Goal: Entertainment & Leisure: Consume media (video, audio)

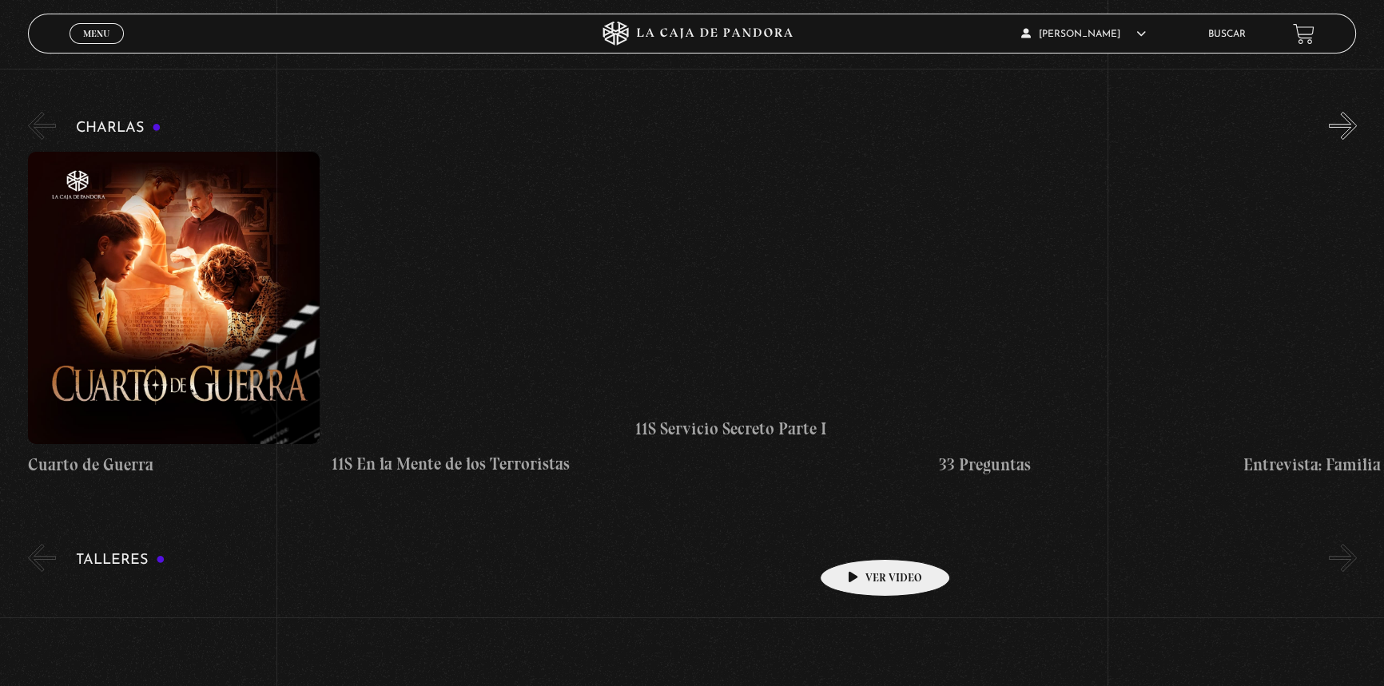
scroll to position [217, 0]
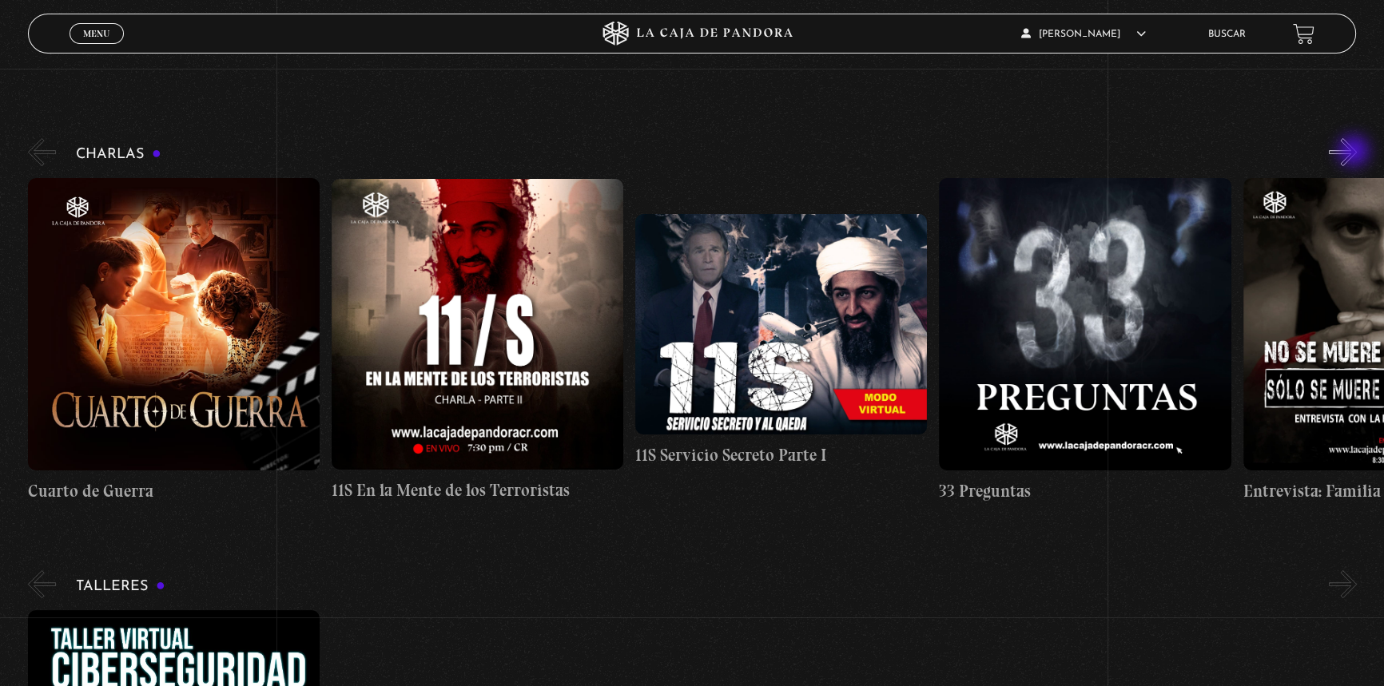
click at [1355, 152] on button "»" at bounding box center [1343, 152] width 28 height 28
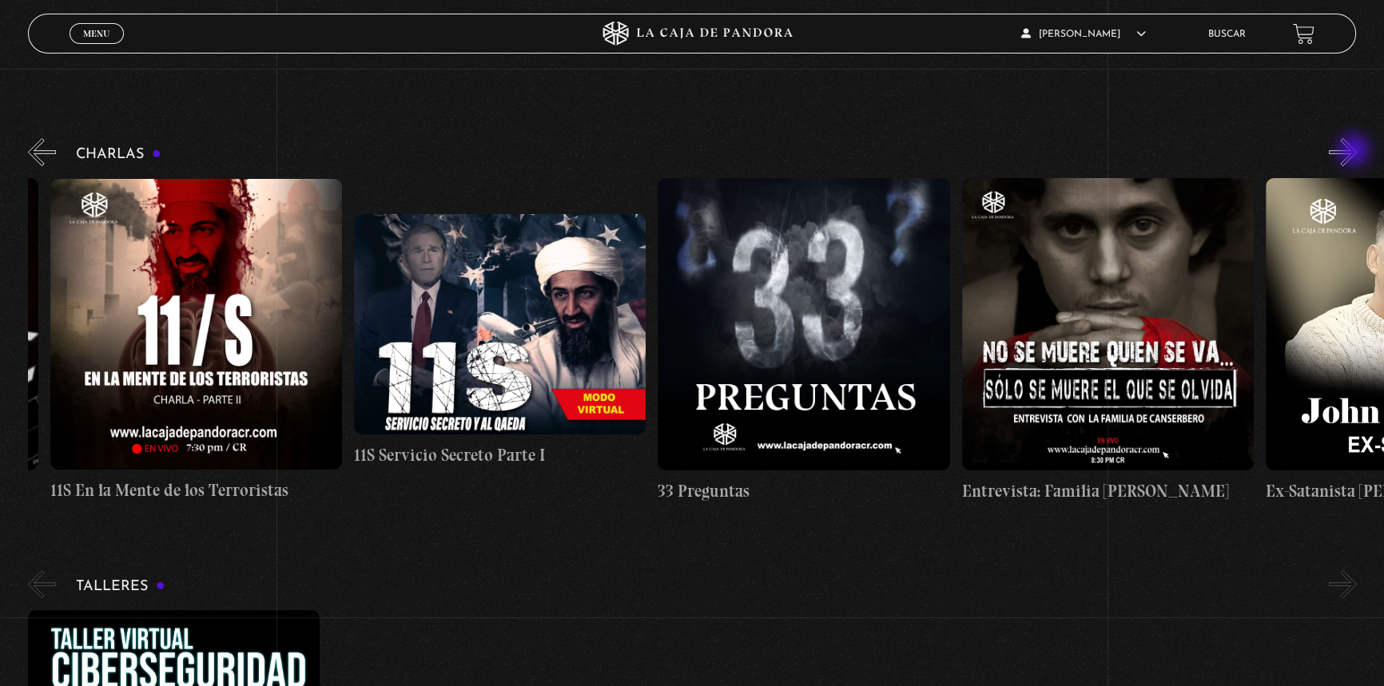
click at [1355, 152] on button "»" at bounding box center [1343, 152] width 28 height 28
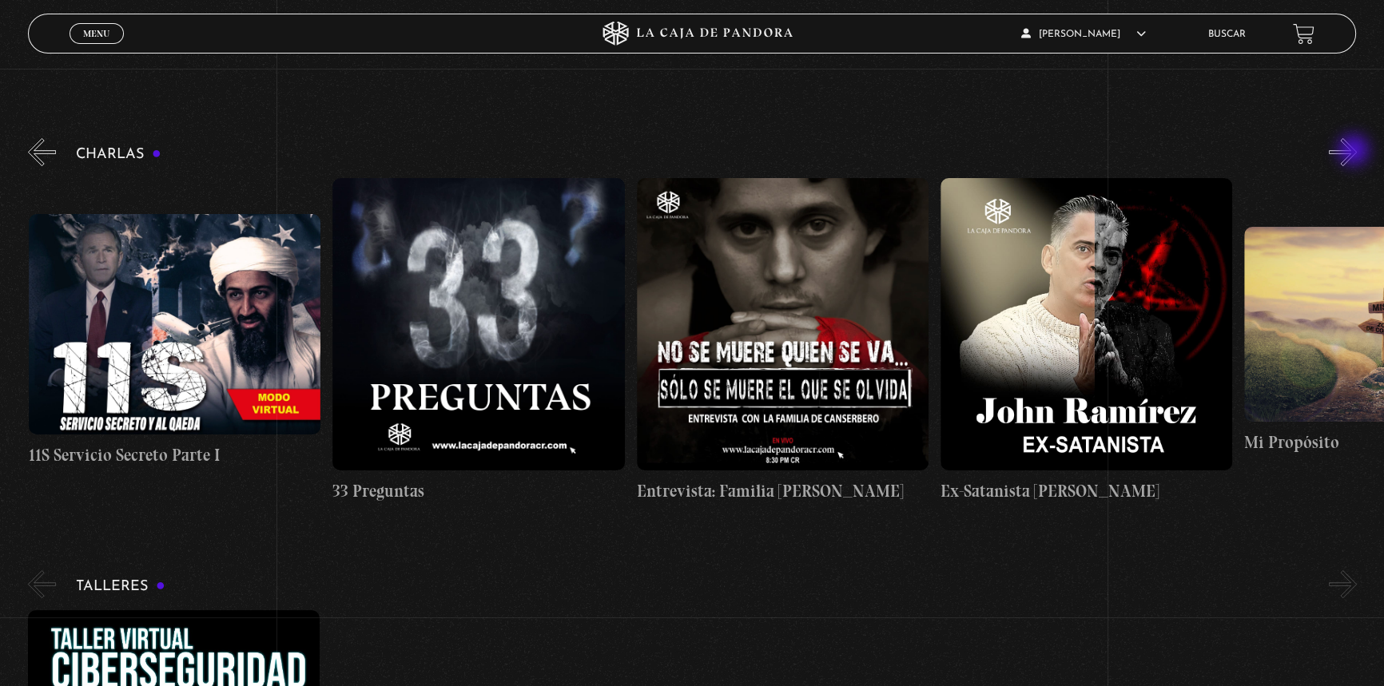
click at [1355, 152] on button "»" at bounding box center [1343, 152] width 28 height 28
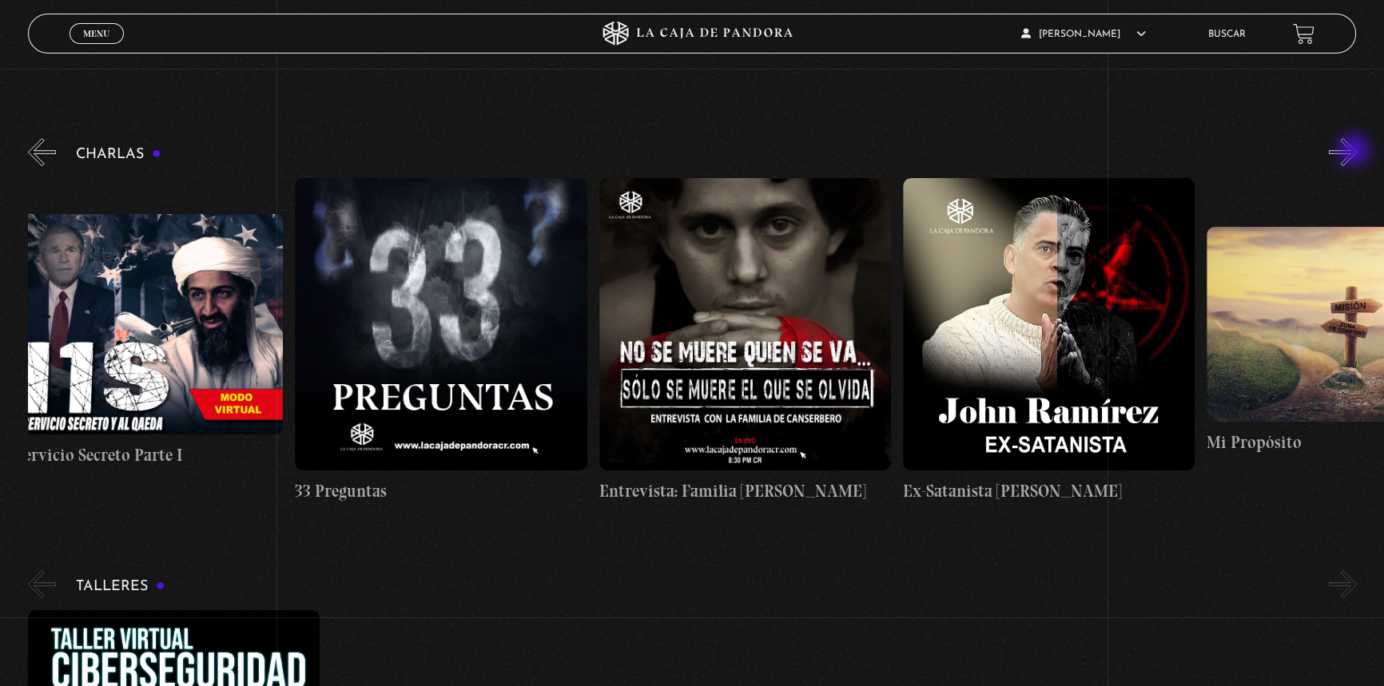
scroll to position [0, 759]
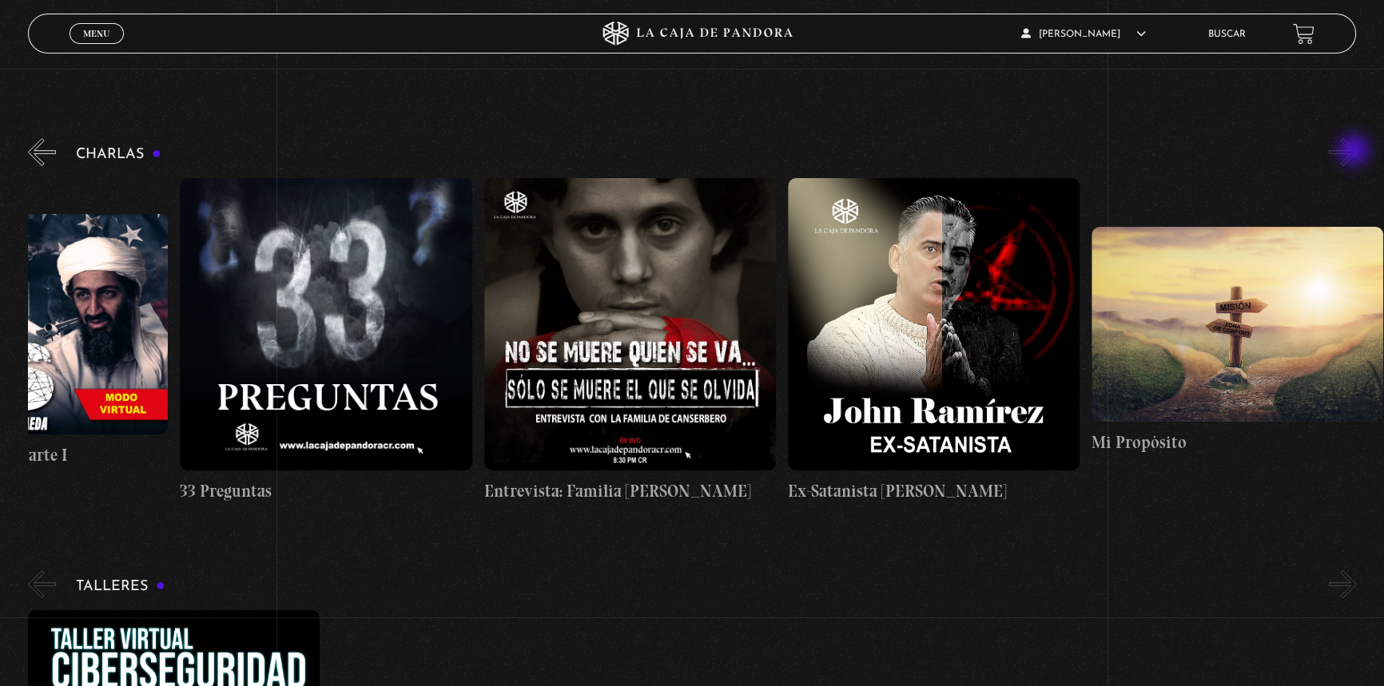
click at [1355, 152] on button "»" at bounding box center [1343, 152] width 28 height 28
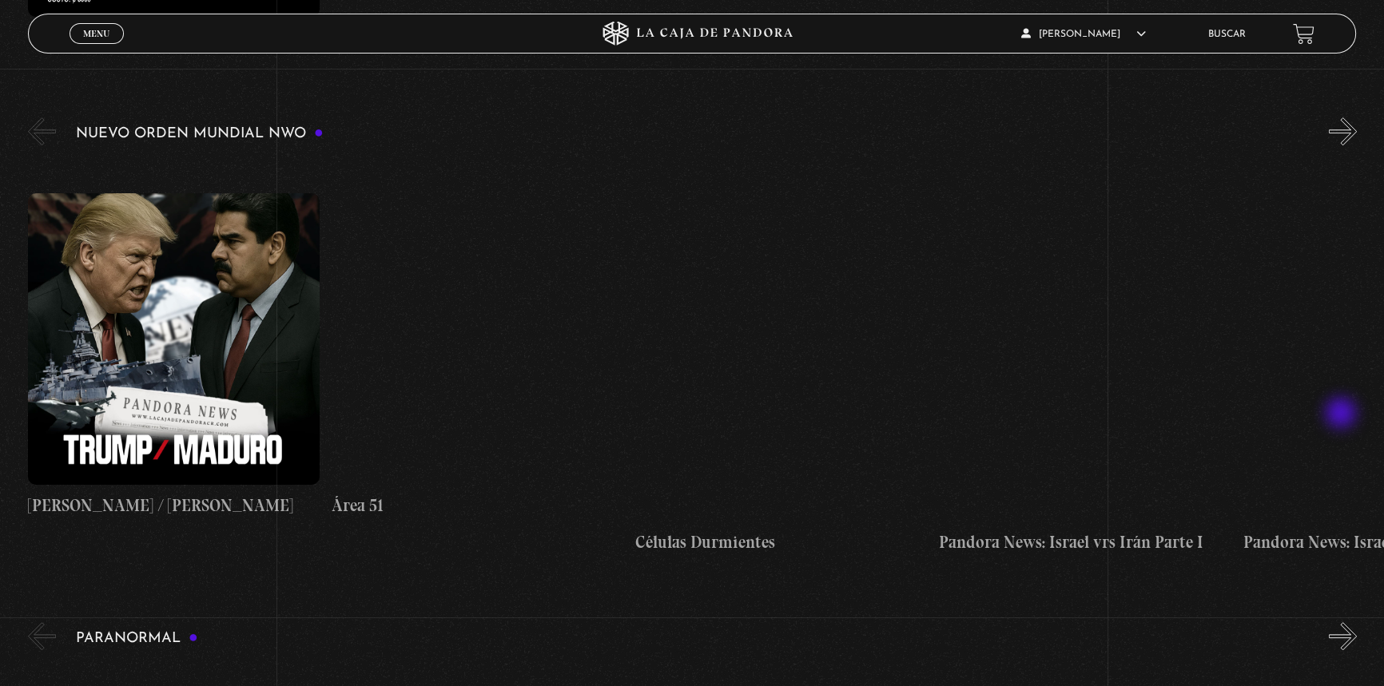
scroll to position [1162, 0]
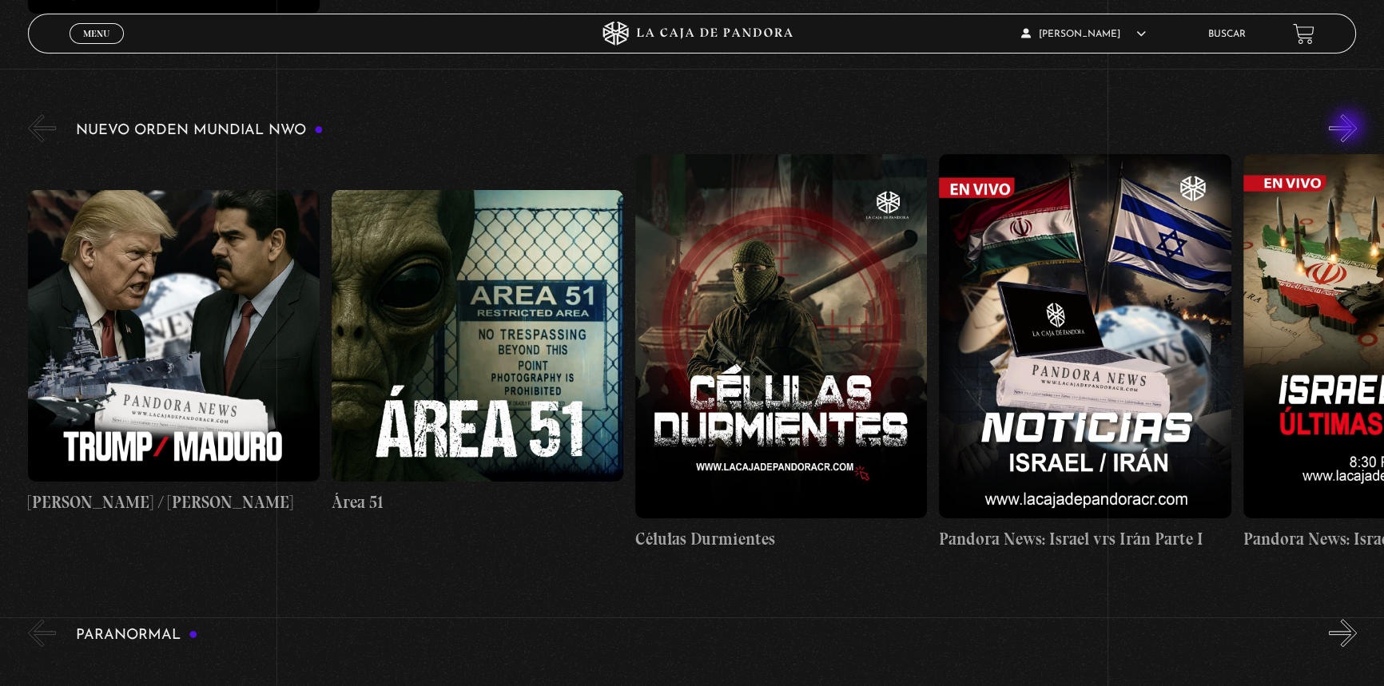
click at [1349, 128] on button "»" at bounding box center [1343, 128] width 28 height 28
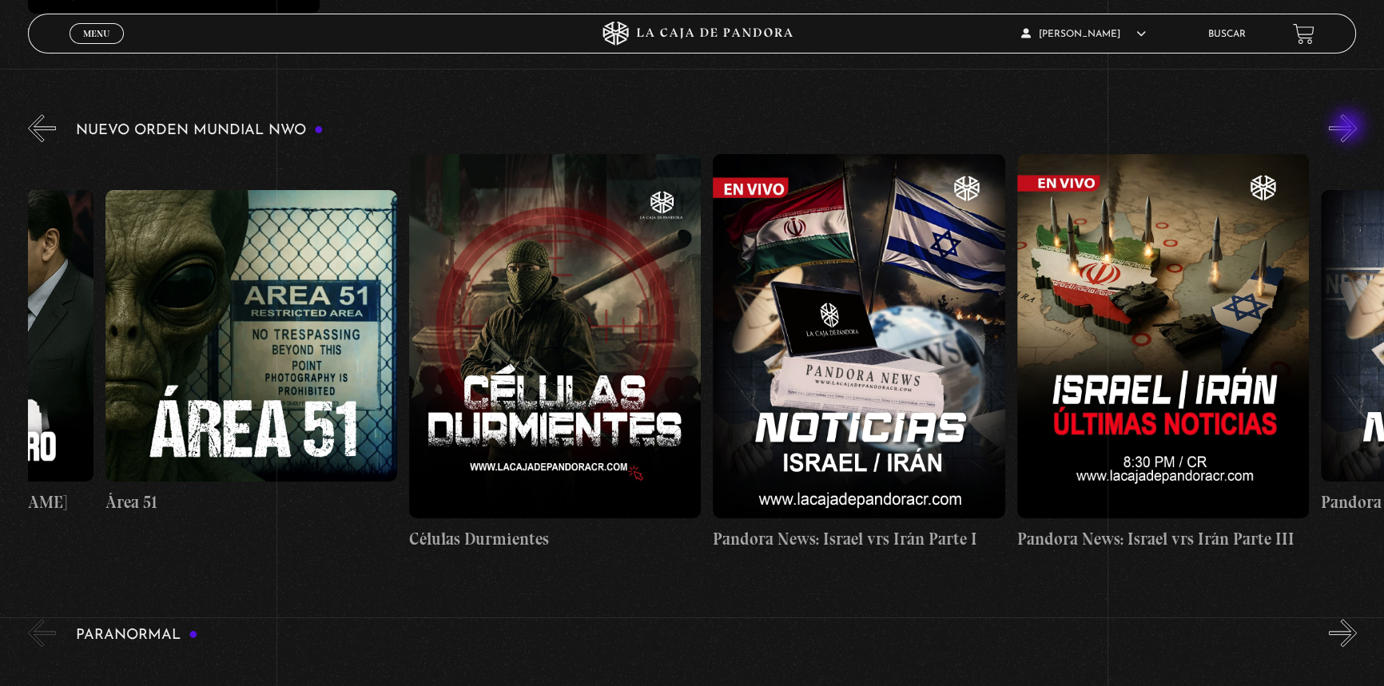
click at [1349, 128] on button "»" at bounding box center [1343, 128] width 28 height 28
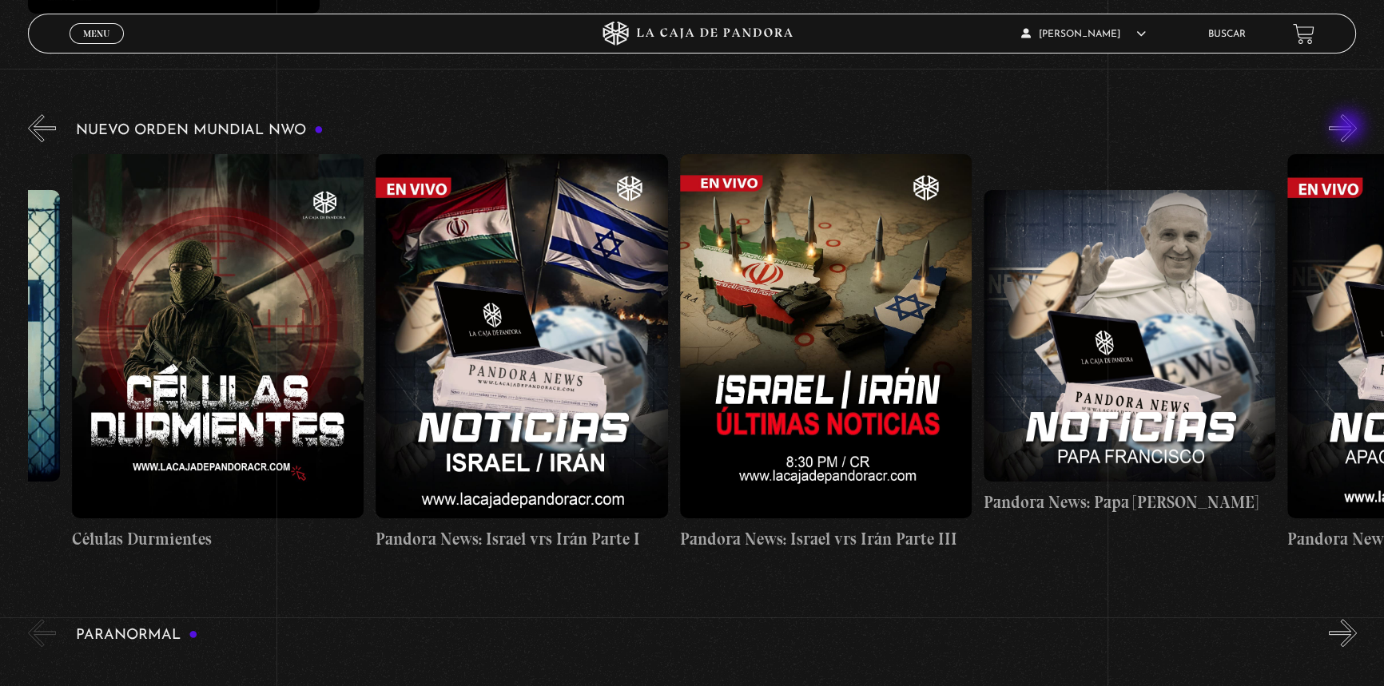
click at [1349, 128] on button "»" at bounding box center [1343, 128] width 28 height 28
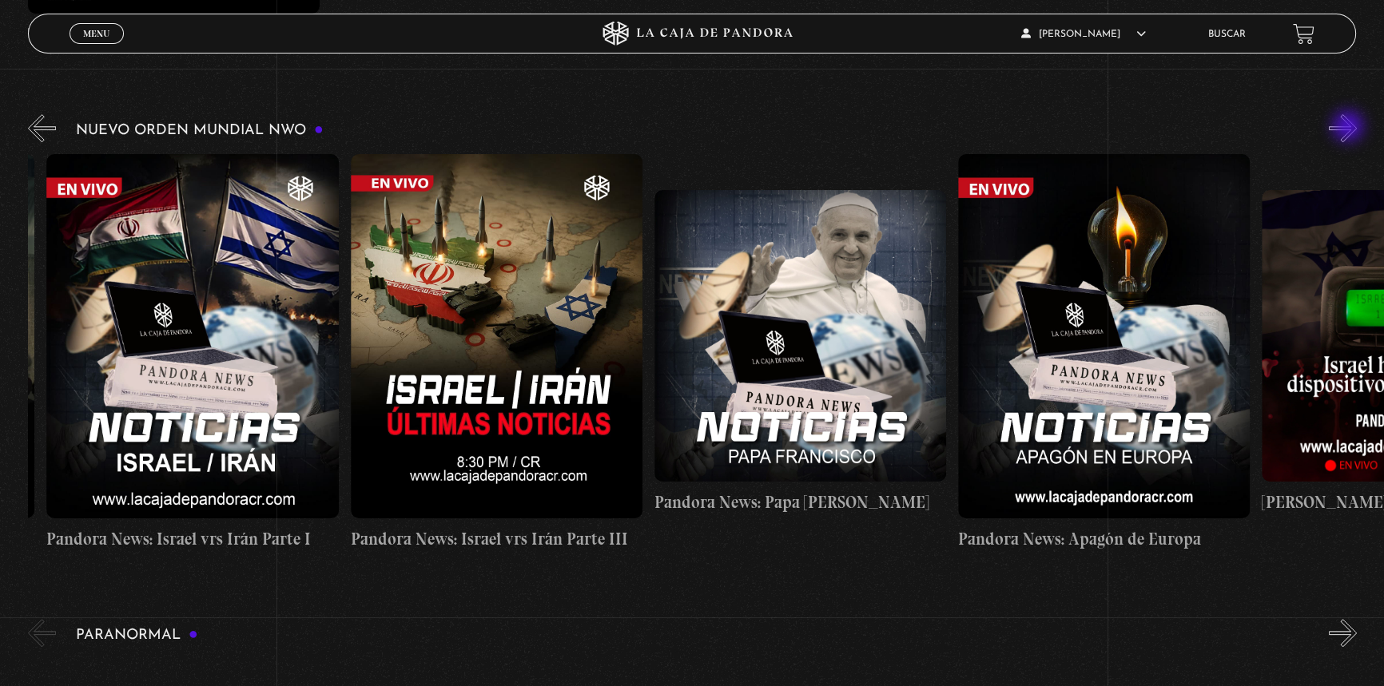
click at [1349, 128] on button "»" at bounding box center [1343, 128] width 28 height 28
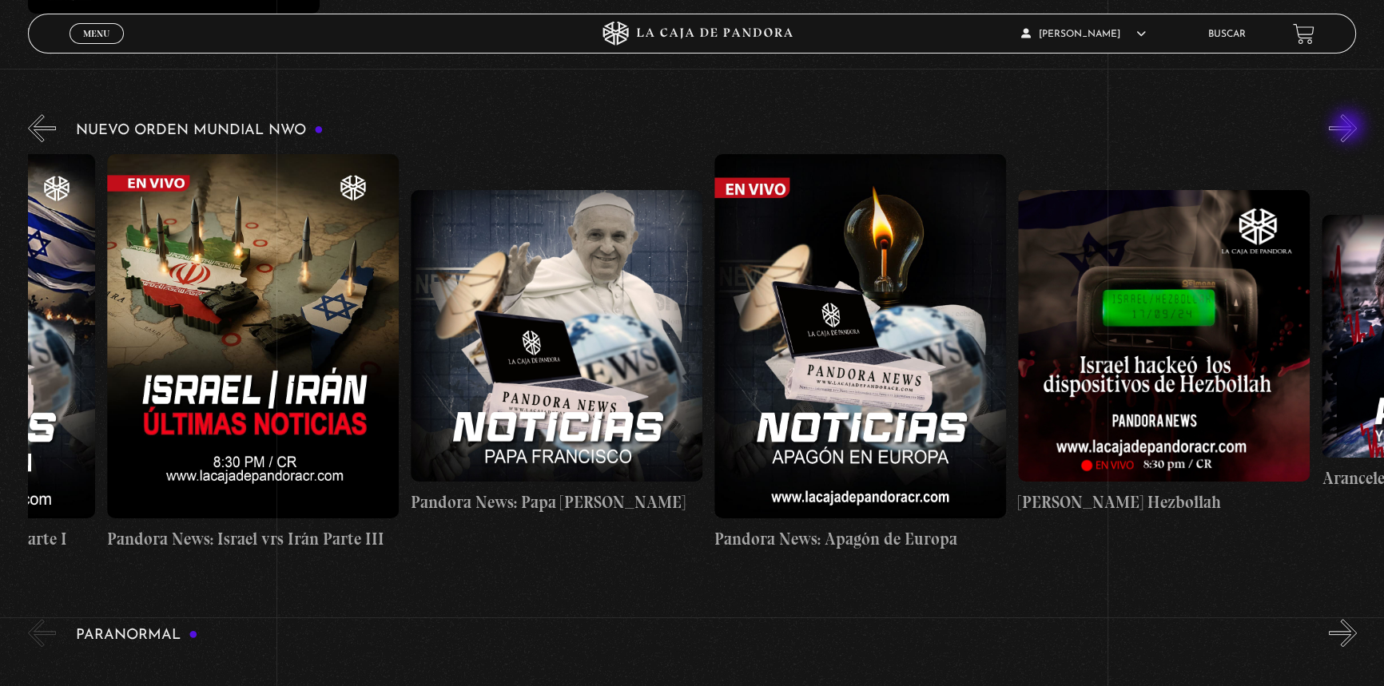
click at [1349, 128] on button "»" at bounding box center [1343, 128] width 28 height 28
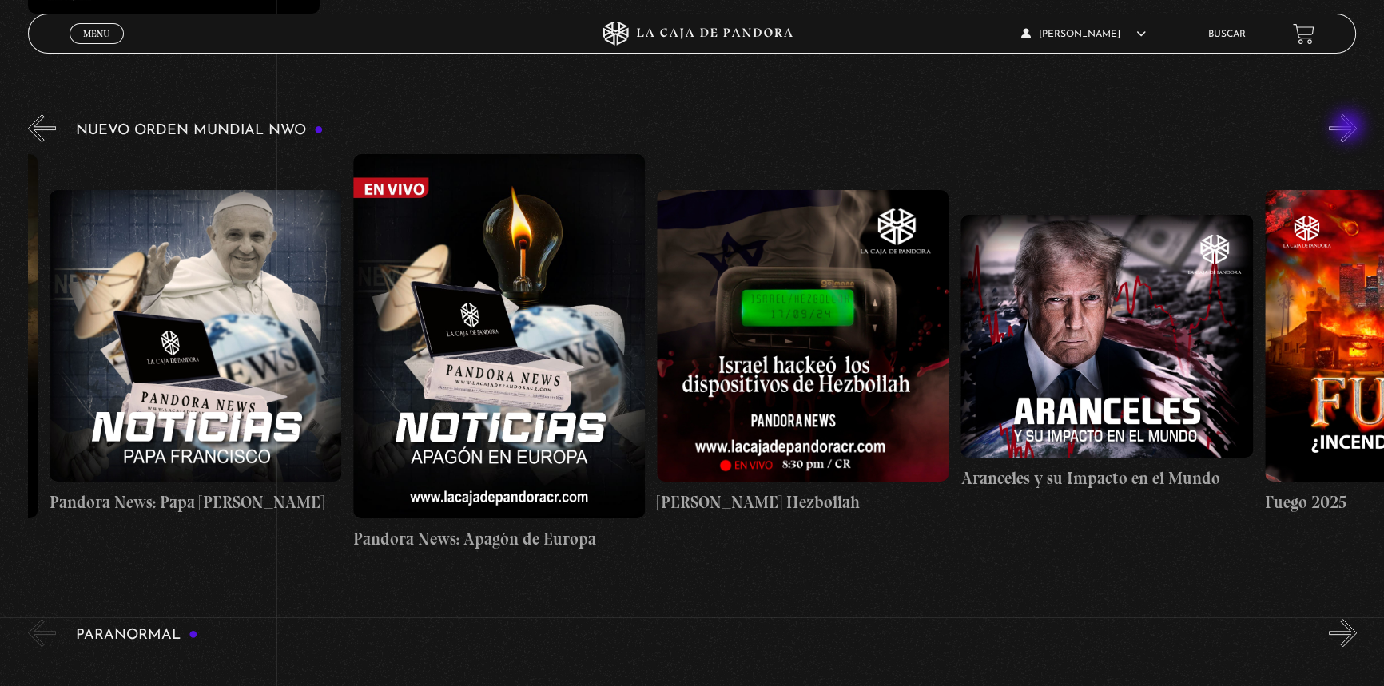
click at [1349, 128] on button "»" at bounding box center [1343, 128] width 28 height 28
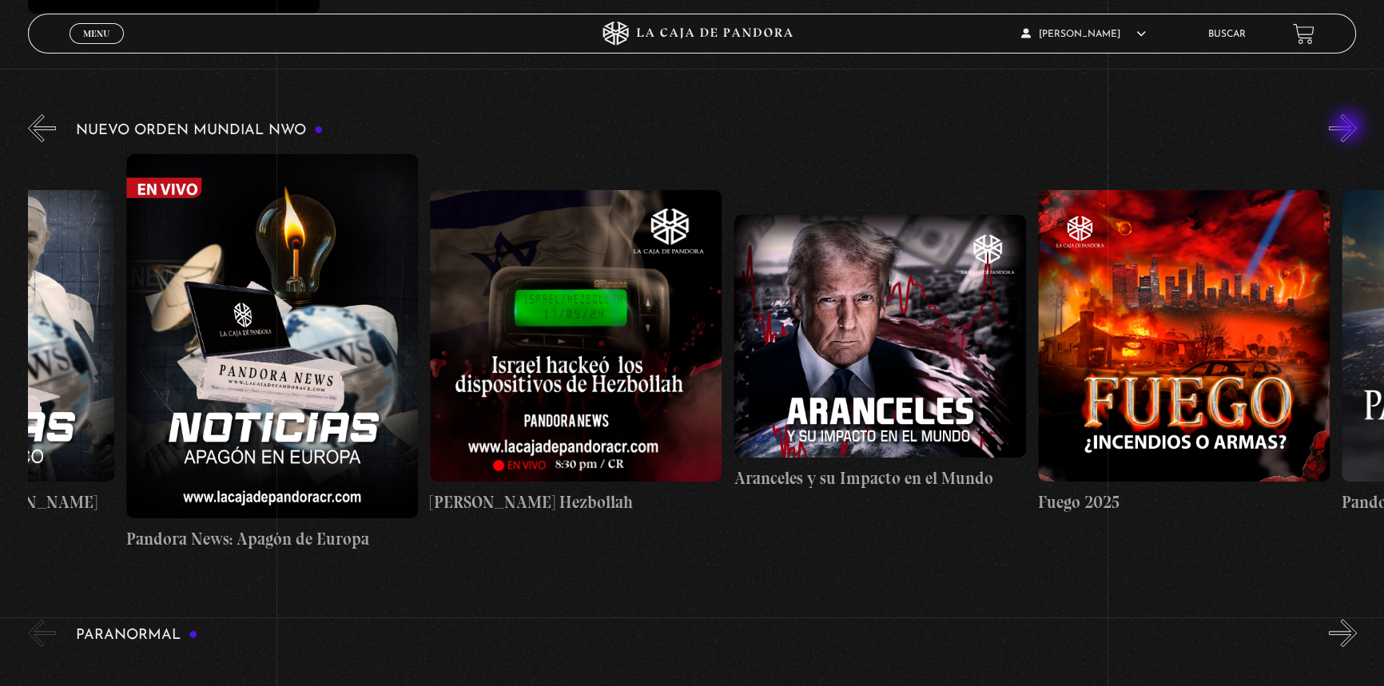
click at [1349, 128] on button "»" at bounding box center [1343, 128] width 28 height 28
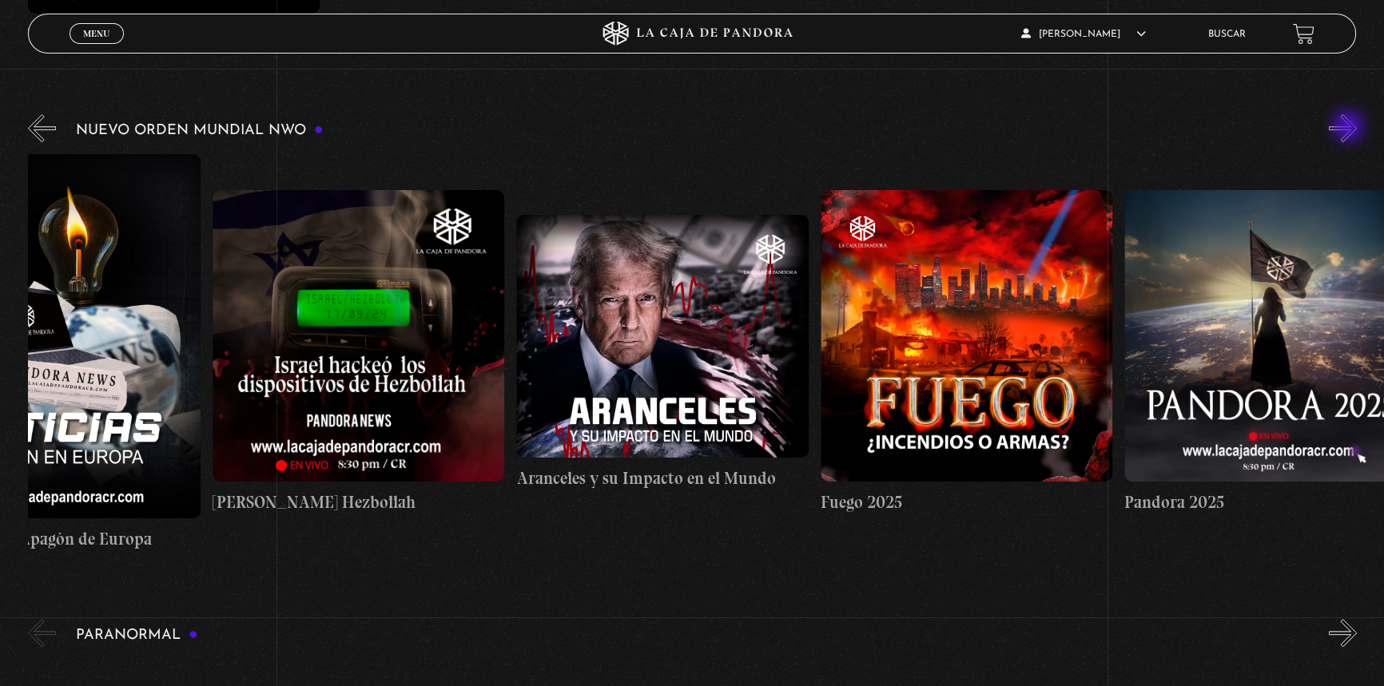
click at [1349, 128] on button "»" at bounding box center [1343, 128] width 28 height 28
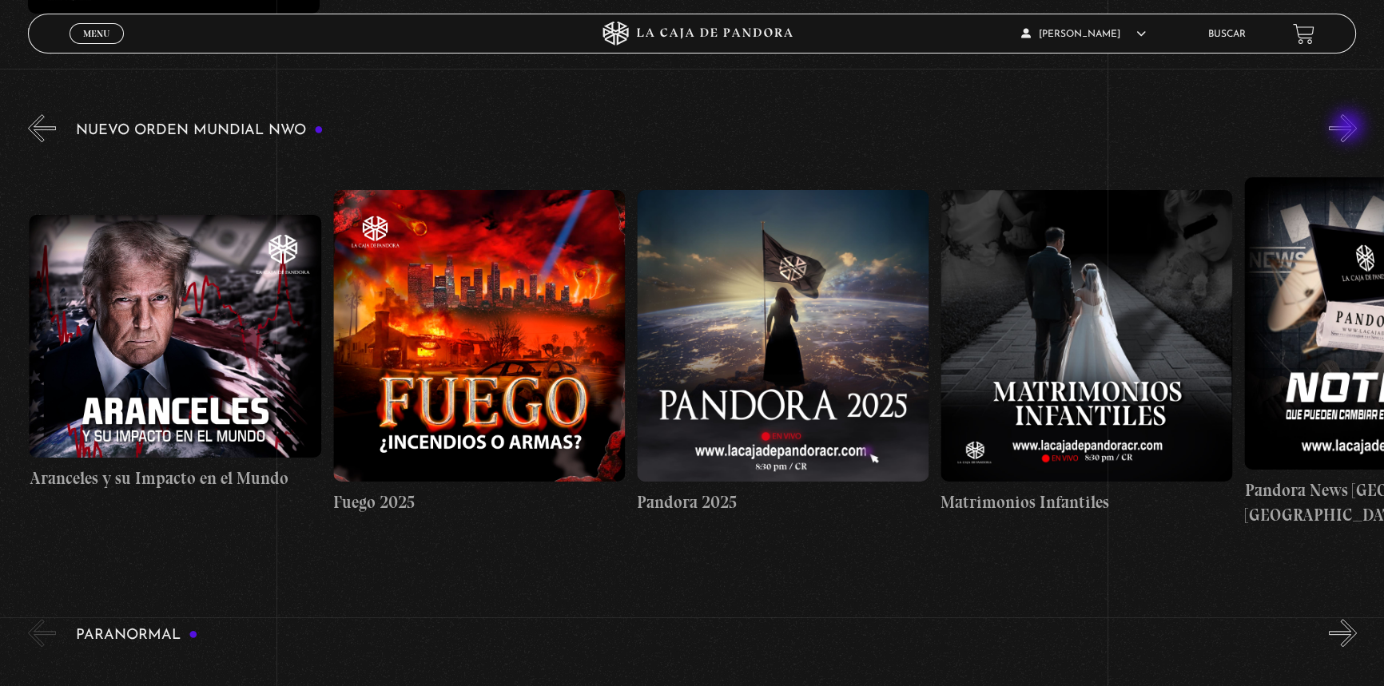
click at [1349, 128] on button "»" at bounding box center [1343, 128] width 28 height 28
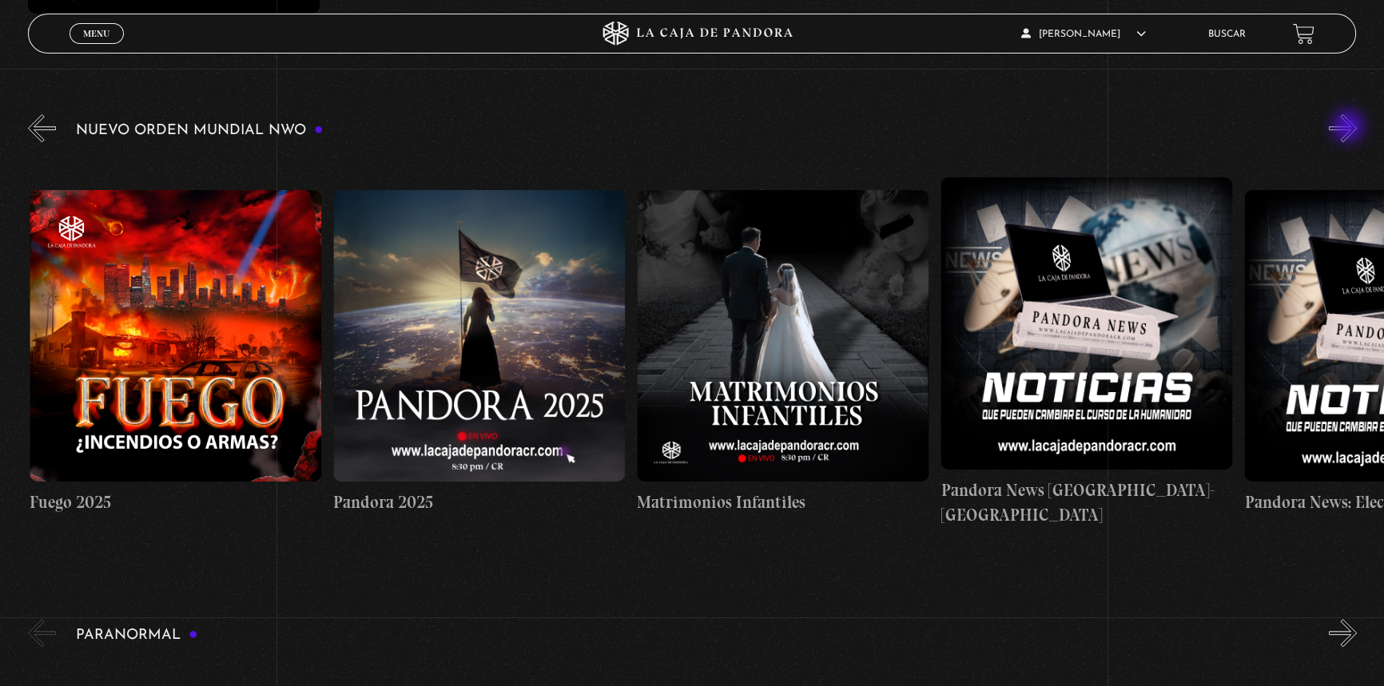
click at [1349, 128] on button "»" at bounding box center [1343, 128] width 28 height 28
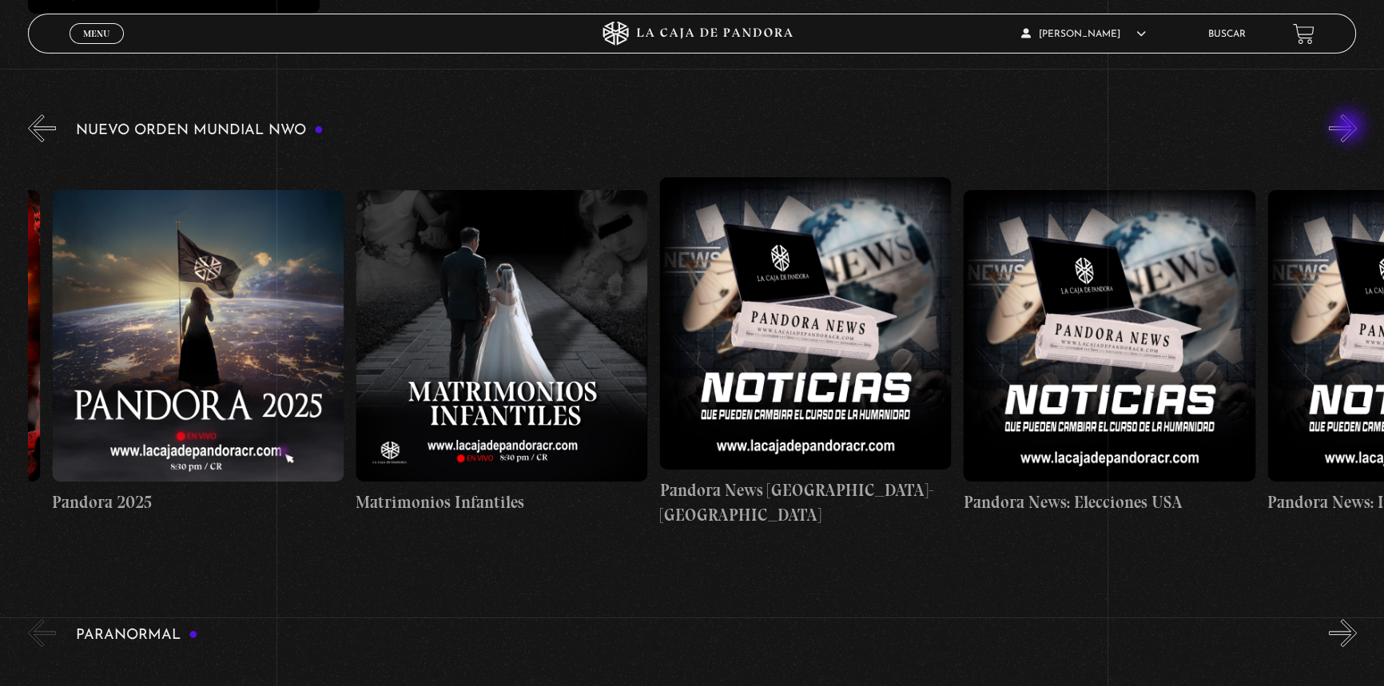
click at [1349, 128] on button "»" at bounding box center [1343, 128] width 28 height 28
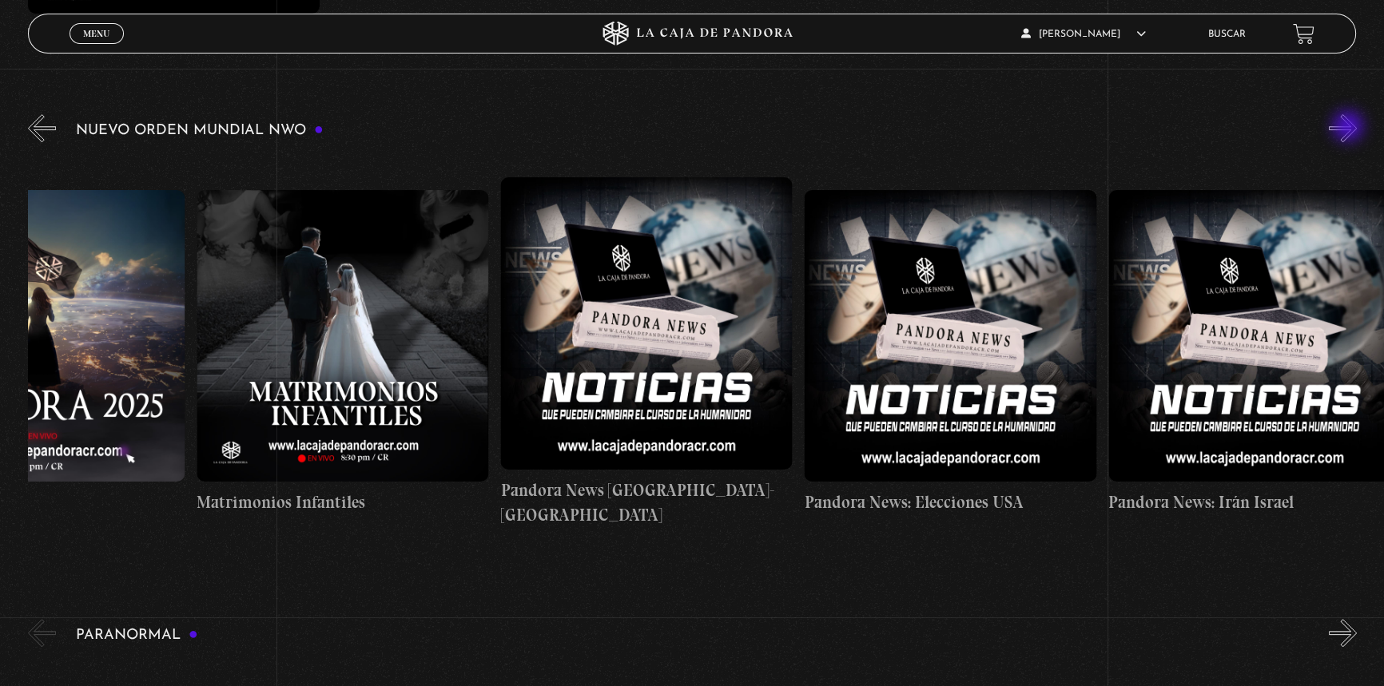
click at [1349, 128] on button "»" at bounding box center [1343, 128] width 28 height 28
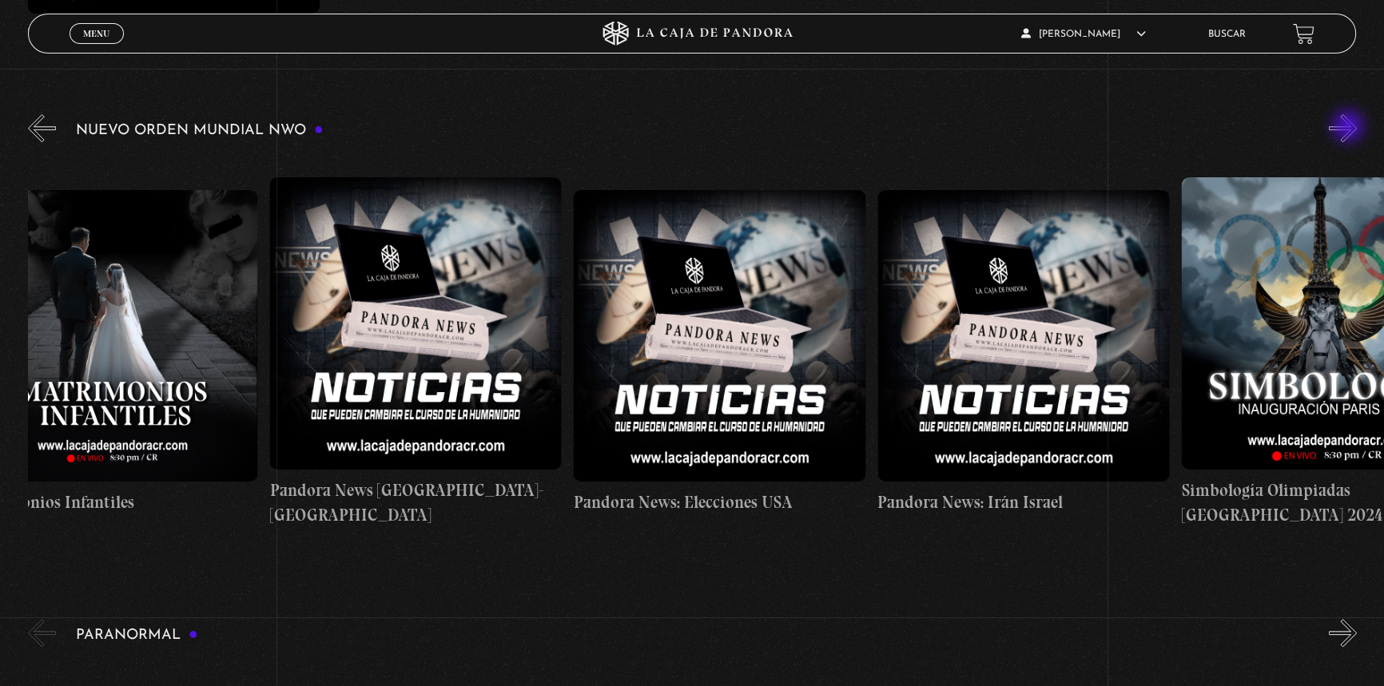
click at [1349, 128] on button "»" at bounding box center [1343, 128] width 28 height 28
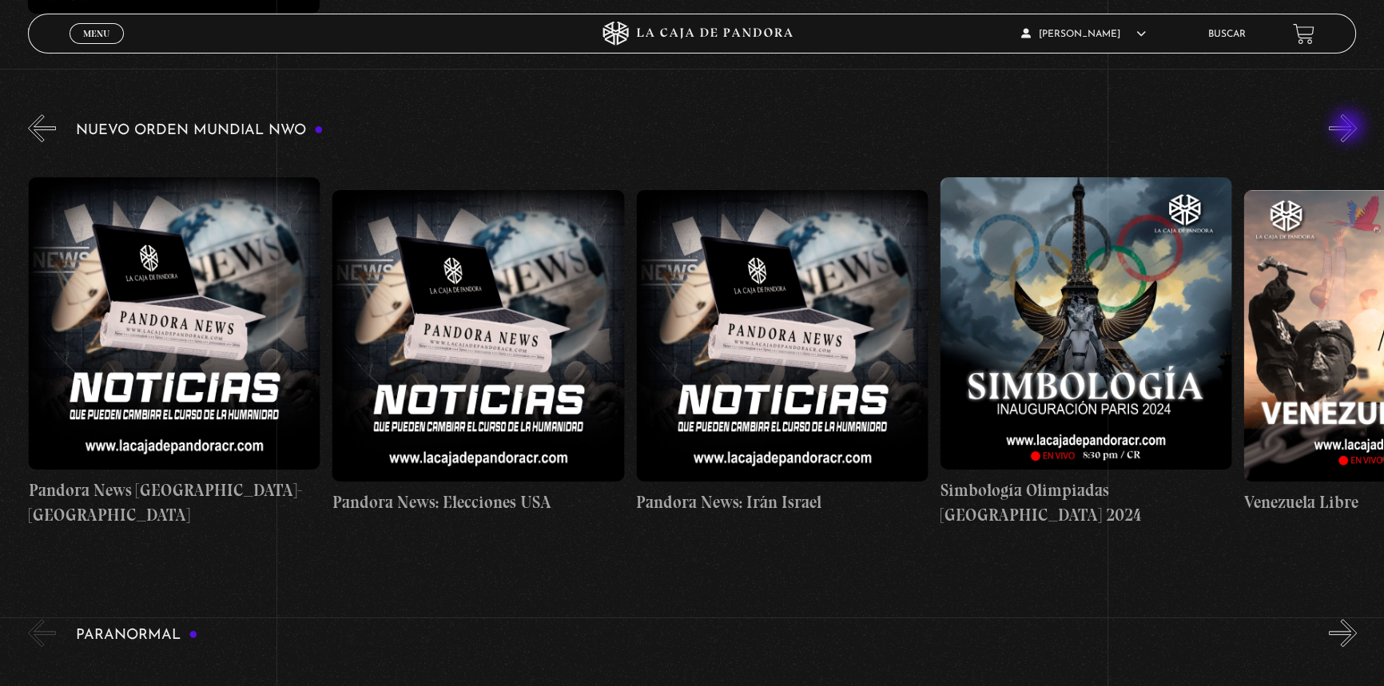
click at [1349, 128] on button "»" at bounding box center [1343, 128] width 28 height 28
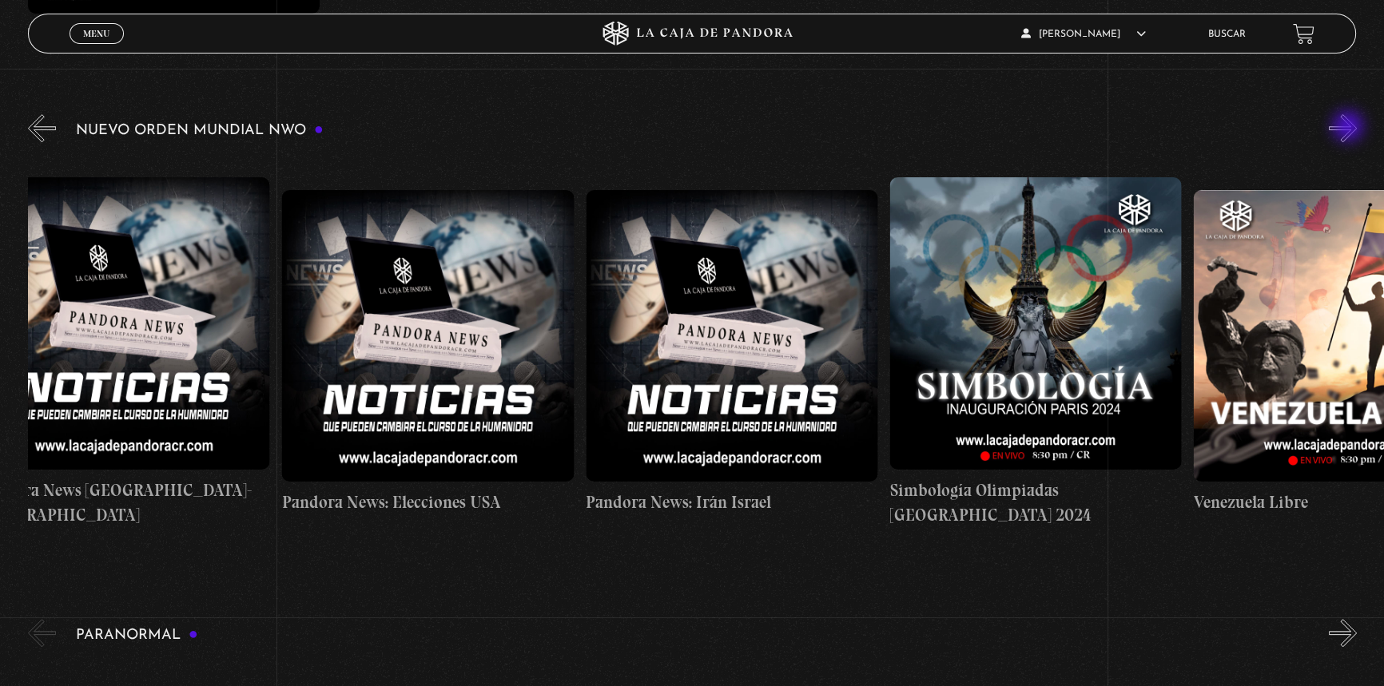
click at [1349, 128] on button "»" at bounding box center [1343, 128] width 28 height 28
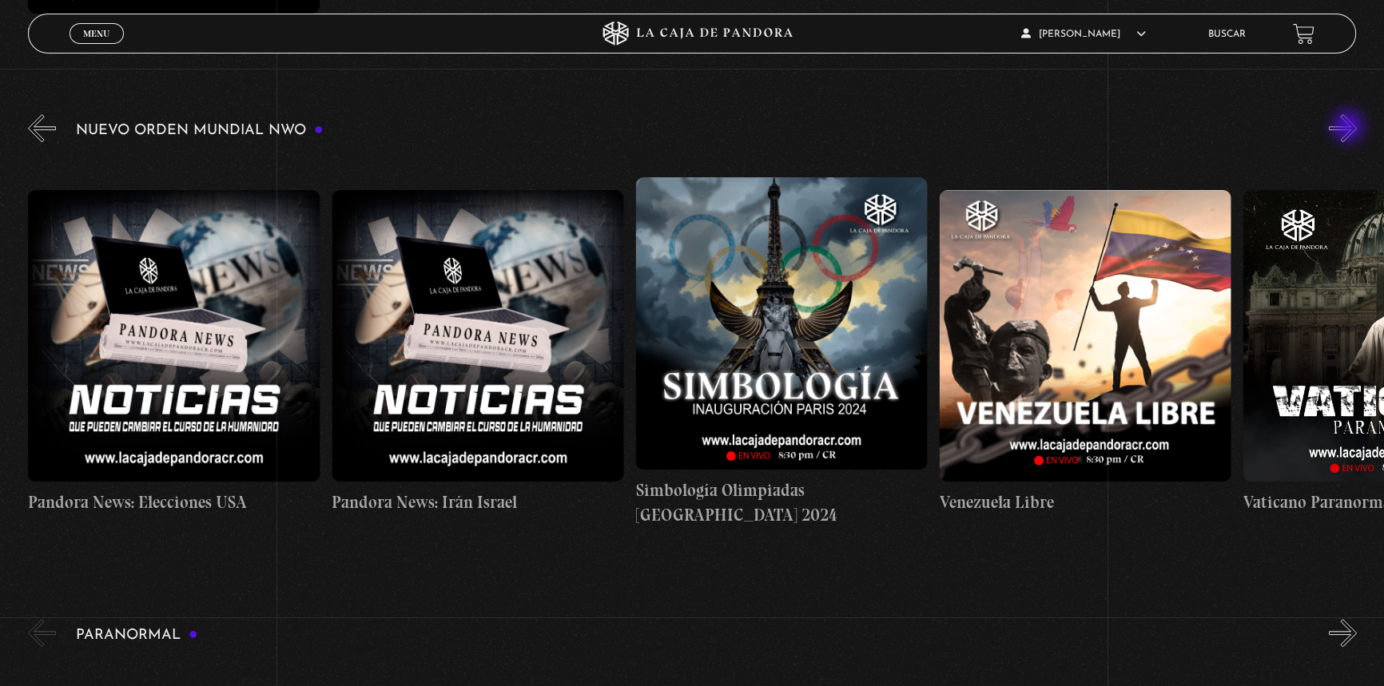
click at [1349, 128] on button "»" at bounding box center [1343, 128] width 28 height 28
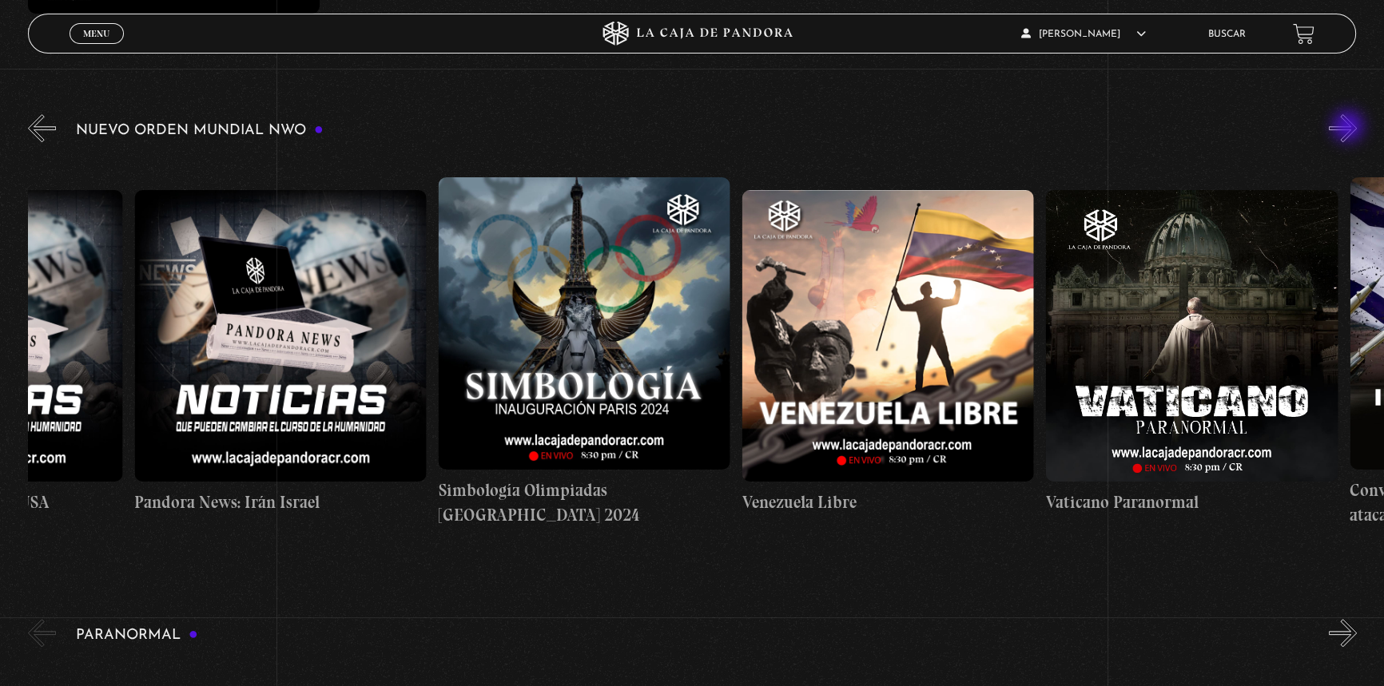
click at [1349, 128] on button "»" at bounding box center [1343, 128] width 28 height 28
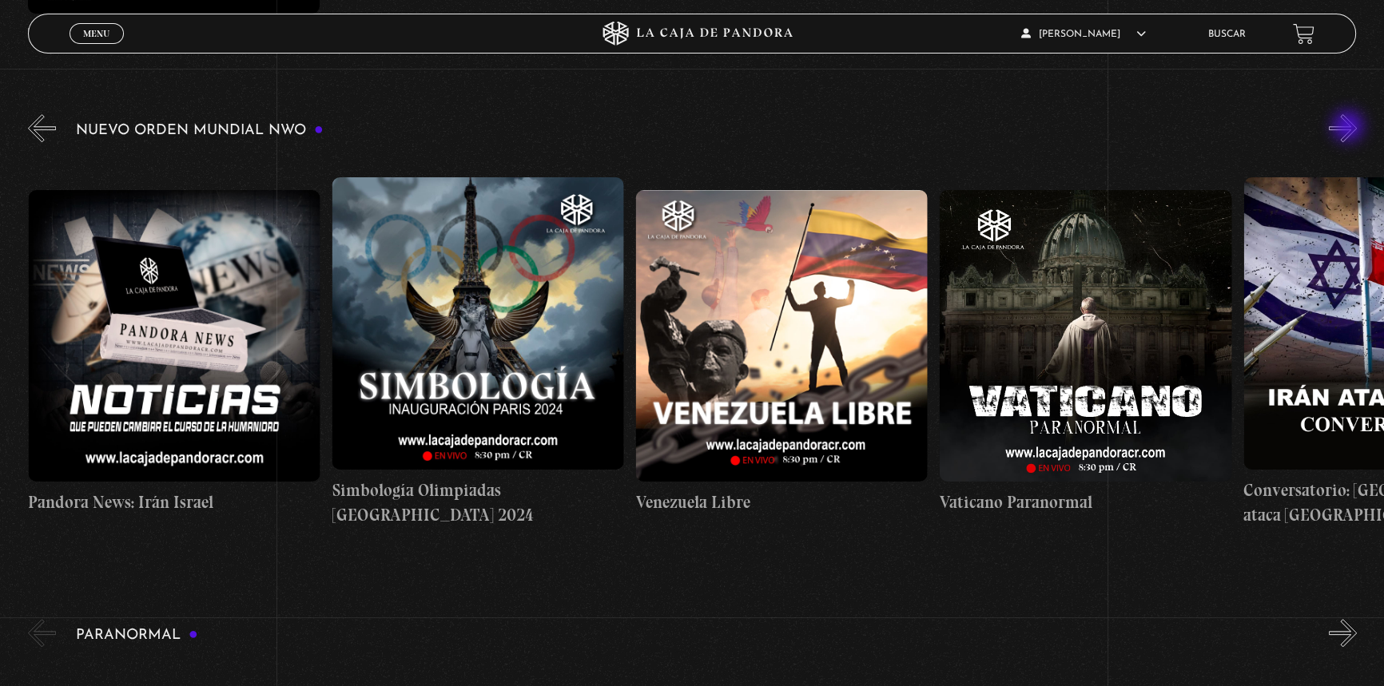
click at [1349, 128] on button "»" at bounding box center [1343, 128] width 28 height 28
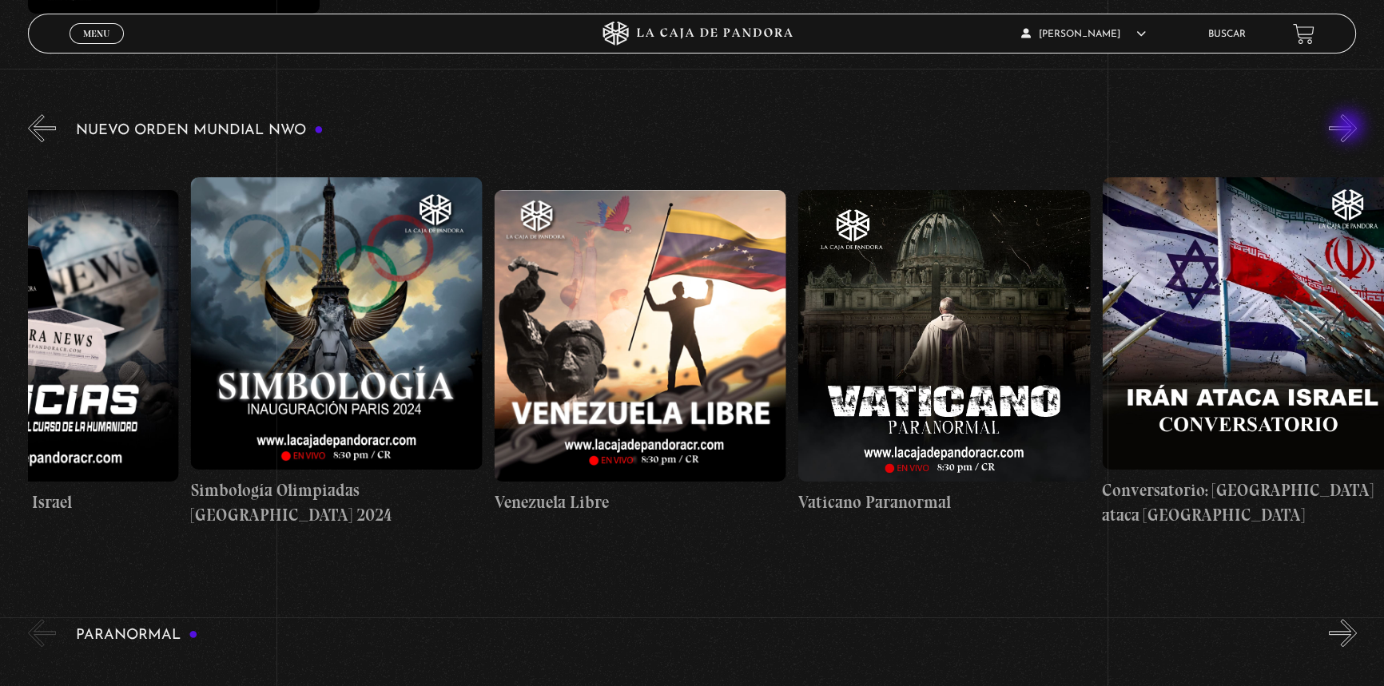
click at [1349, 128] on button "»" at bounding box center [1343, 128] width 28 height 28
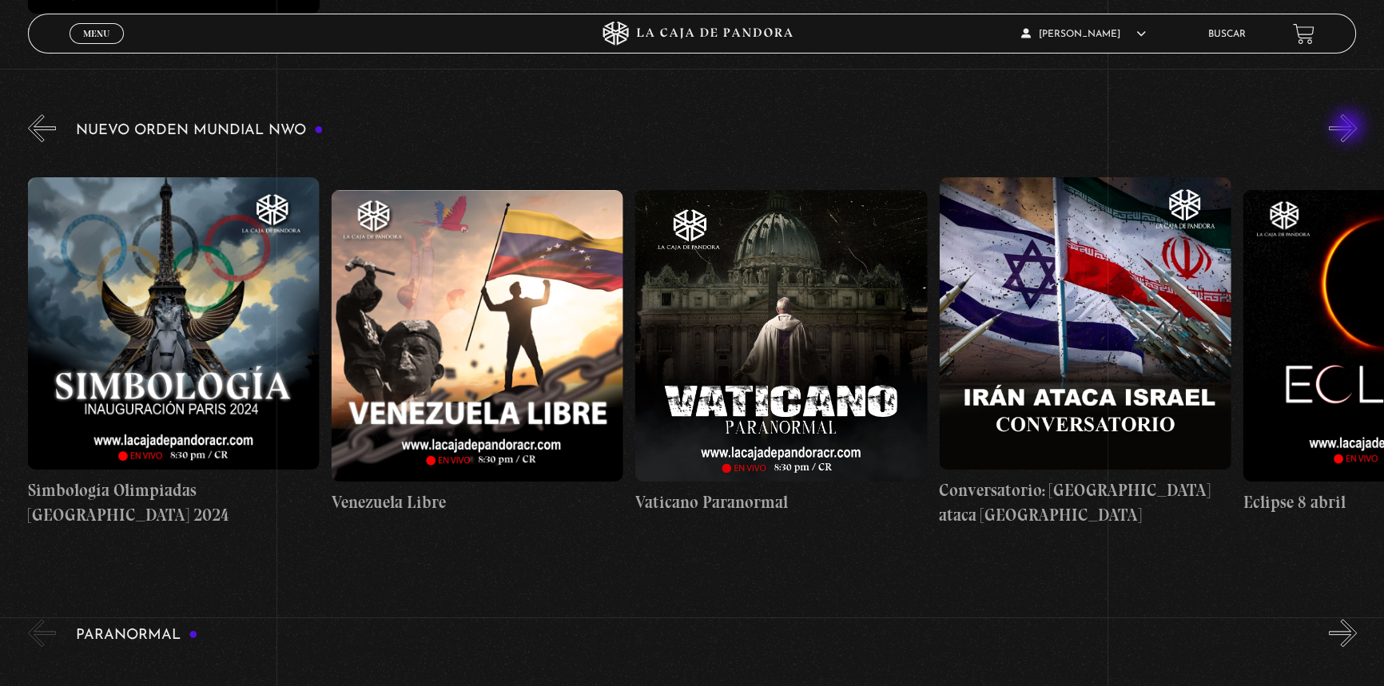
click at [1349, 128] on button "»" at bounding box center [1343, 128] width 28 height 28
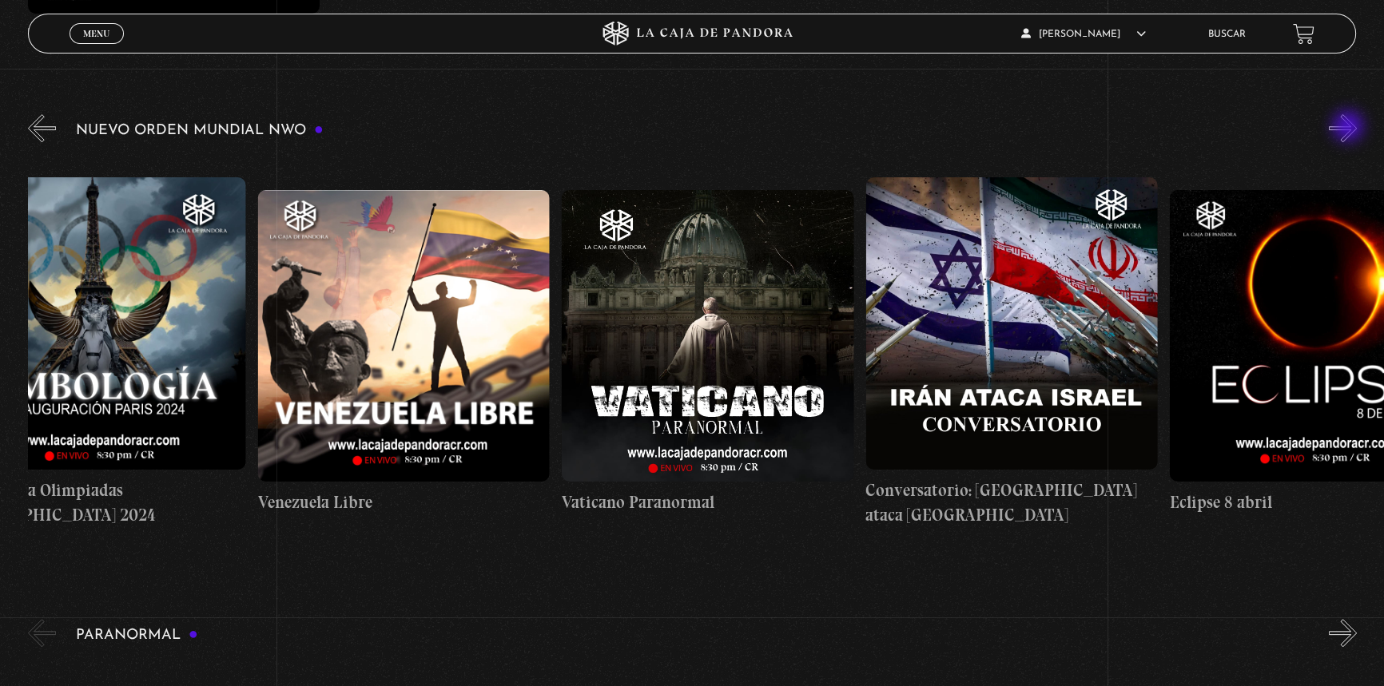
click at [1349, 128] on button "»" at bounding box center [1343, 128] width 28 height 28
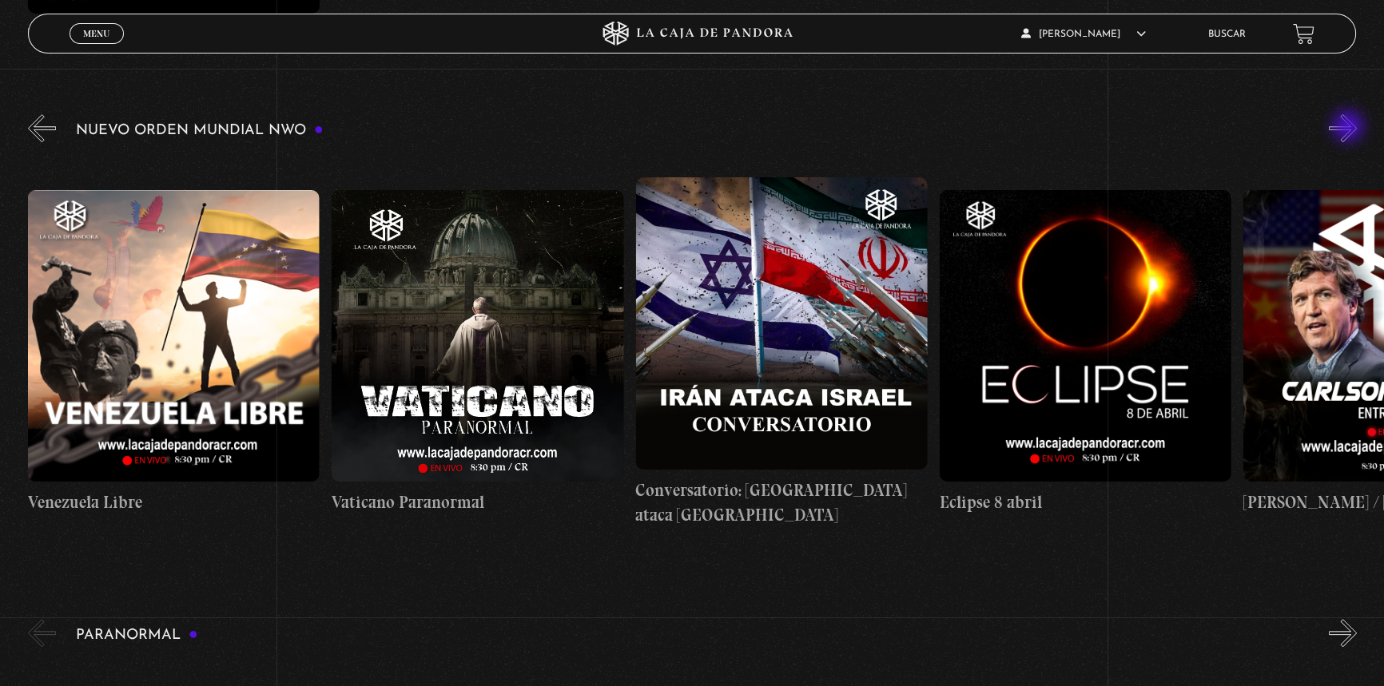
click at [1349, 128] on button "»" at bounding box center [1343, 128] width 28 height 28
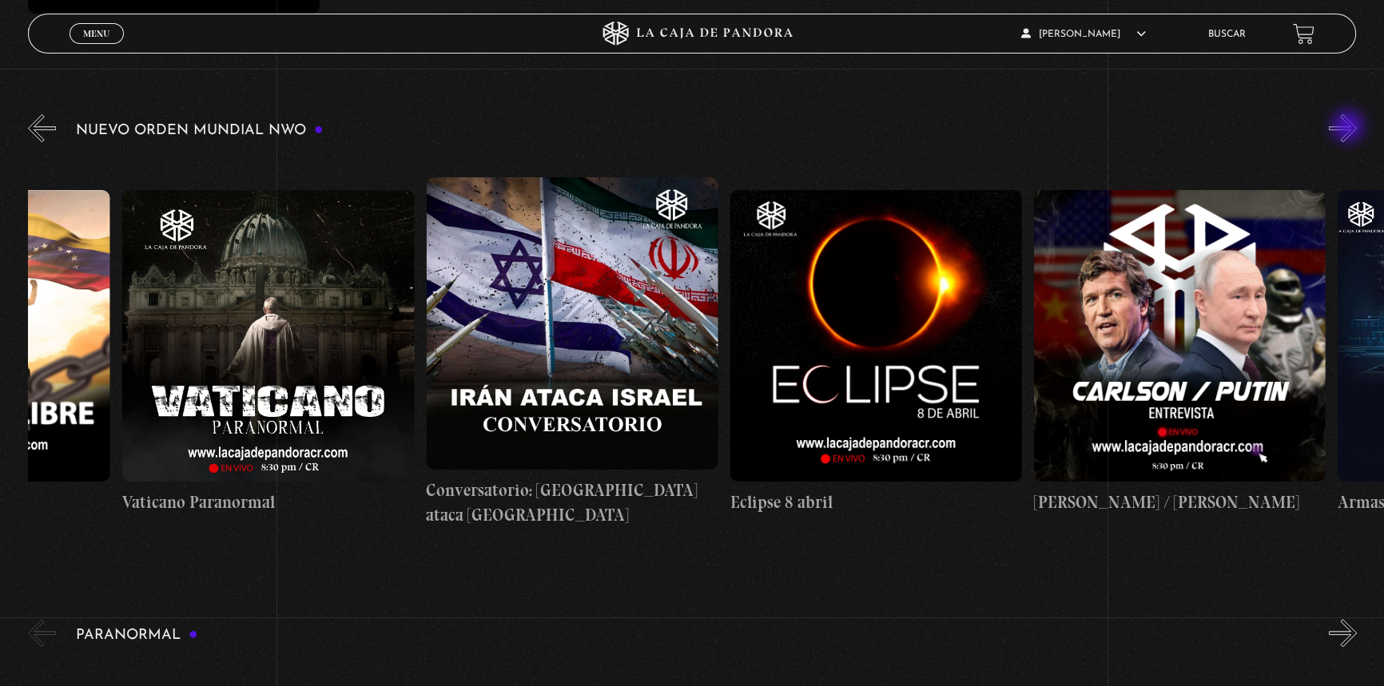
click at [1349, 128] on button "»" at bounding box center [1343, 128] width 28 height 28
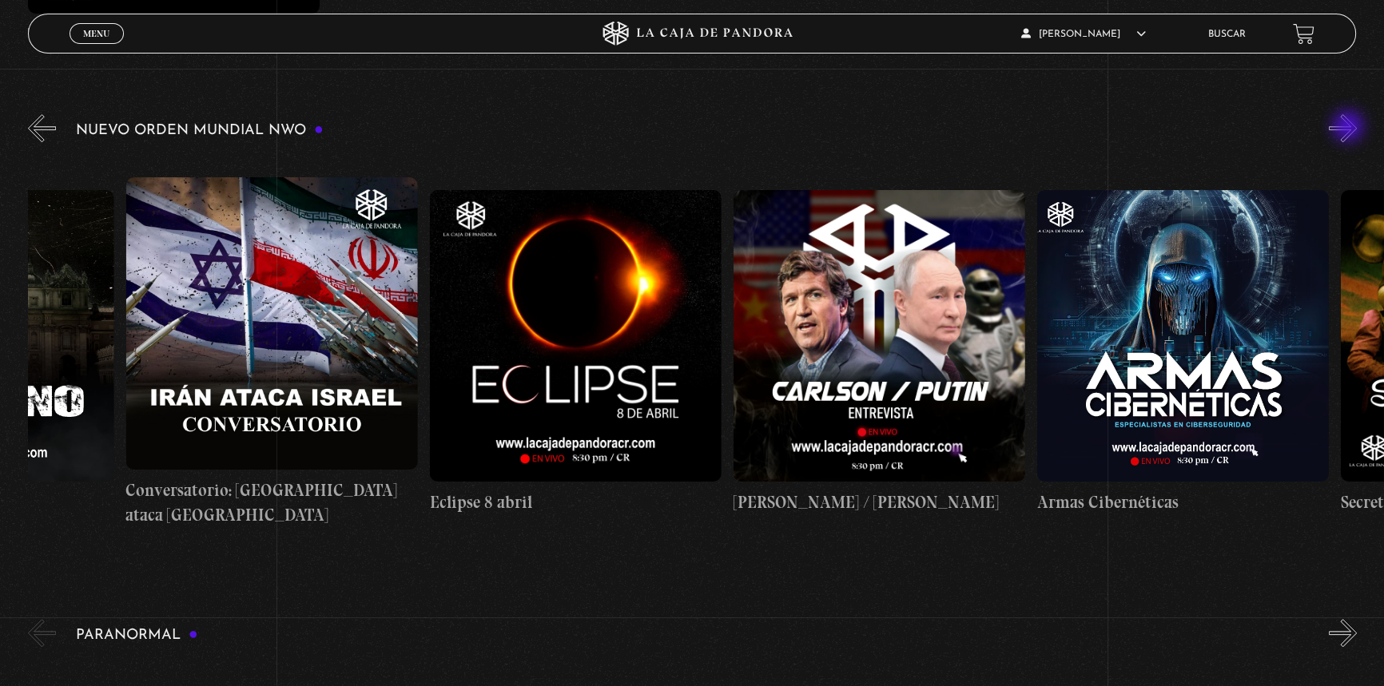
click at [1349, 128] on button "»" at bounding box center [1343, 128] width 28 height 28
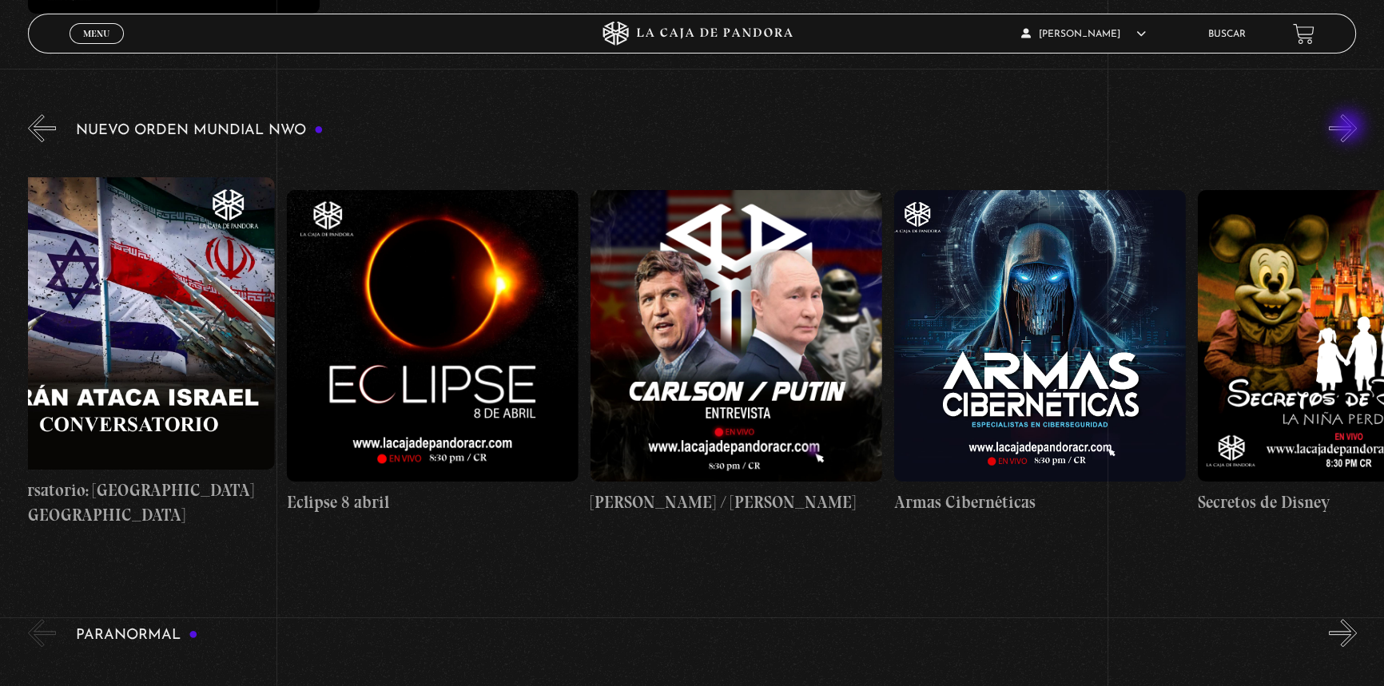
click at [1349, 128] on button "»" at bounding box center [1343, 128] width 28 height 28
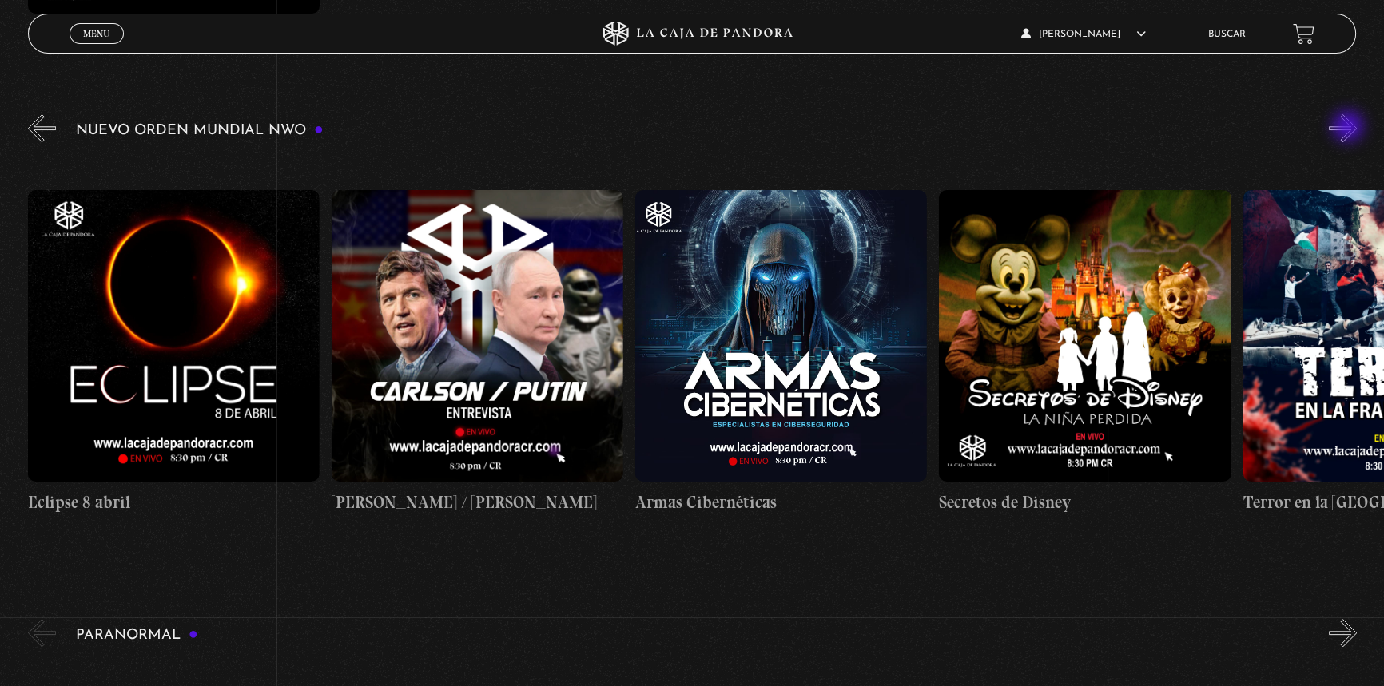
click at [1349, 128] on button "»" at bounding box center [1343, 128] width 28 height 28
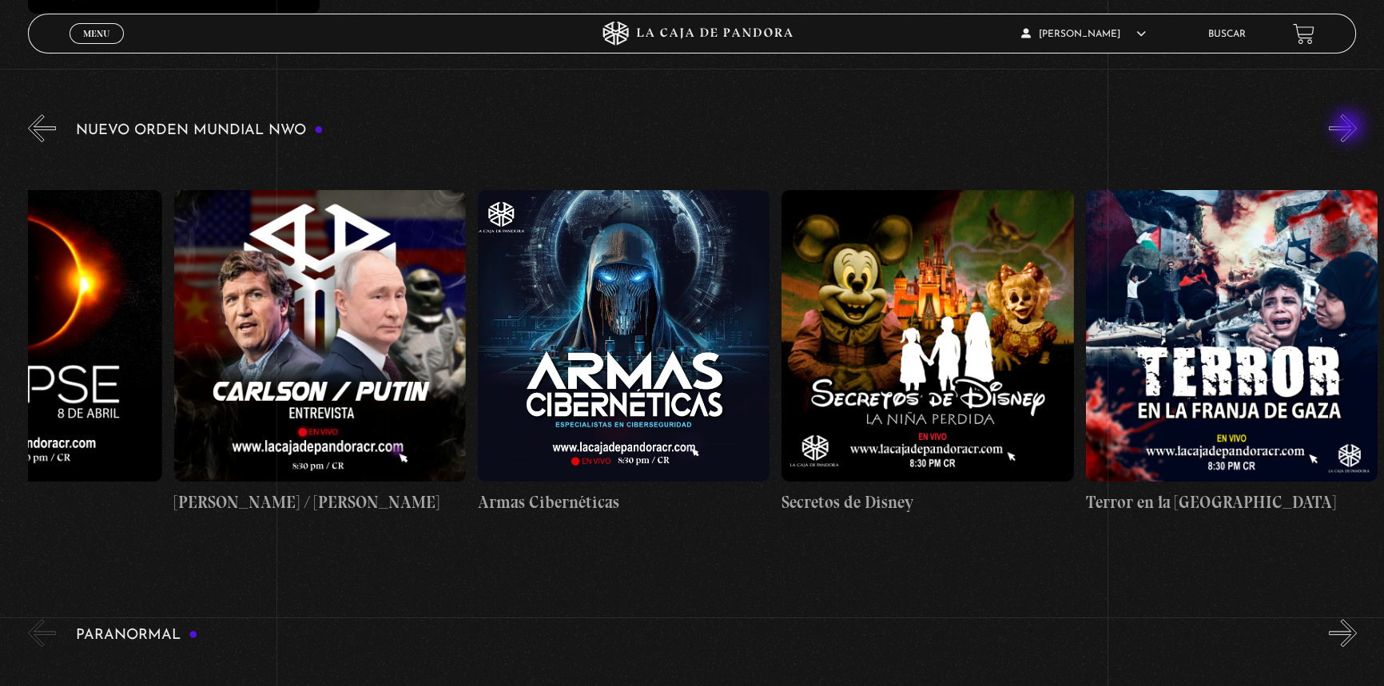
click at [1349, 128] on button "»" at bounding box center [1343, 128] width 28 height 28
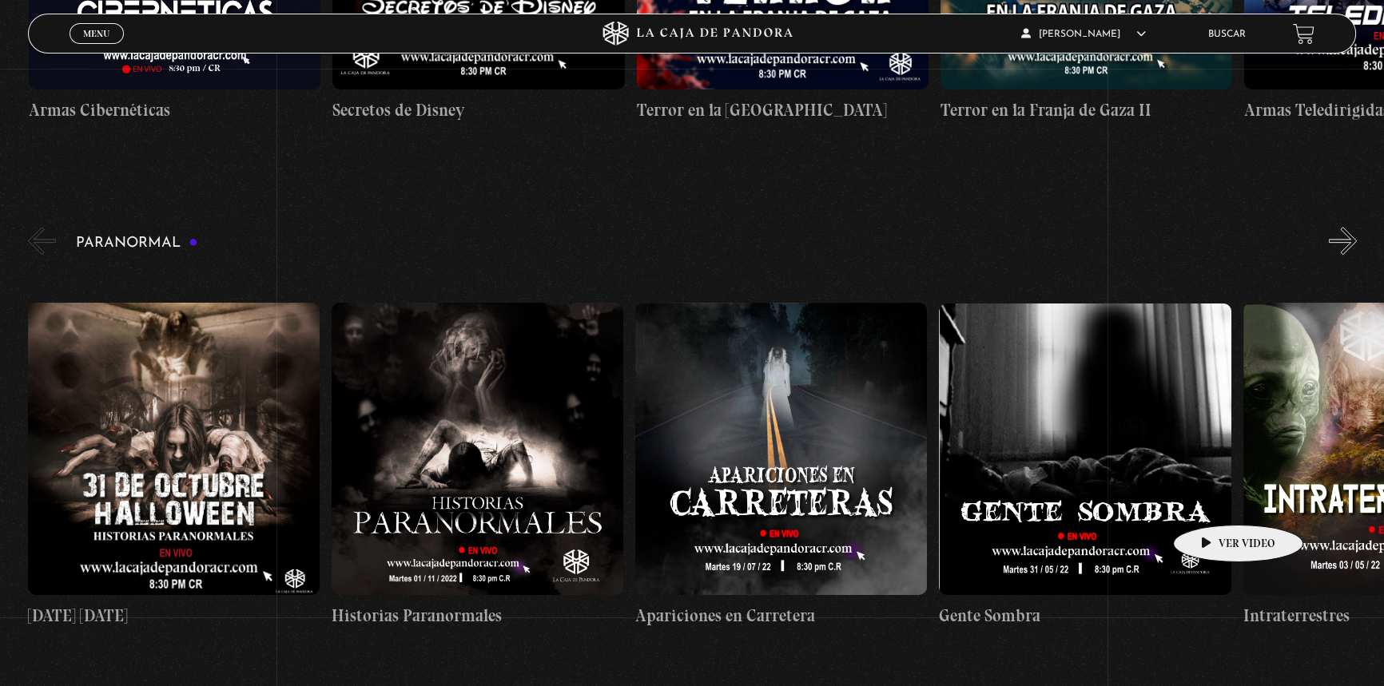
scroll to position [0, 6379]
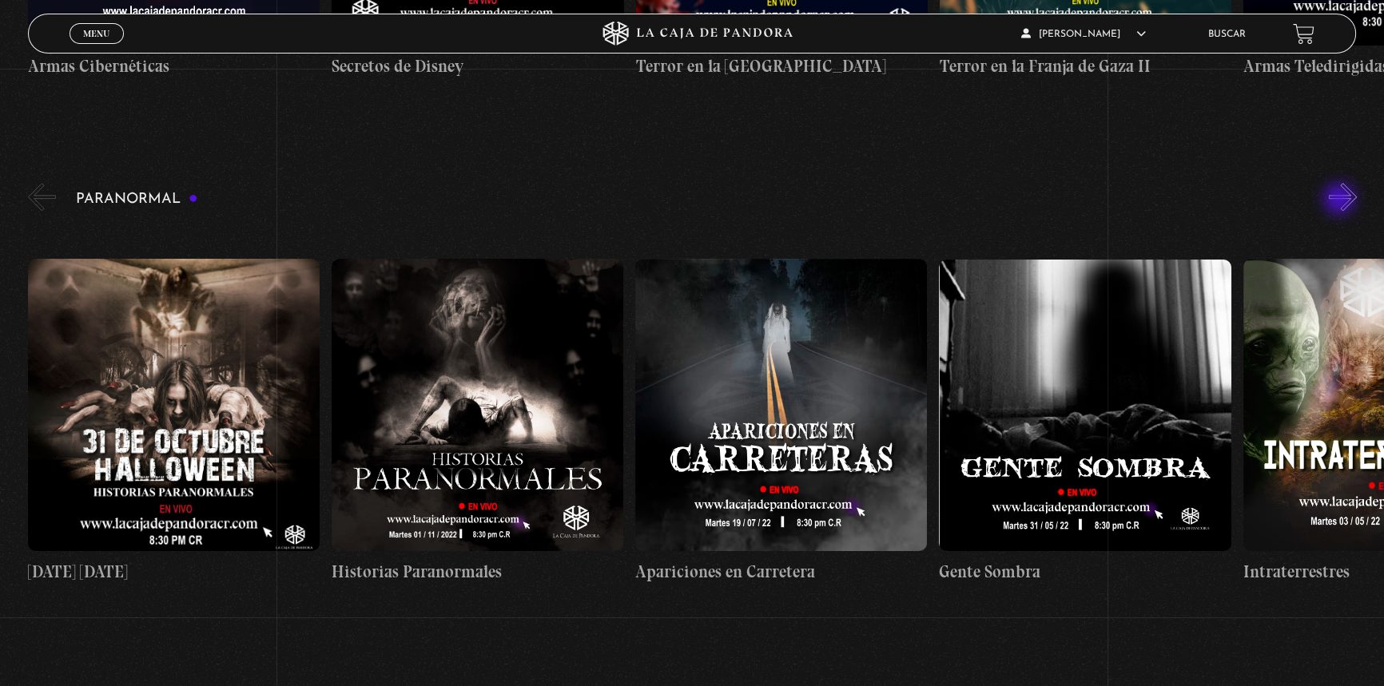
click at [1341, 200] on button "»" at bounding box center [1343, 197] width 28 height 28
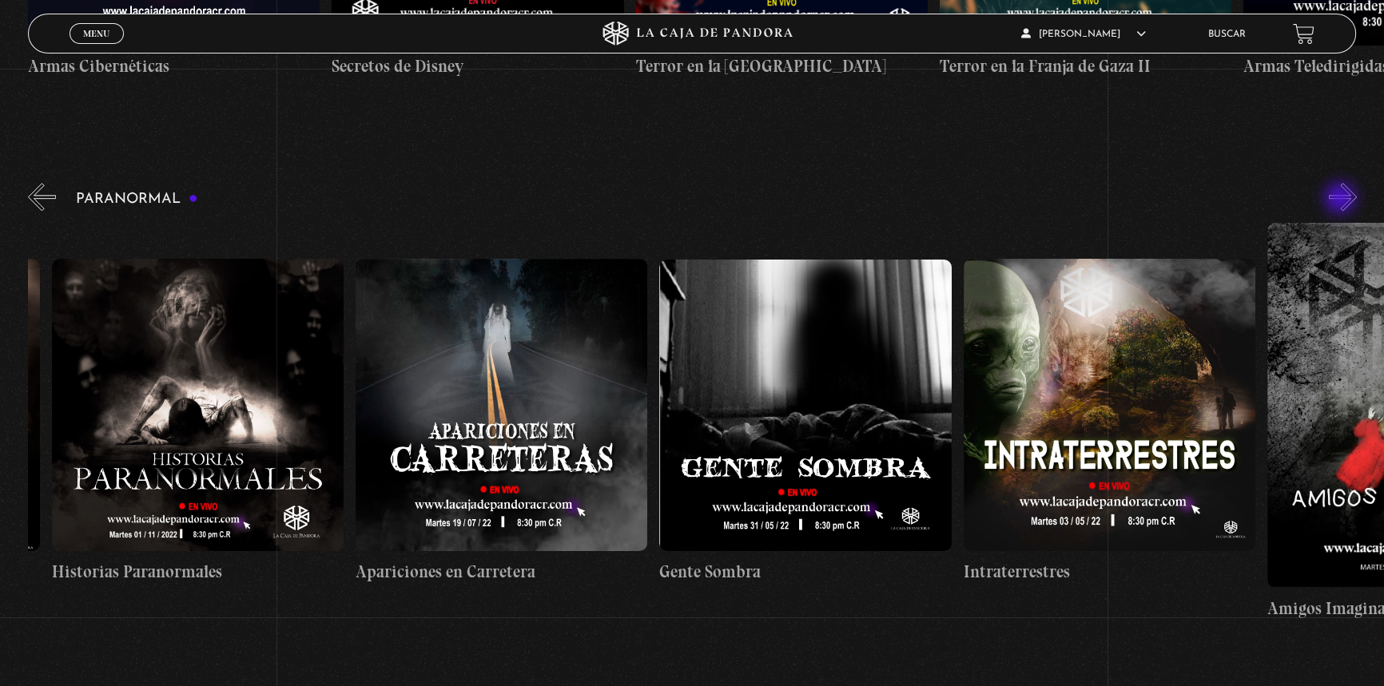
click at [1341, 200] on button "»" at bounding box center [1343, 197] width 28 height 28
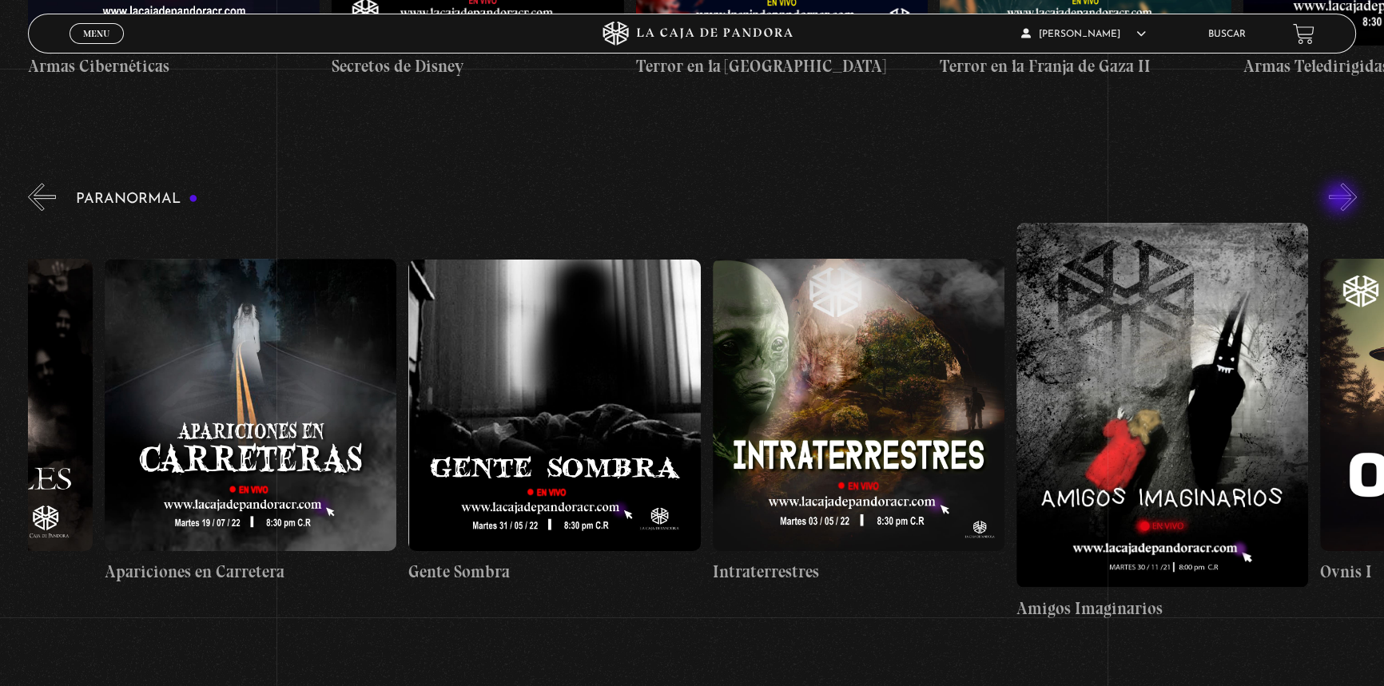
click at [1341, 200] on button "»" at bounding box center [1343, 197] width 28 height 28
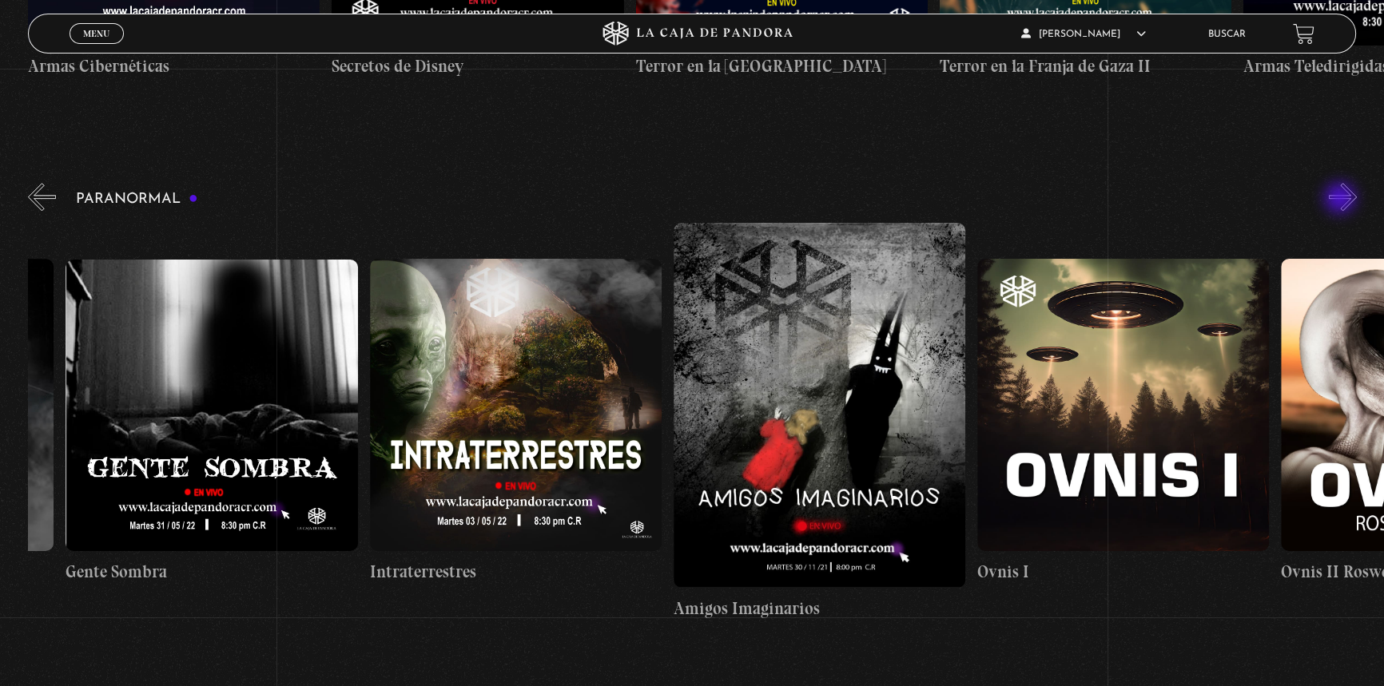
click at [1341, 200] on button "»" at bounding box center [1343, 197] width 28 height 28
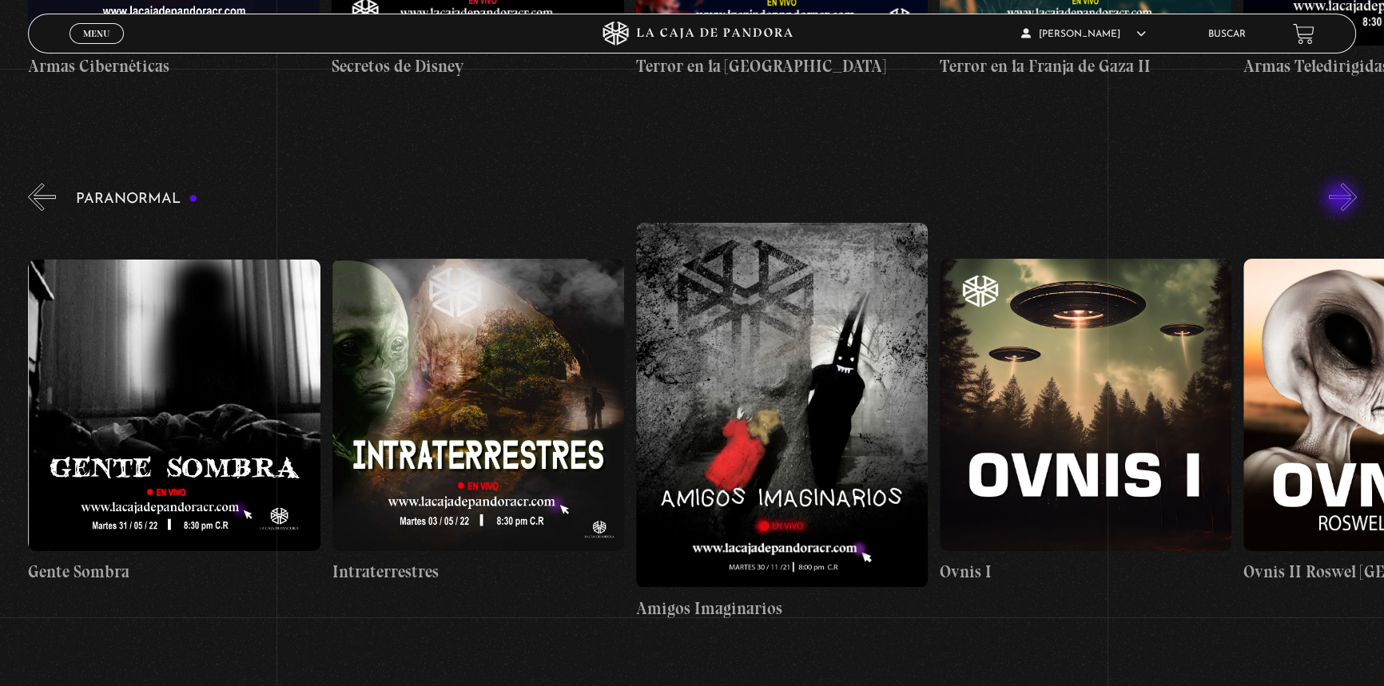
click at [1341, 200] on button "»" at bounding box center [1343, 197] width 28 height 28
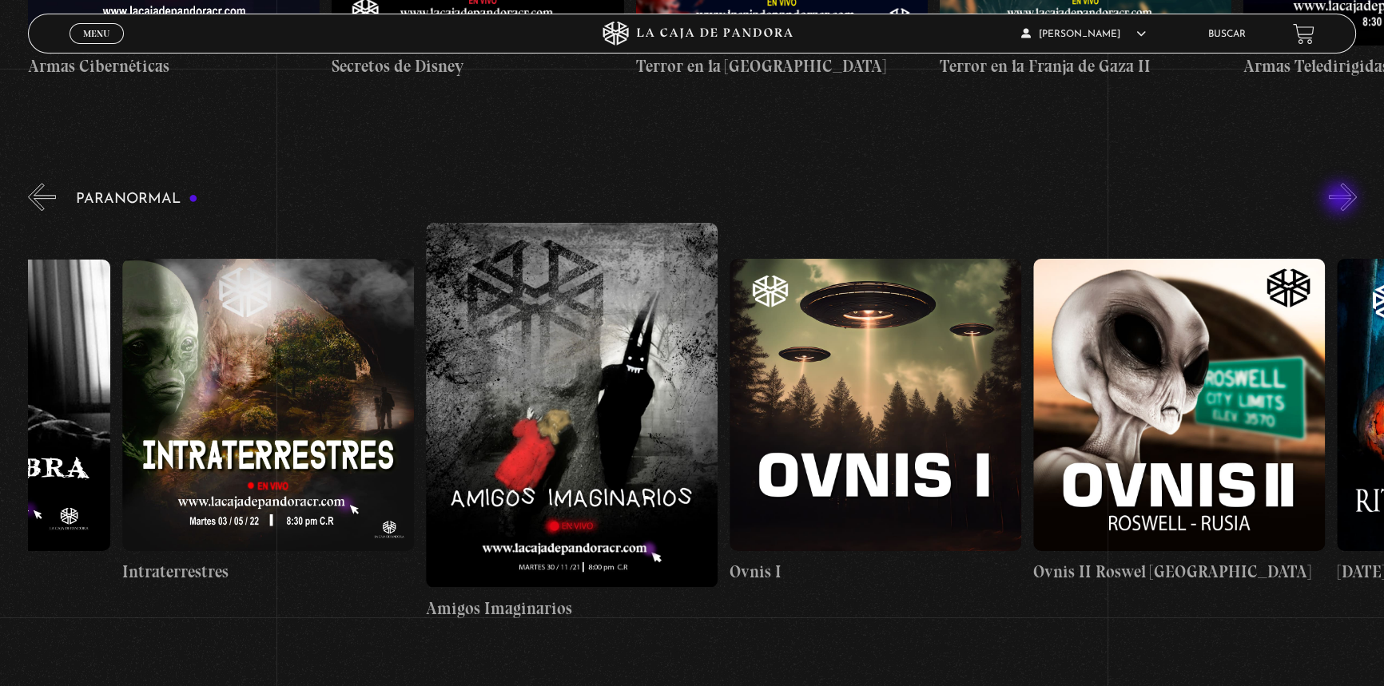
click at [1341, 200] on button "»" at bounding box center [1343, 197] width 28 height 28
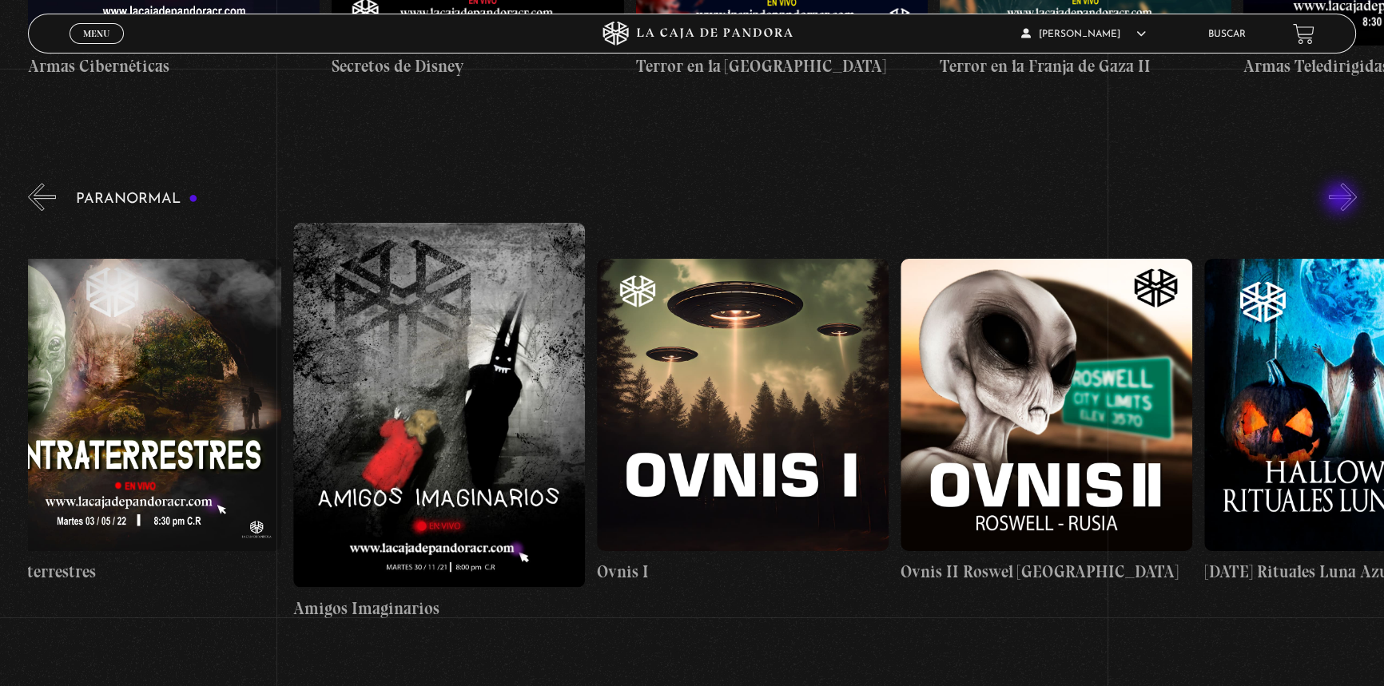
click at [1341, 199] on button "»" at bounding box center [1343, 197] width 28 height 28
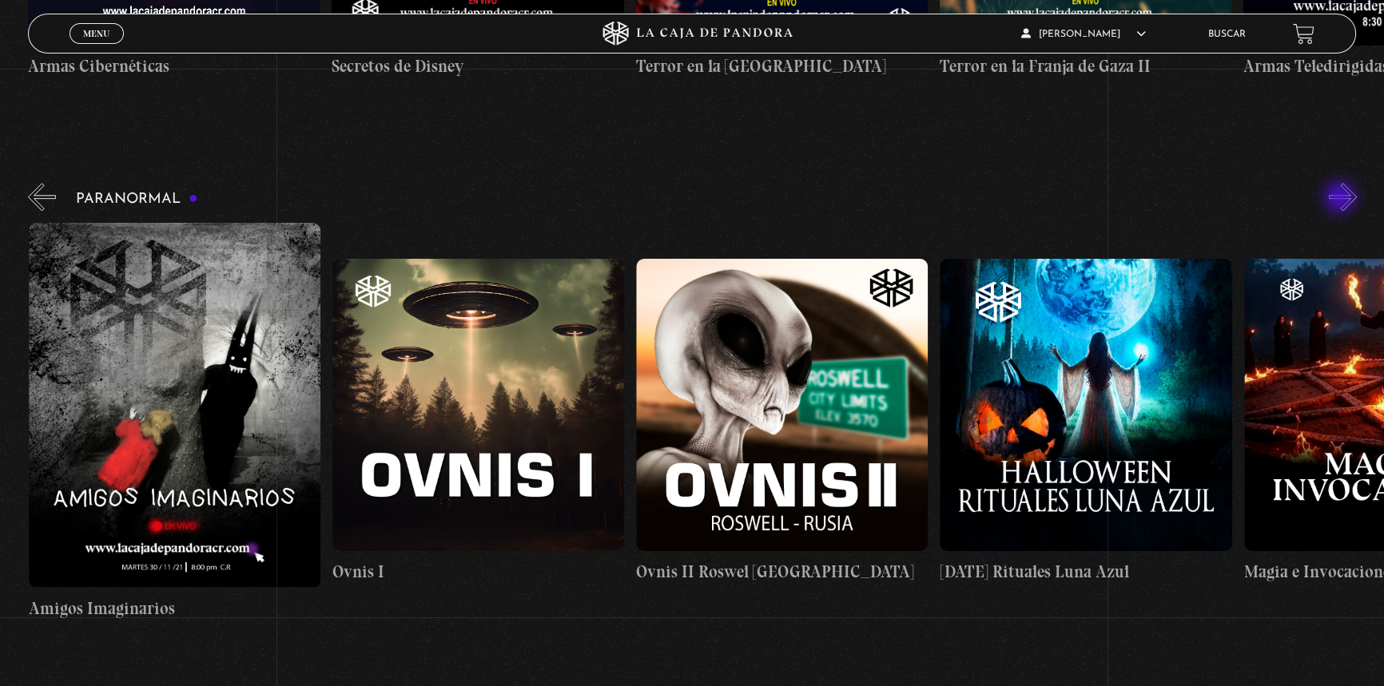
click at [1341, 199] on button "»" at bounding box center [1343, 197] width 28 height 28
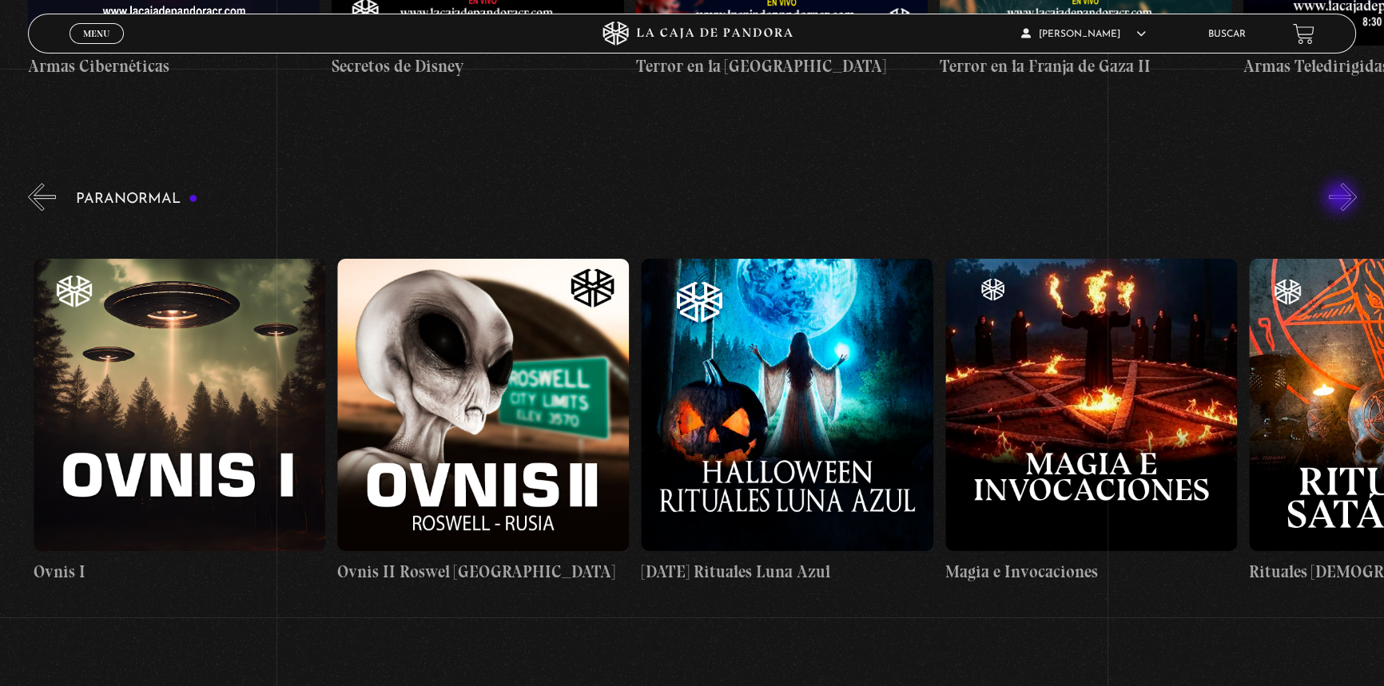
click at [1341, 199] on button "»" at bounding box center [1343, 197] width 28 height 28
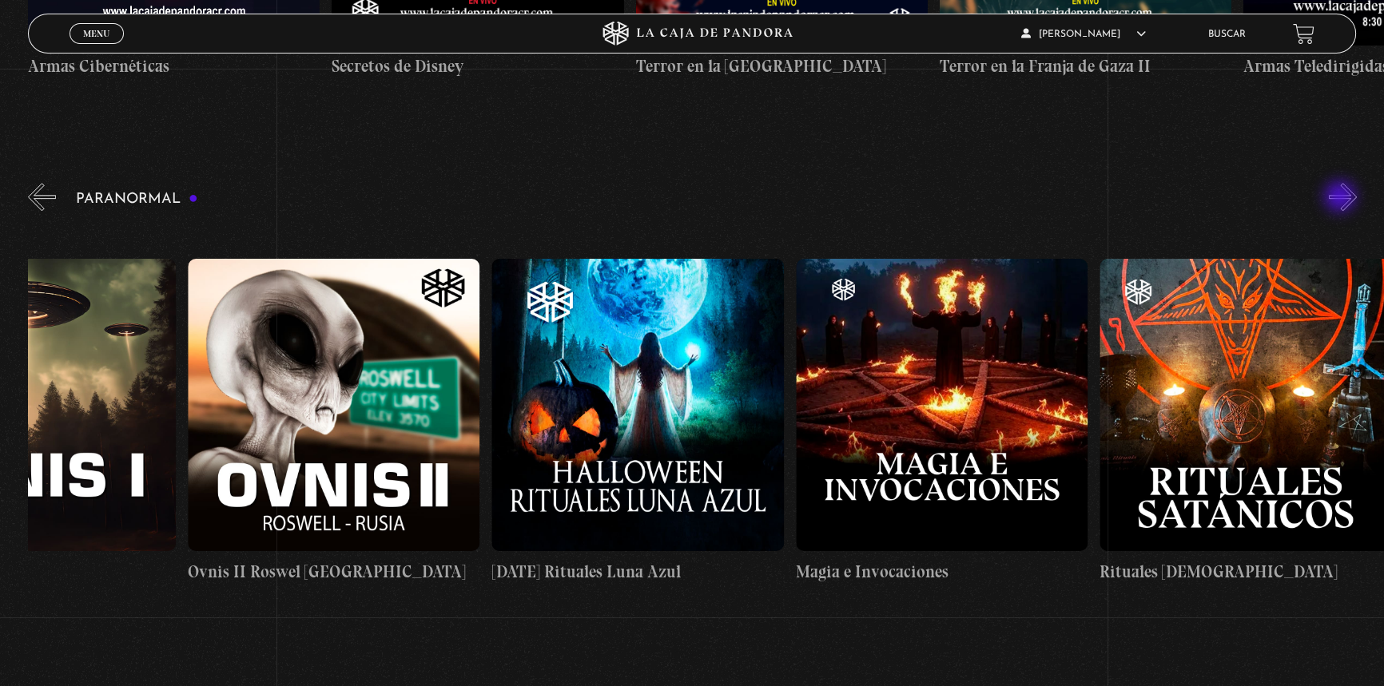
click at [1341, 198] on button "»" at bounding box center [1343, 197] width 28 height 28
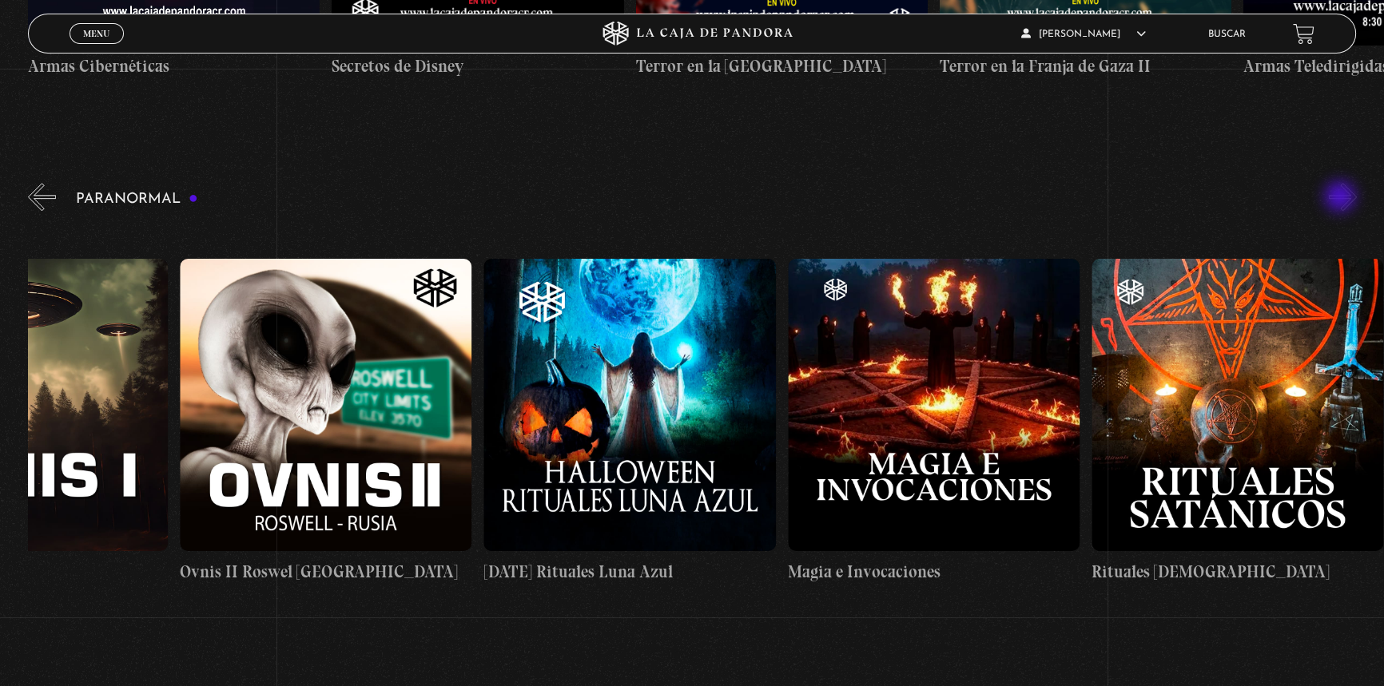
scroll to position [0, 1974]
click at [1341, 198] on button "»" at bounding box center [1343, 197] width 28 height 28
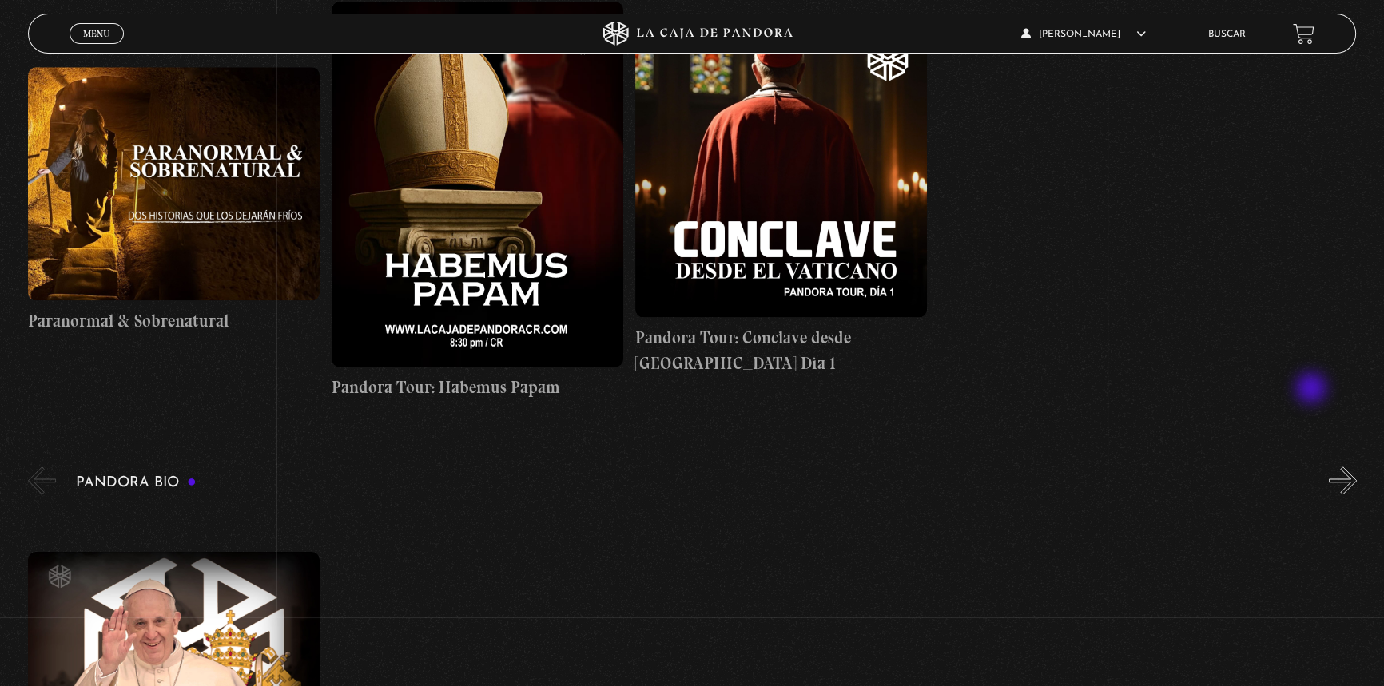
scroll to position [2614, 0]
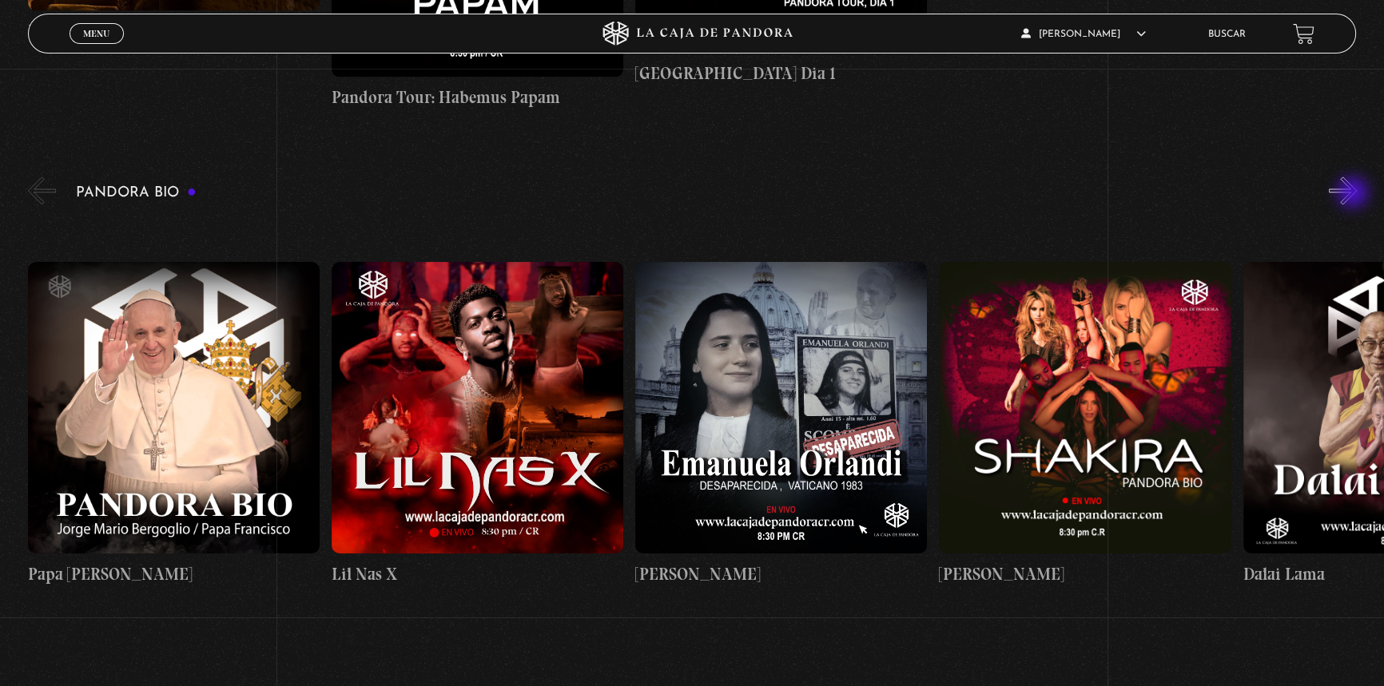
click at [1354, 194] on button "»" at bounding box center [1343, 191] width 28 height 28
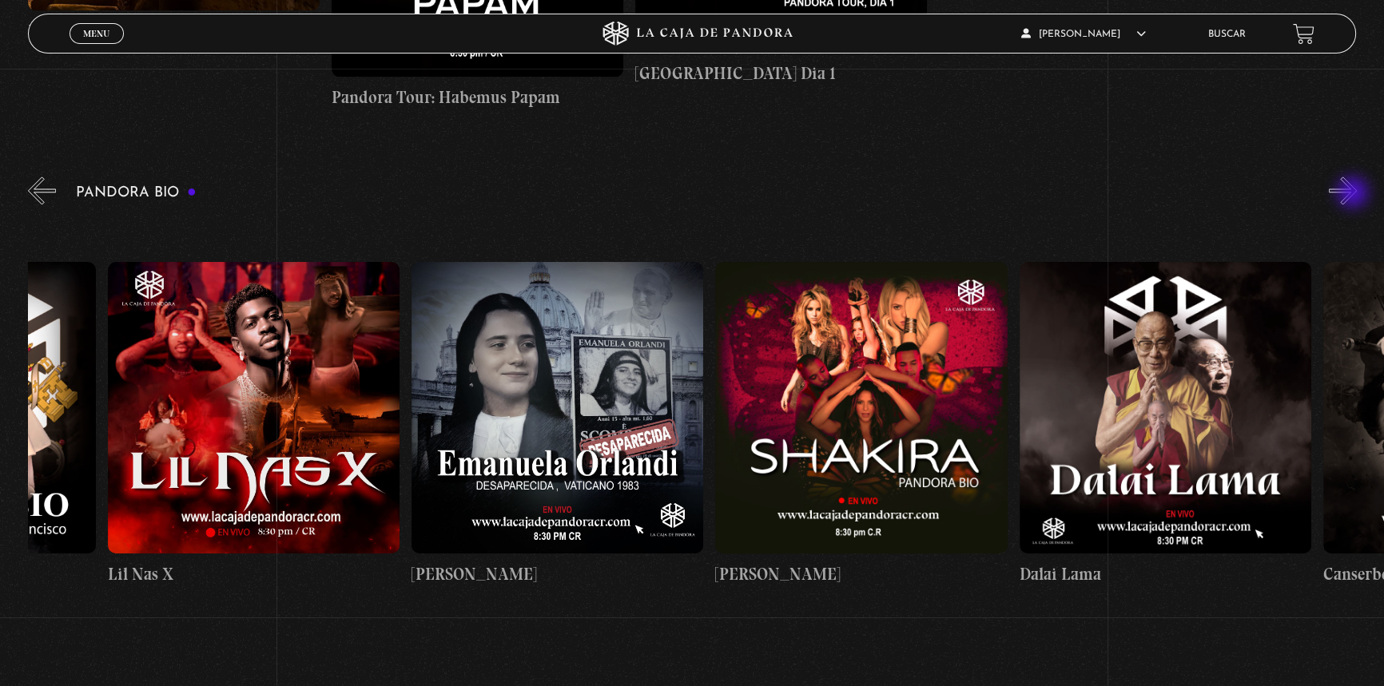
click at [1354, 194] on button "»" at bounding box center [1343, 191] width 28 height 28
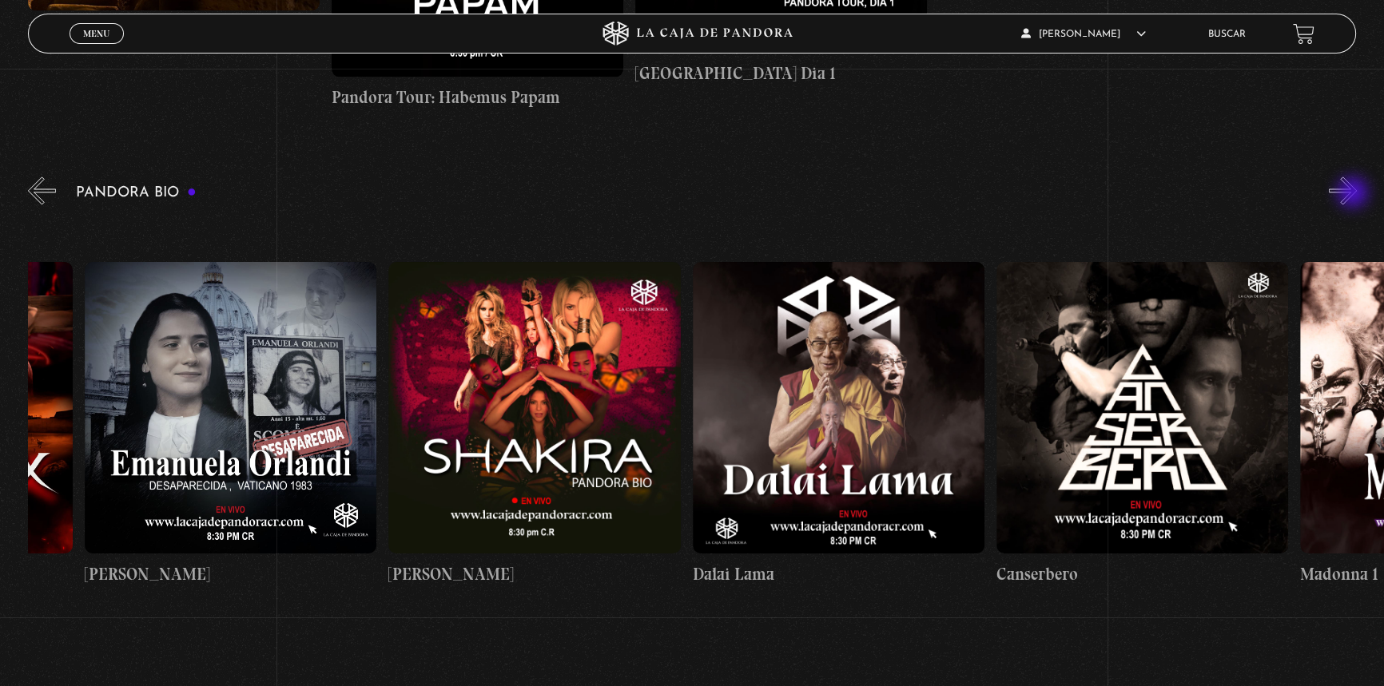
click at [1354, 194] on button "»" at bounding box center [1343, 191] width 28 height 28
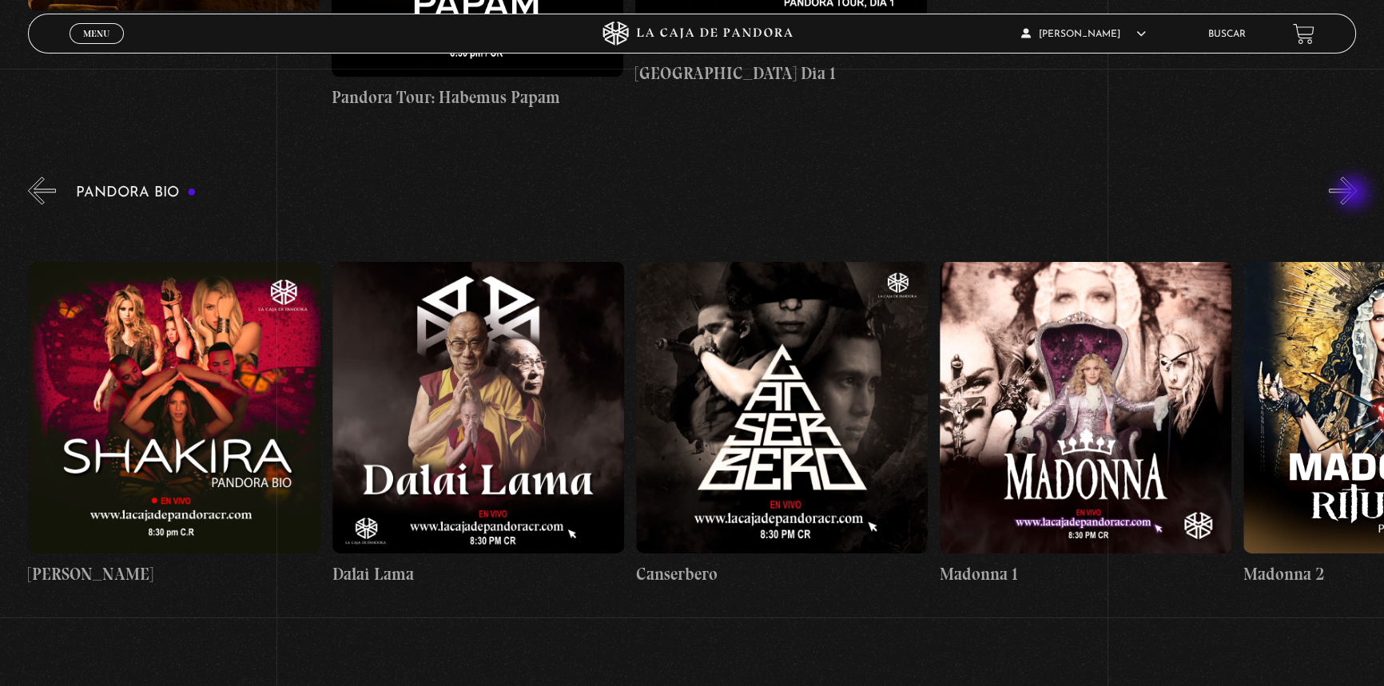
click at [1354, 194] on button "»" at bounding box center [1343, 191] width 28 height 28
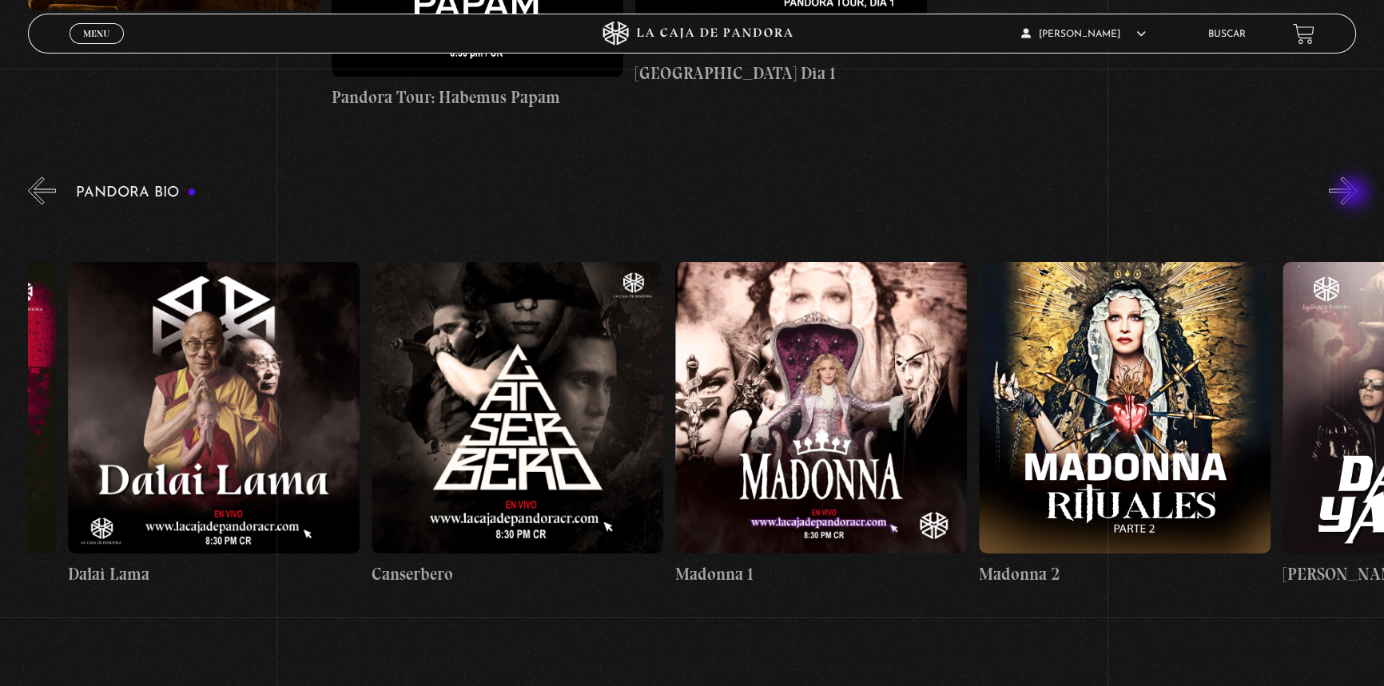
click at [1354, 194] on button "»" at bounding box center [1343, 191] width 28 height 28
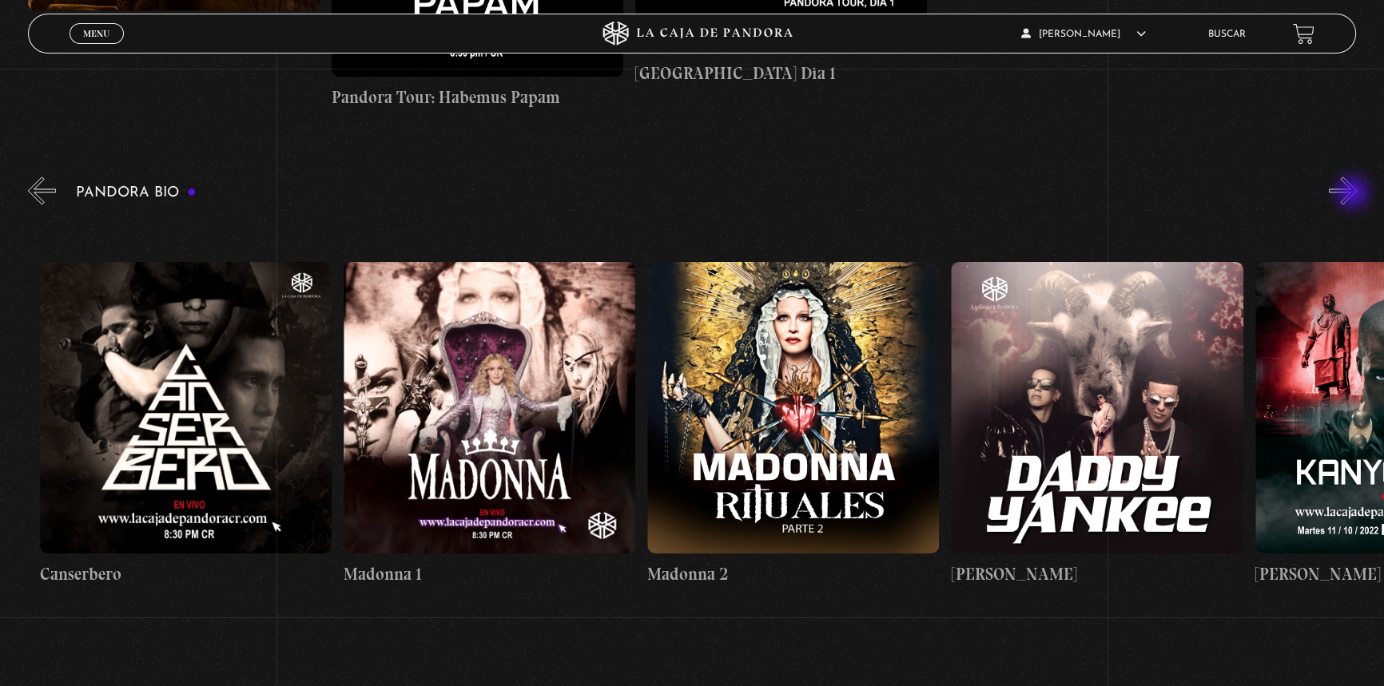
click at [1354, 194] on button "»" at bounding box center [1343, 191] width 28 height 28
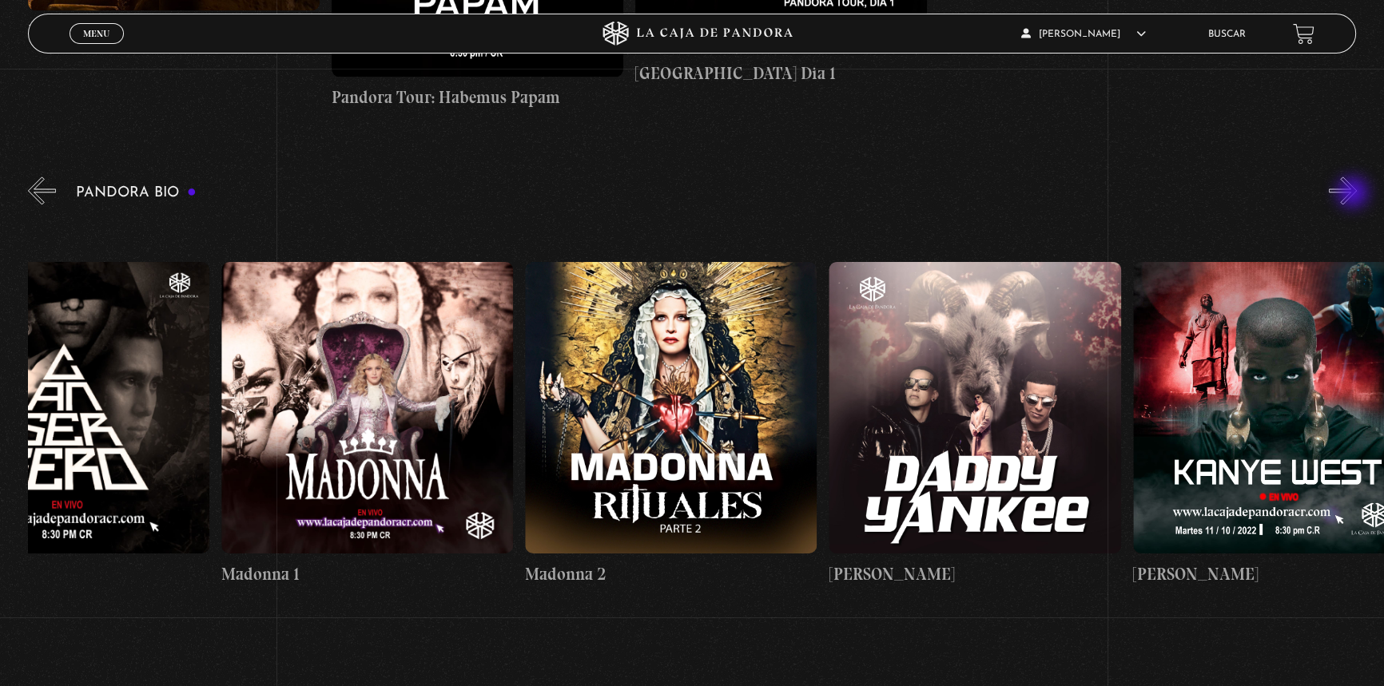
click at [1354, 194] on button "»" at bounding box center [1343, 191] width 28 height 28
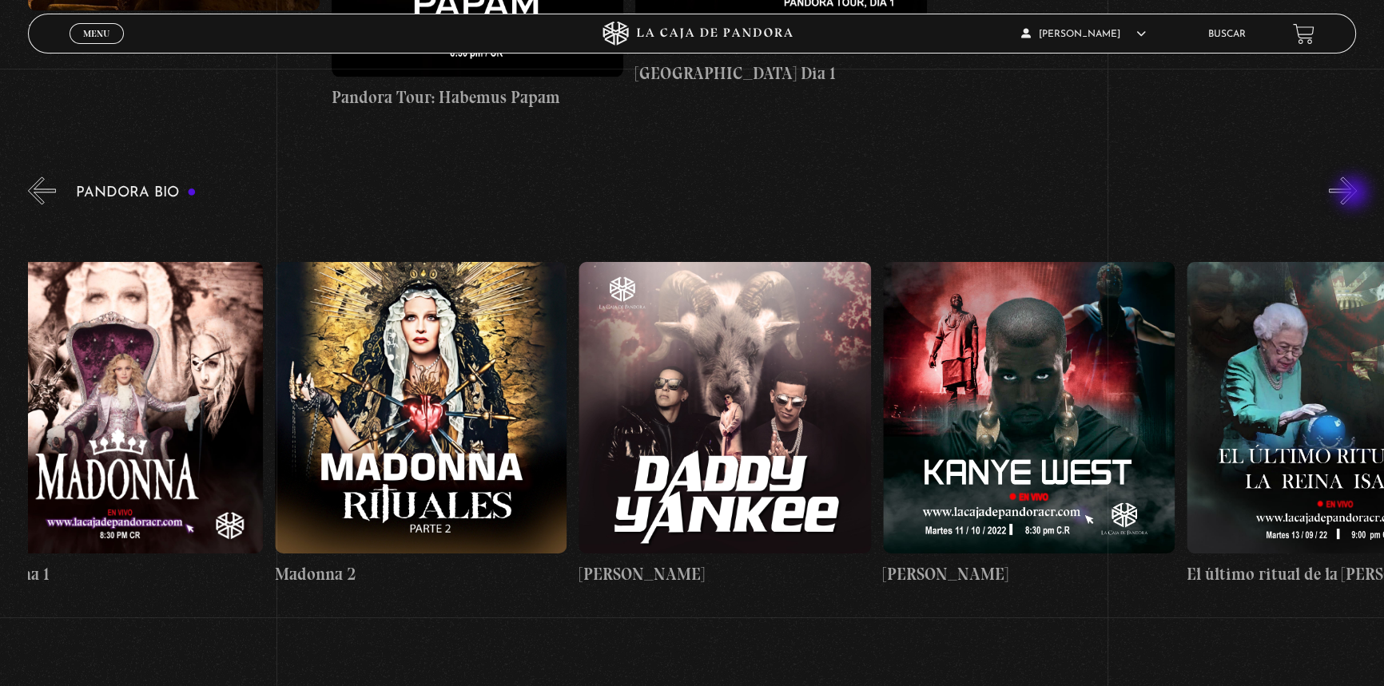
click at [1354, 194] on button "»" at bounding box center [1343, 191] width 28 height 28
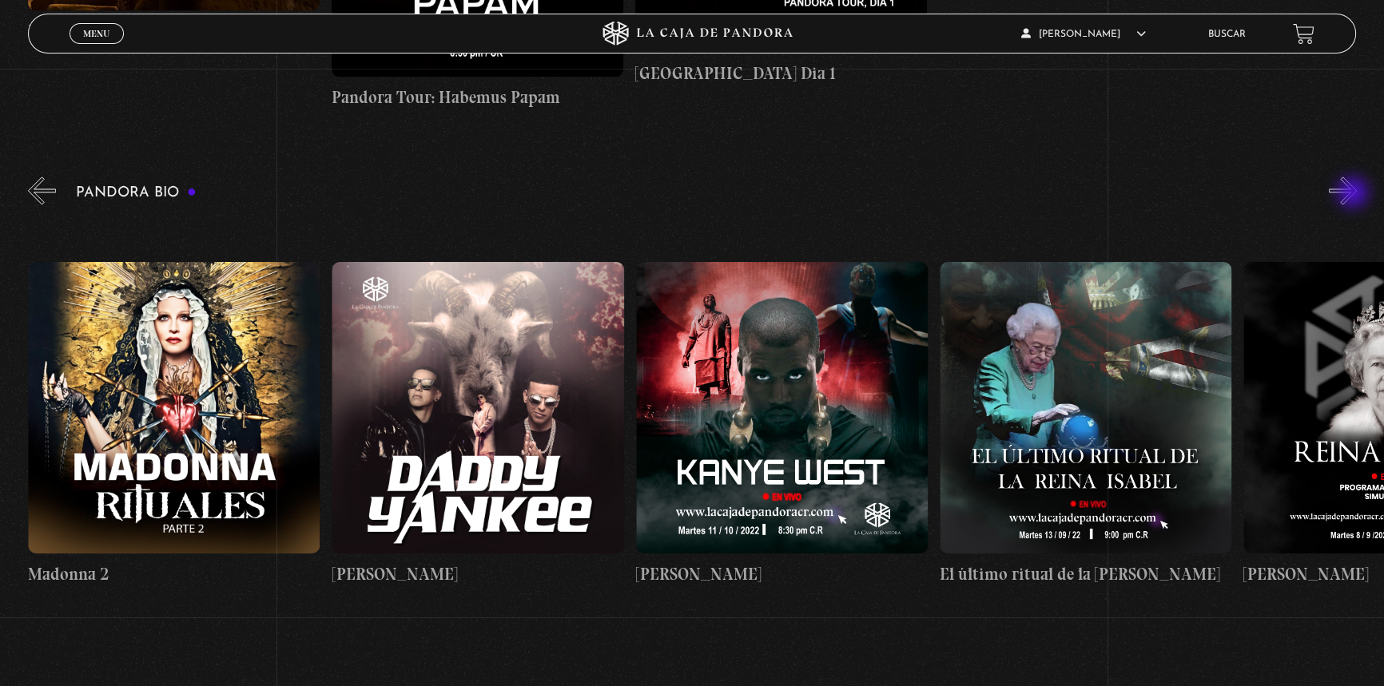
click at [1354, 194] on button "»" at bounding box center [1343, 191] width 28 height 28
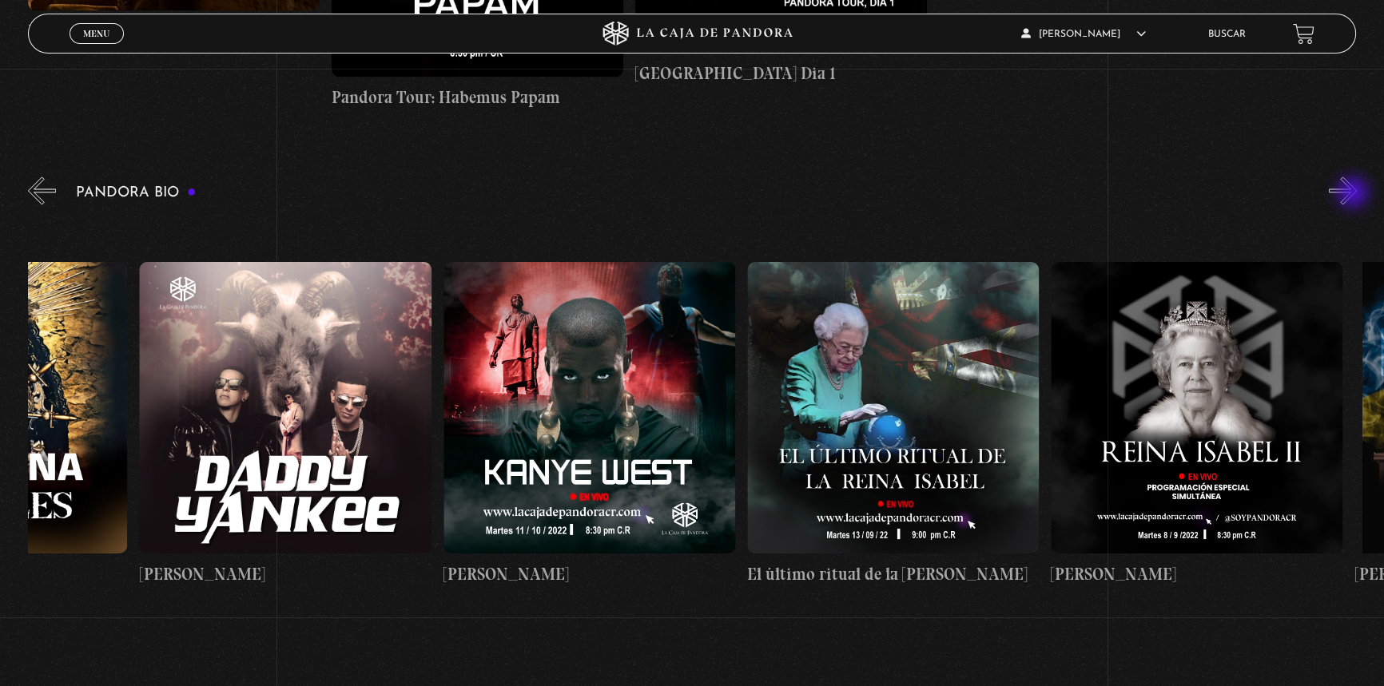
click at [1354, 194] on button "»" at bounding box center [1343, 191] width 28 height 28
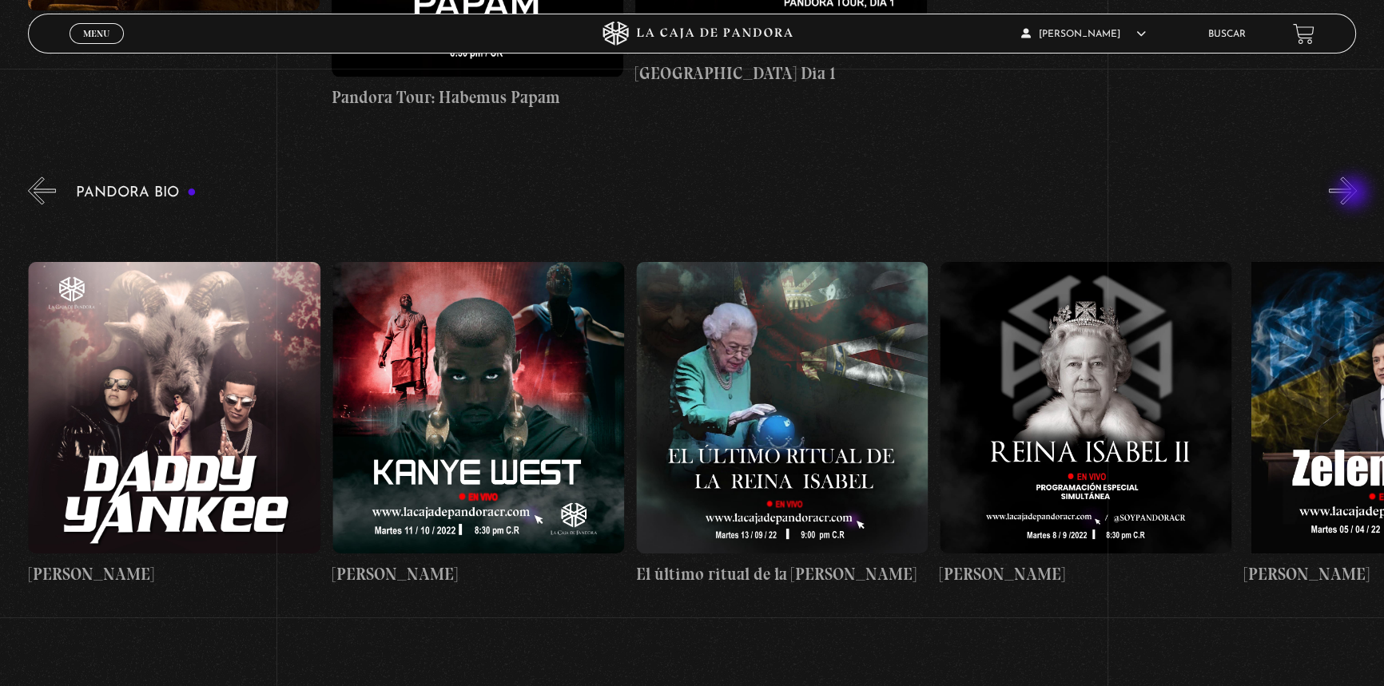
click at [1354, 194] on button "»" at bounding box center [1343, 191] width 28 height 28
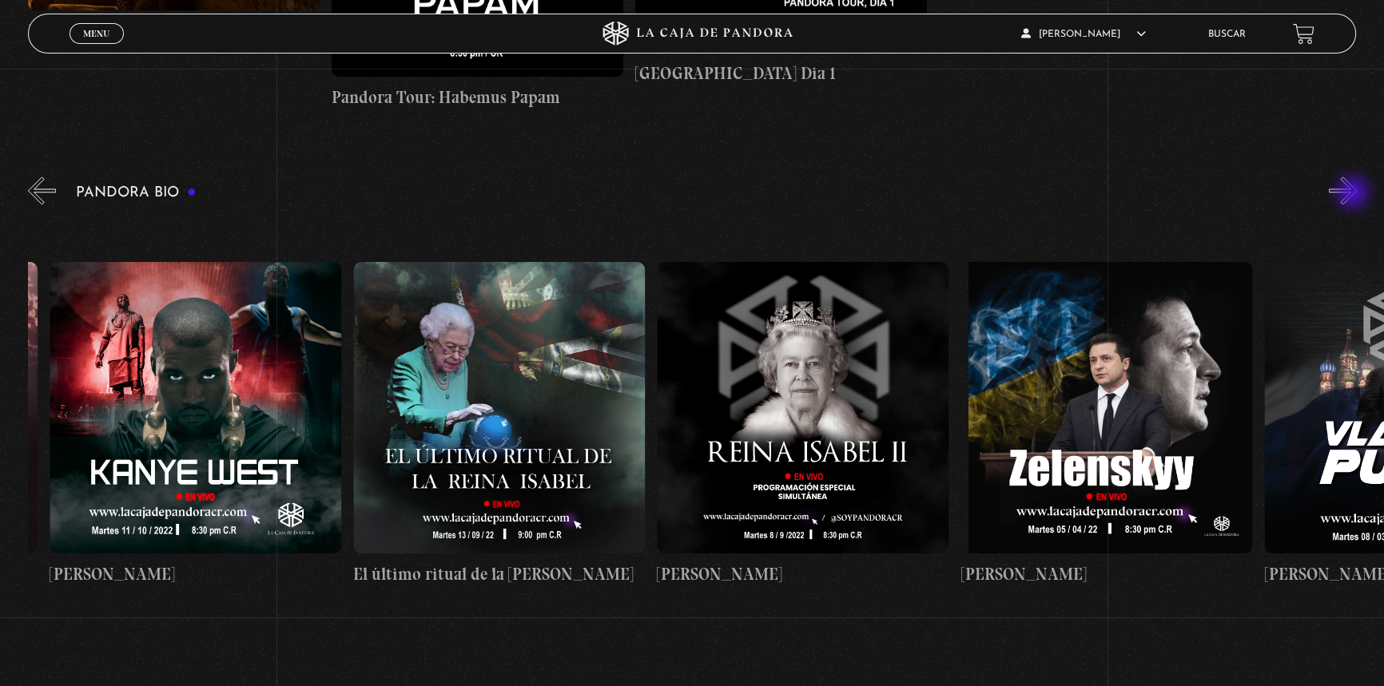
click at [1354, 194] on button "»" at bounding box center [1343, 191] width 28 height 28
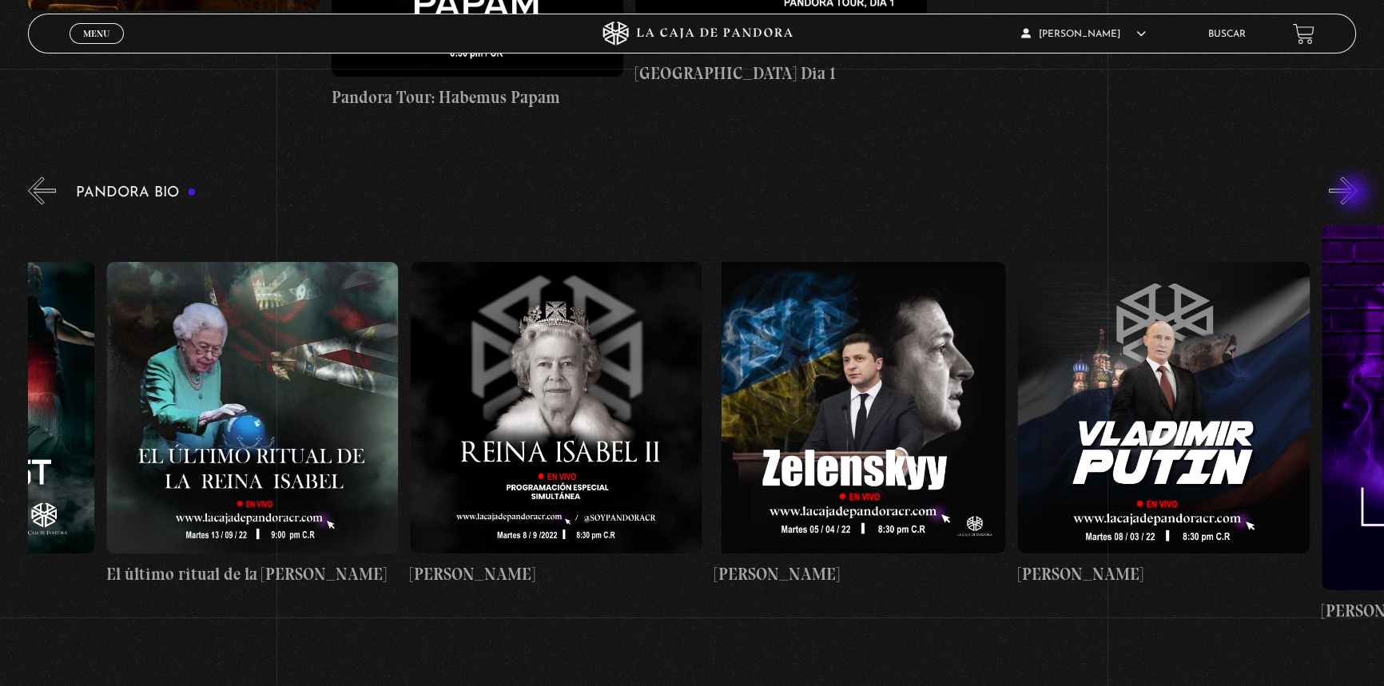
click at [1354, 194] on button "»" at bounding box center [1343, 191] width 28 height 28
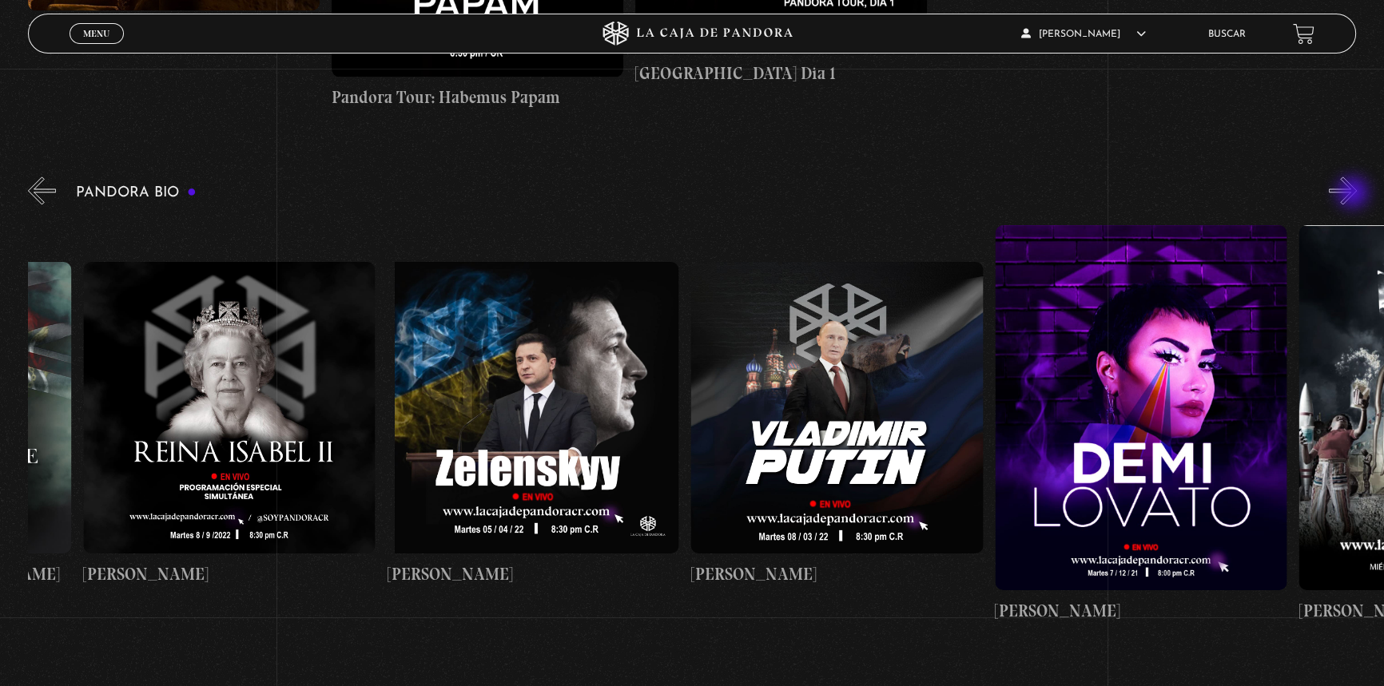
click at [1354, 194] on button "»" at bounding box center [1343, 191] width 28 height 28
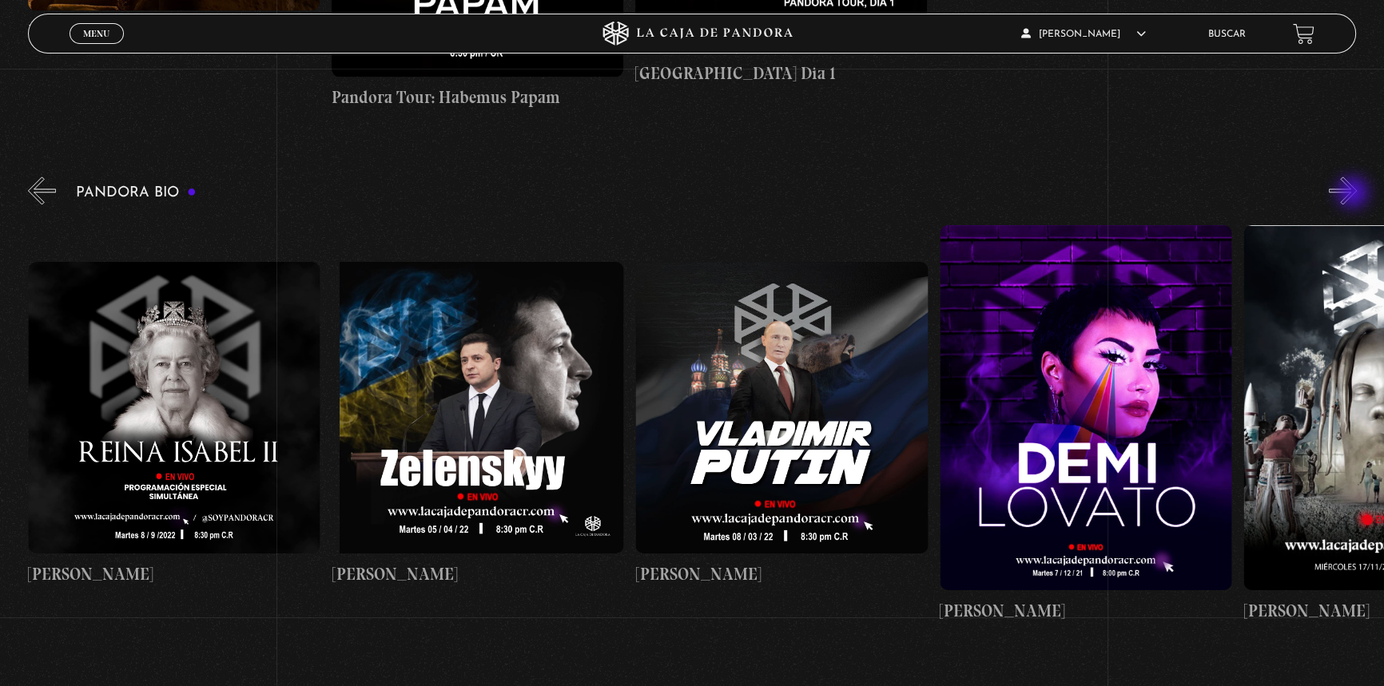
click at [1354, 194] on button "»" at bounding box center [1343, 191] width 28 height 28
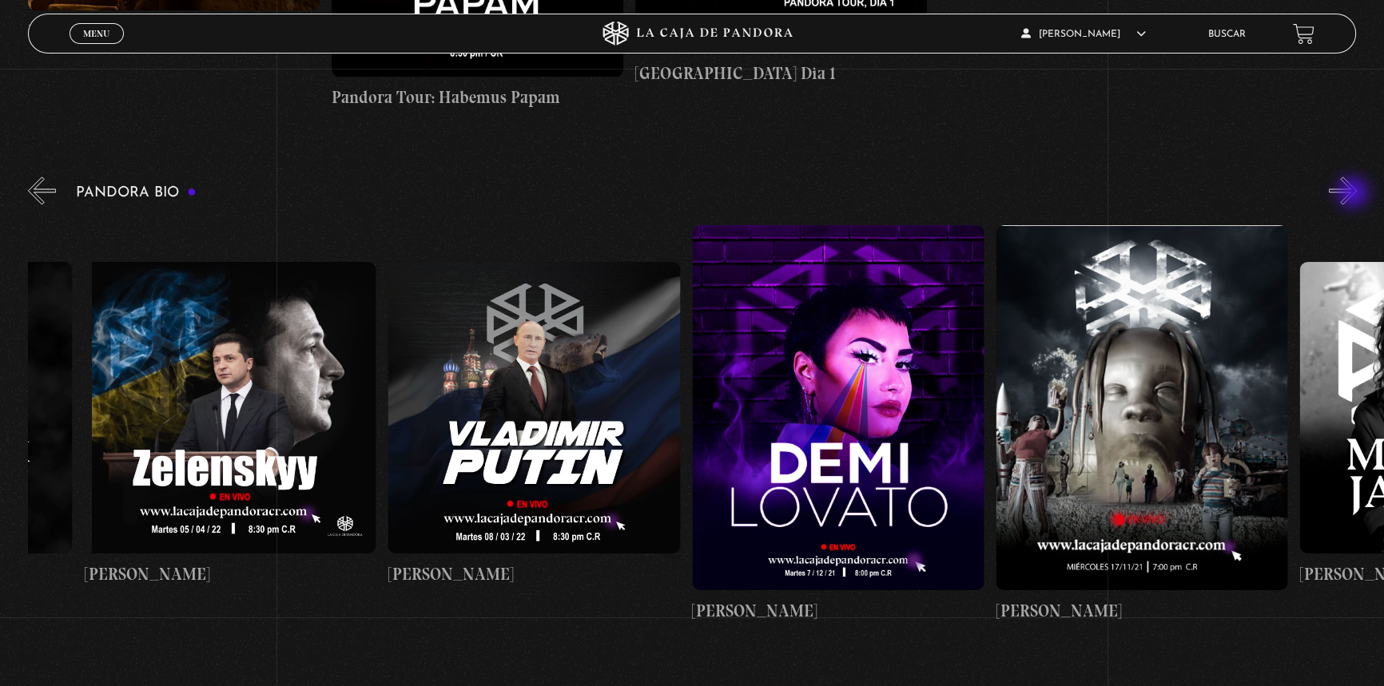
click at [1354, 194] on button "»" at bounding box center [1343, 191] width 28 height 28
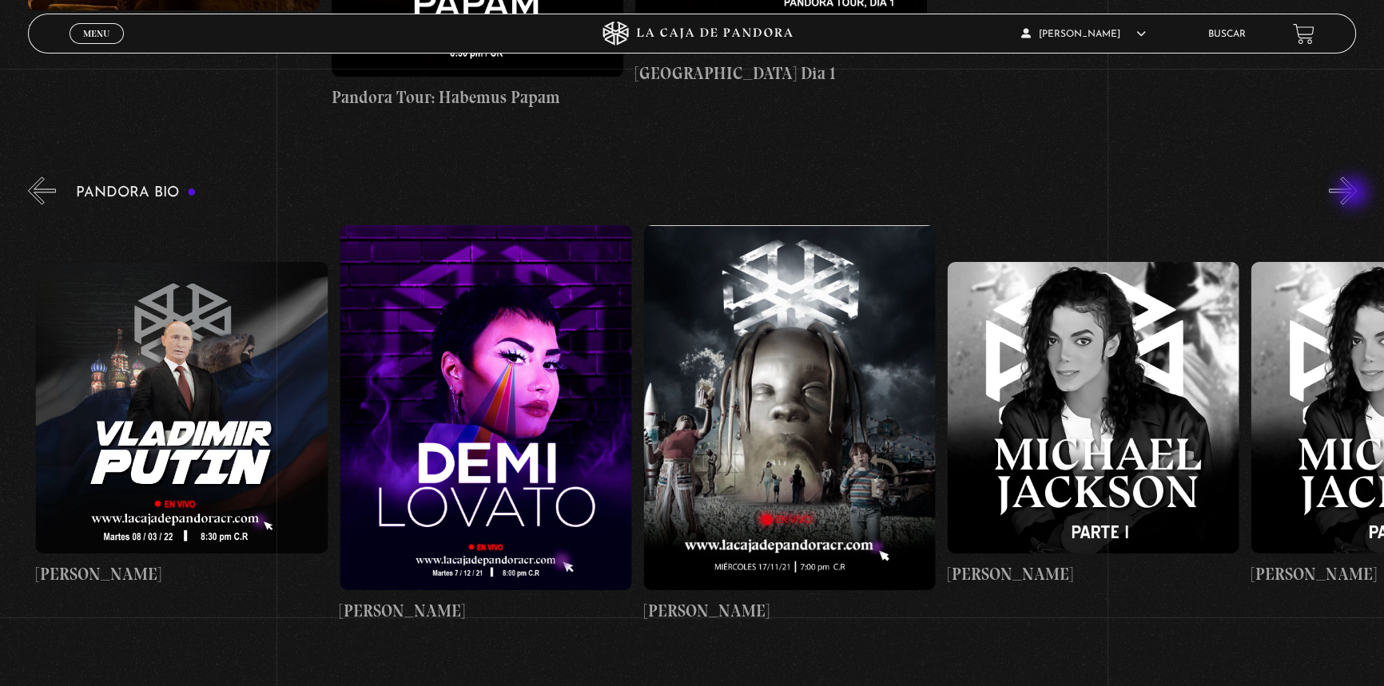
click at [1354, 194] on button "»" at bounding box center [1343, 191] width 28 height 28
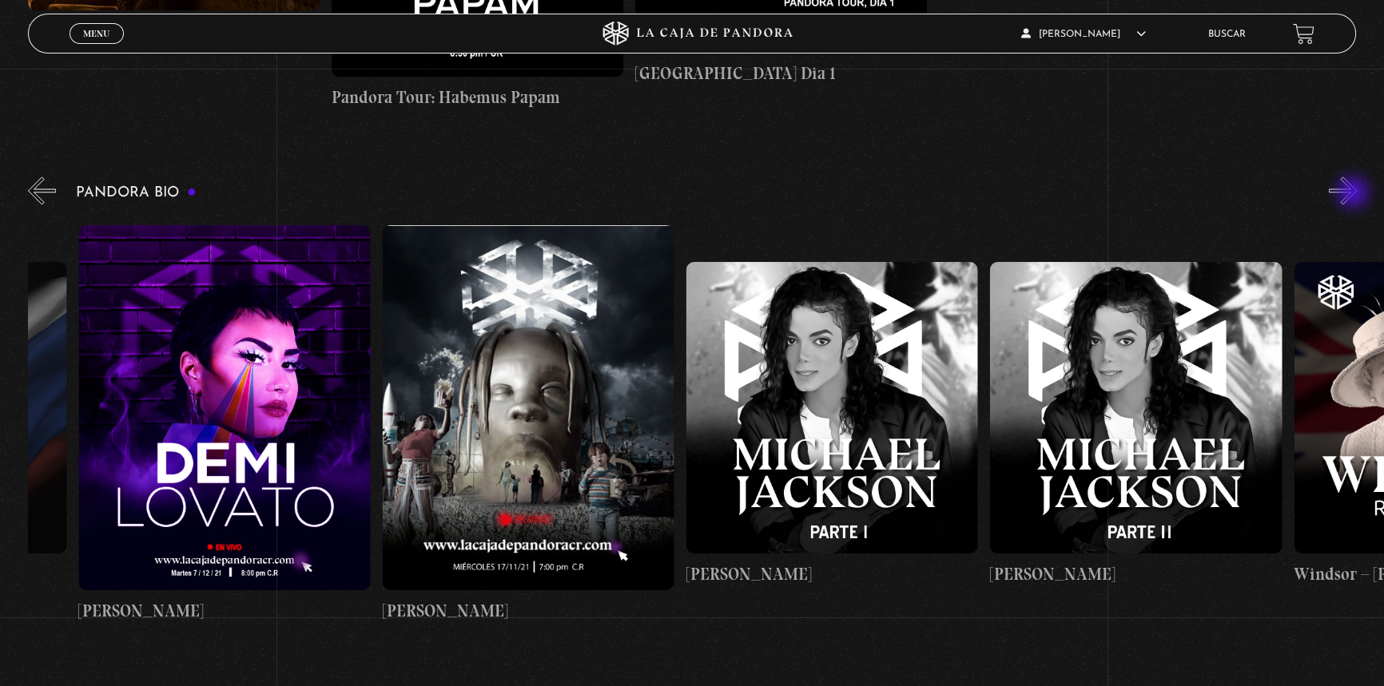
click at [1354, 194] on button "»" at bounding box center [1343, 191] width 28 height 28
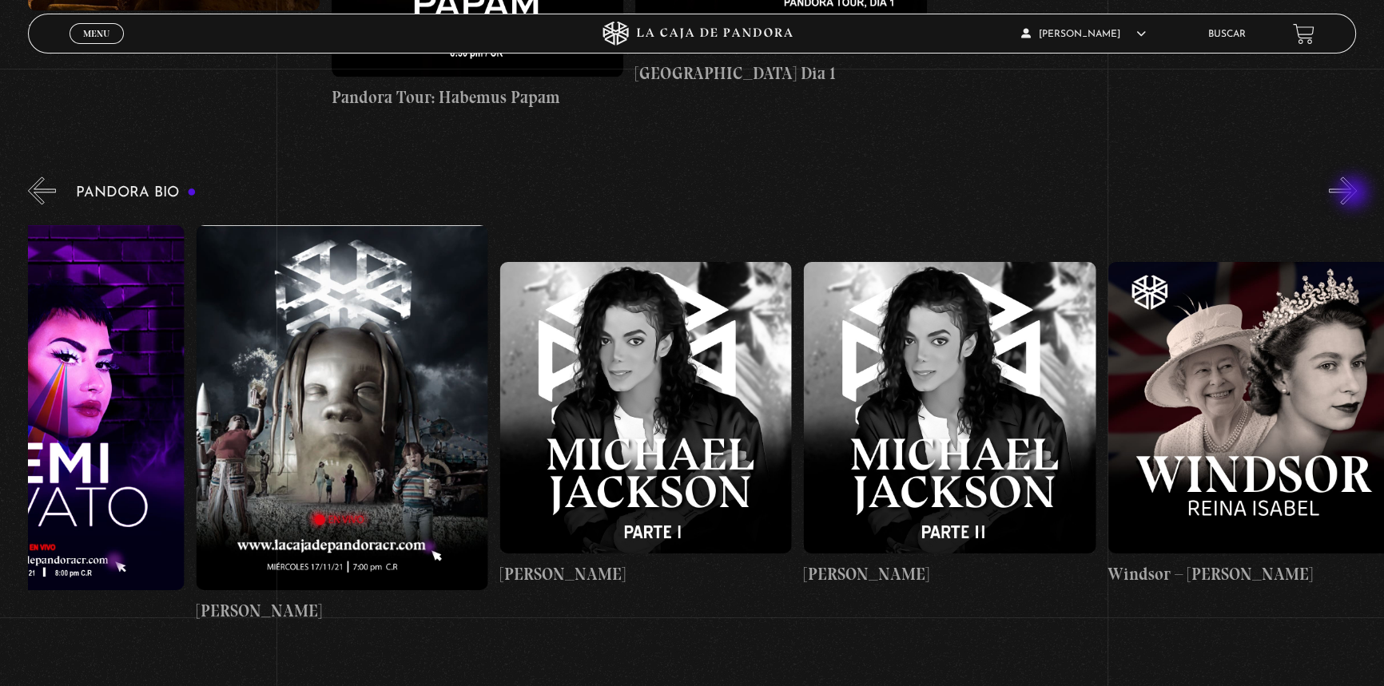
click at [1354, 194] on button "»" at bounding box center [1343, 191] width 28 height 28
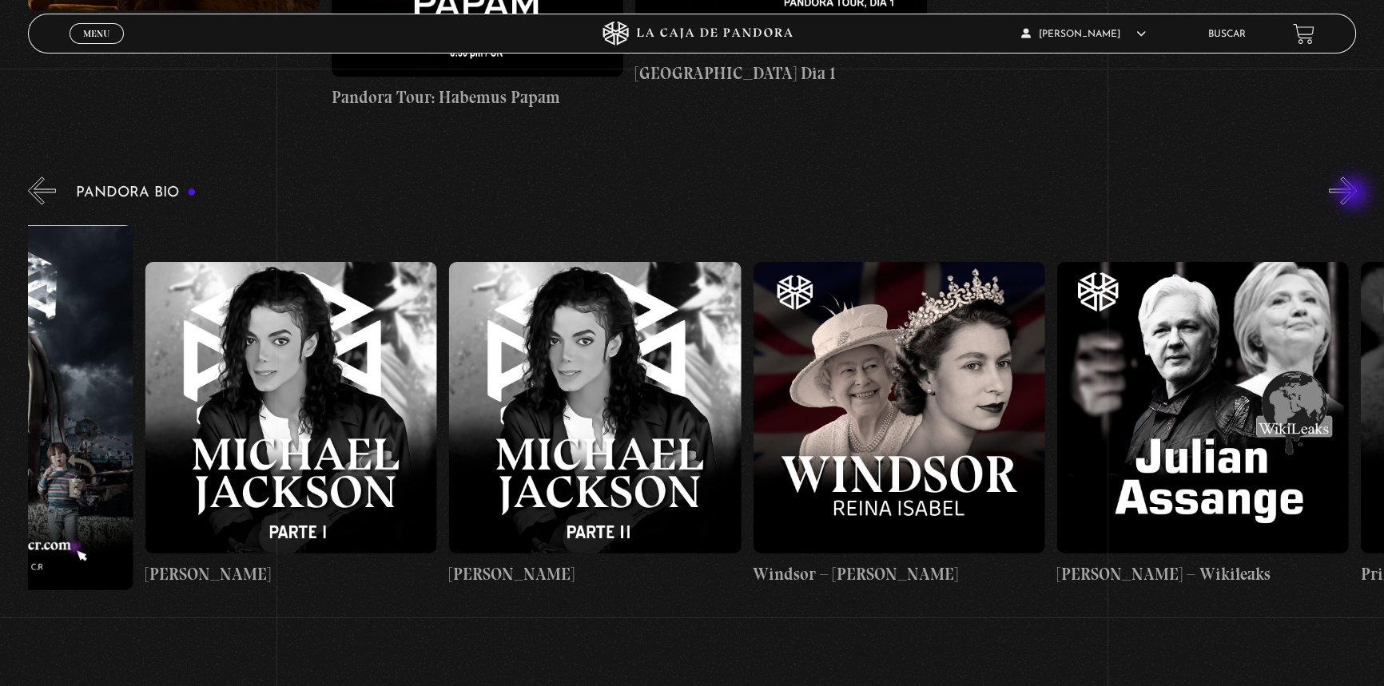
click at [1354, 194] on button "»" at bounding box center [1343, 191] width 28 height 28
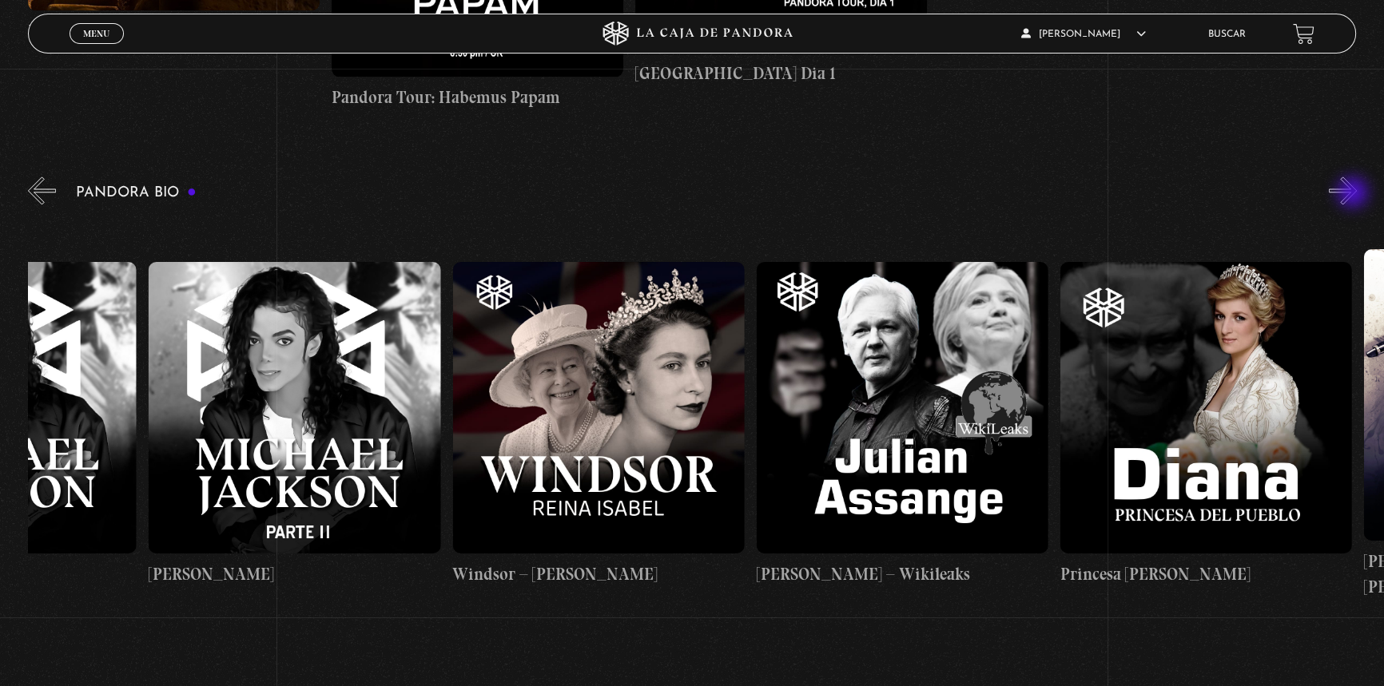
click at [1354, 194] on button "»" at bounding box center [1343, 191] width 28 height 28
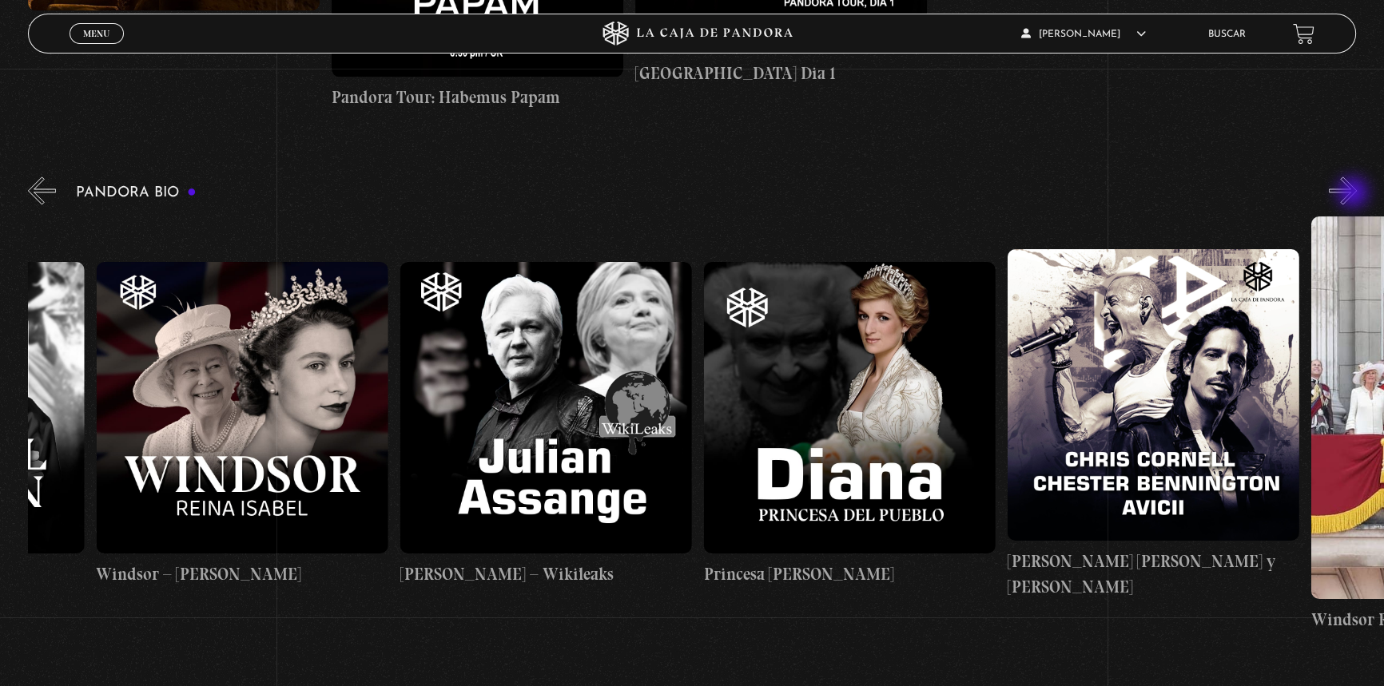
click at [1354, 194] on button "»" at bounding box center [1343, 191] width 28 height 28
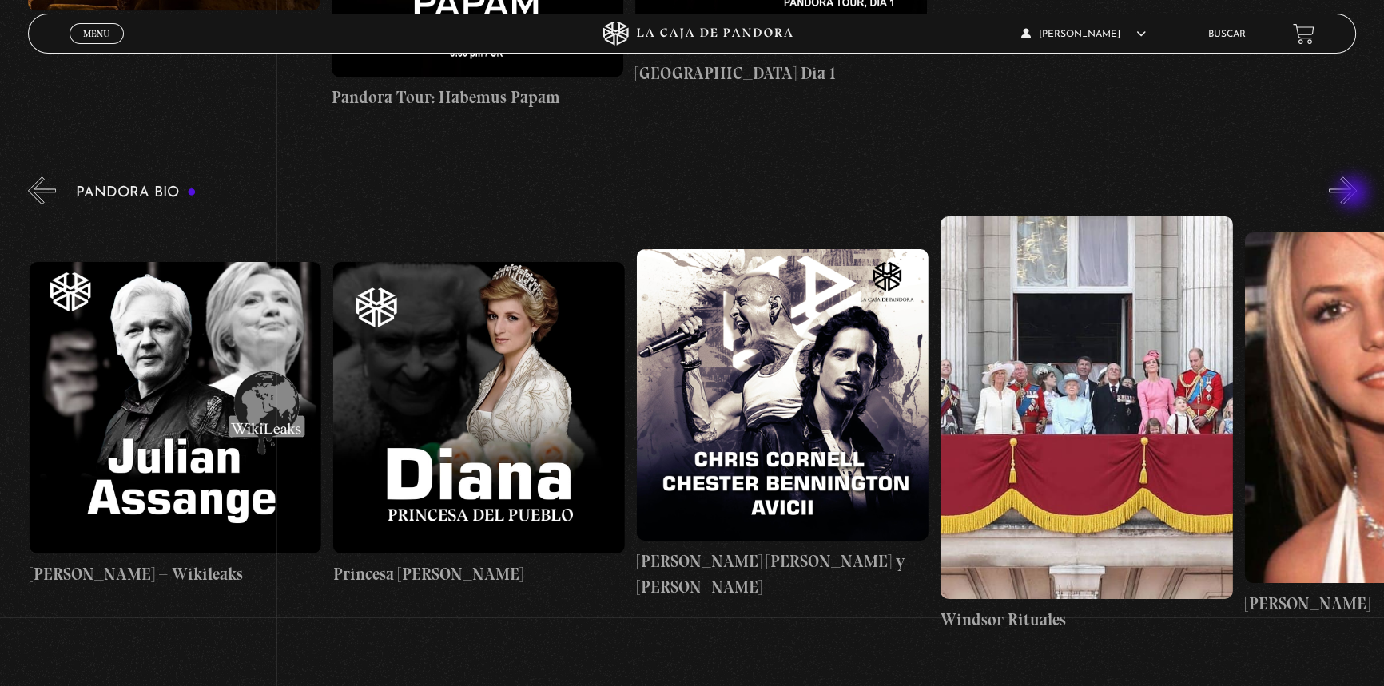
click at [1354, 194] on button "»" at bounding box center [1343, 191] width 28 height 28
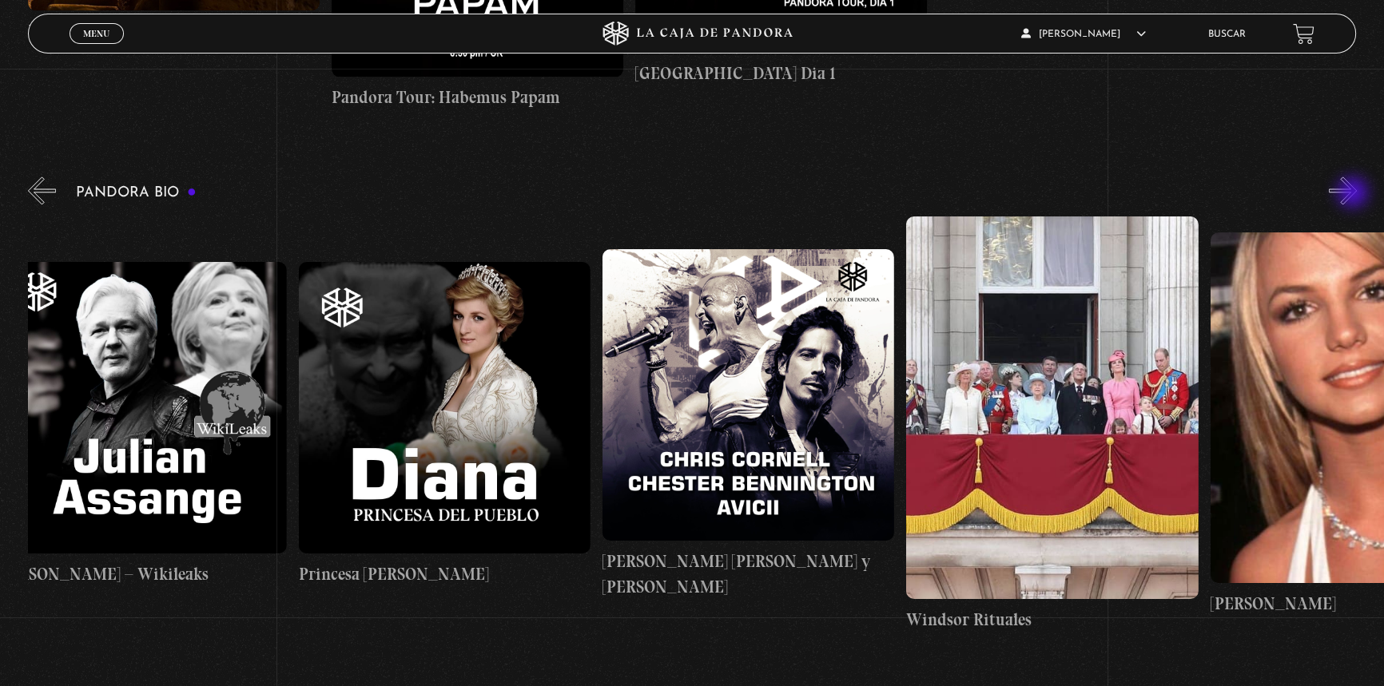
scroll to position [0, 5923]
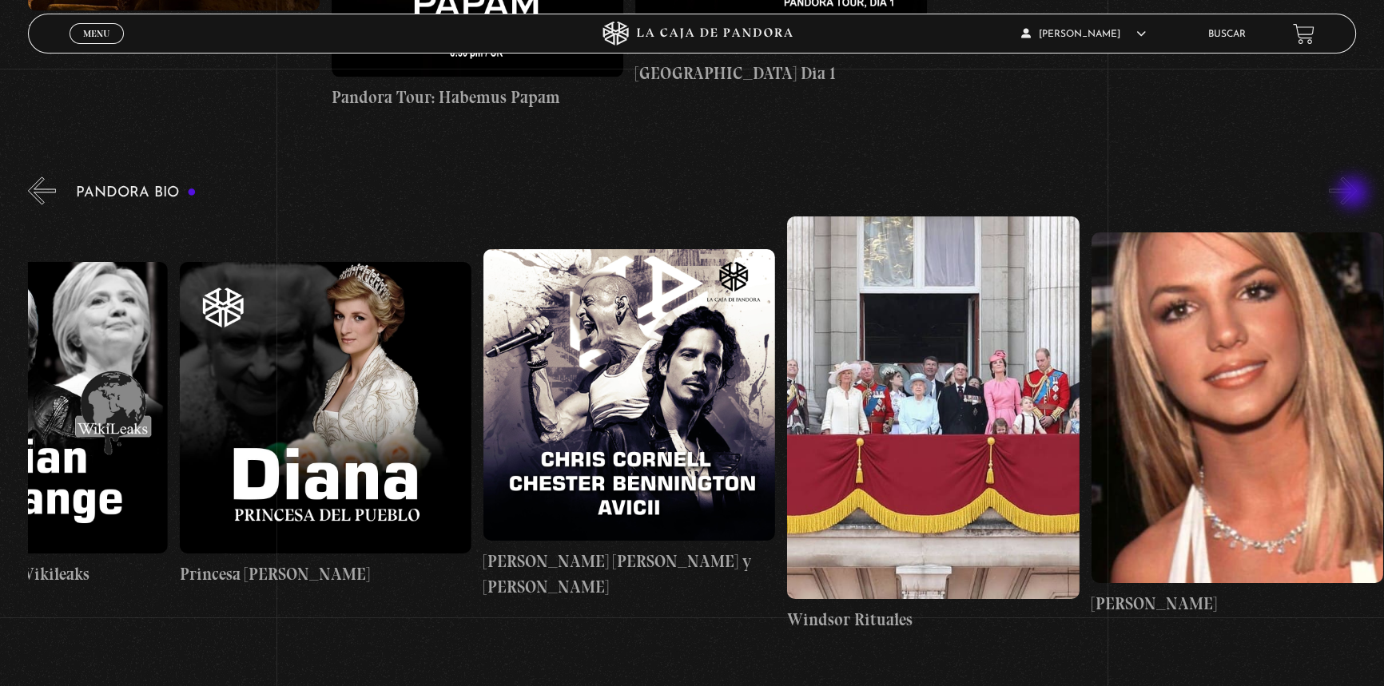
click at [1354, 194] on button "»" at bounding box center [1343, 191] width 28 height 28
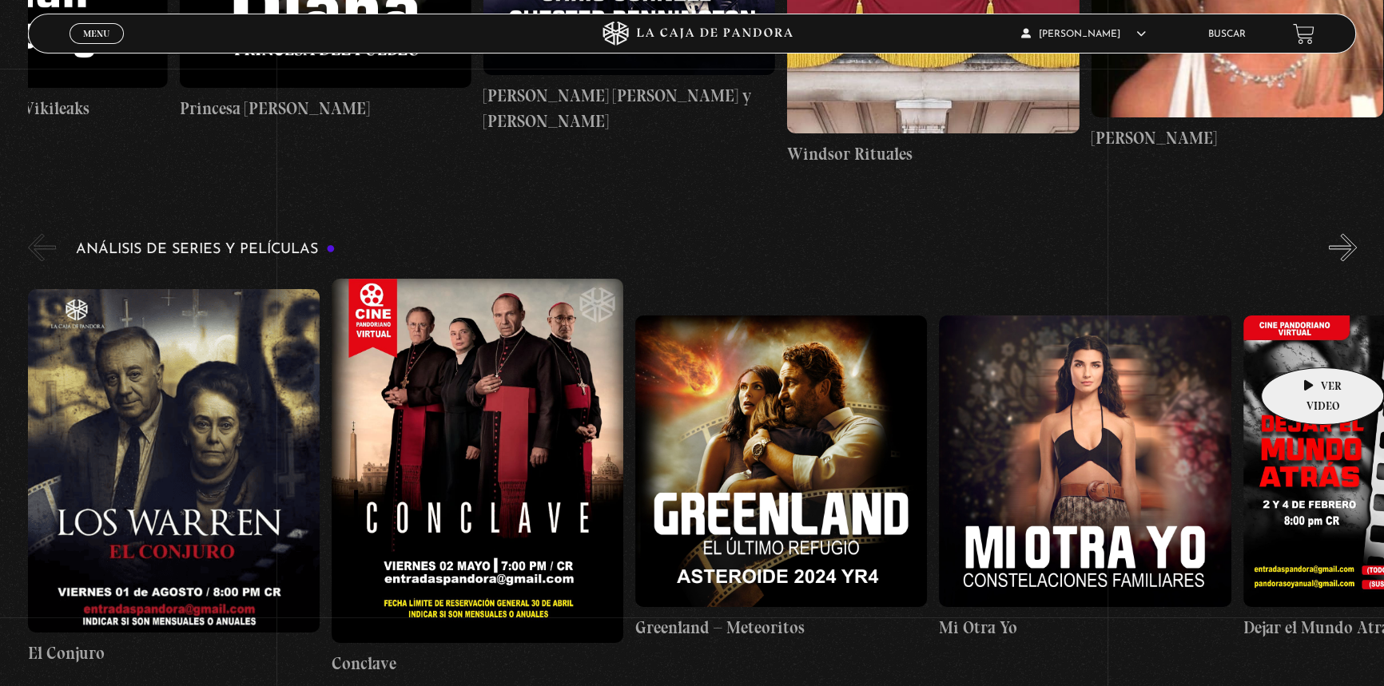
scroll to position [3123, 0]
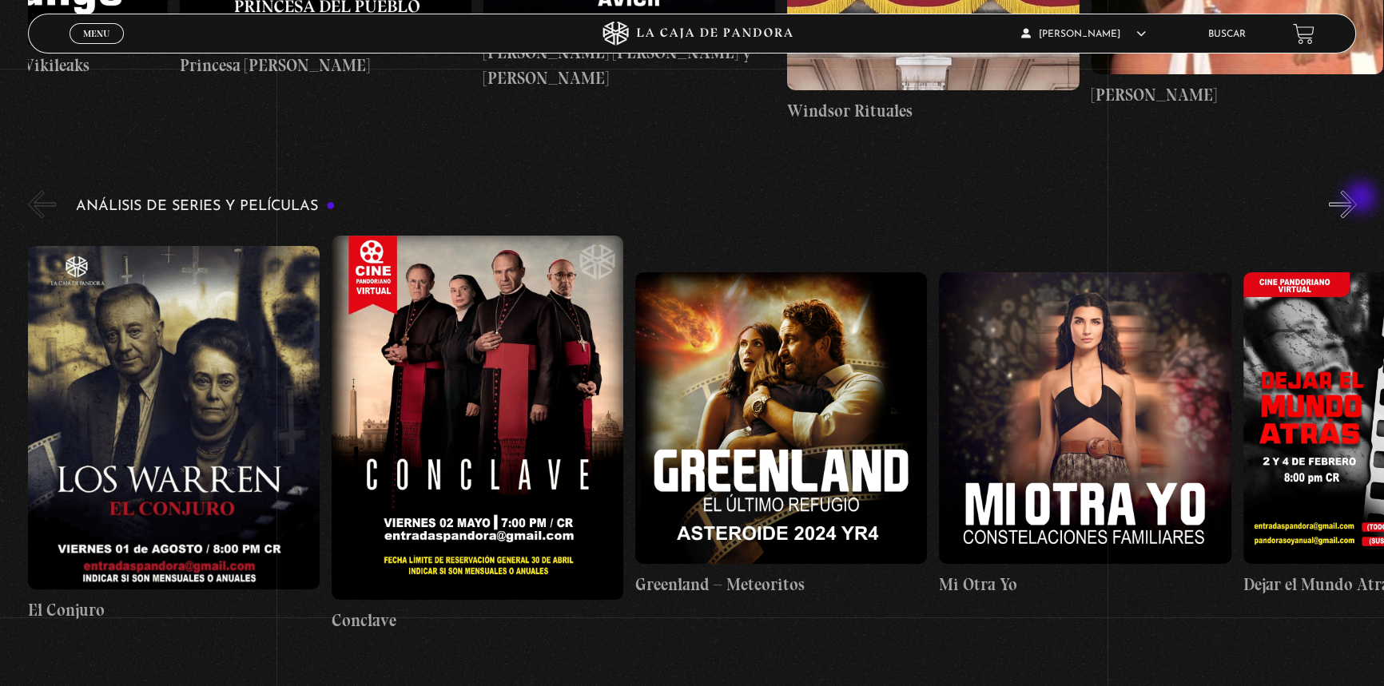
click at [1357, 199] on button "»" at bounding box center [1343, 204] width 28 height 28
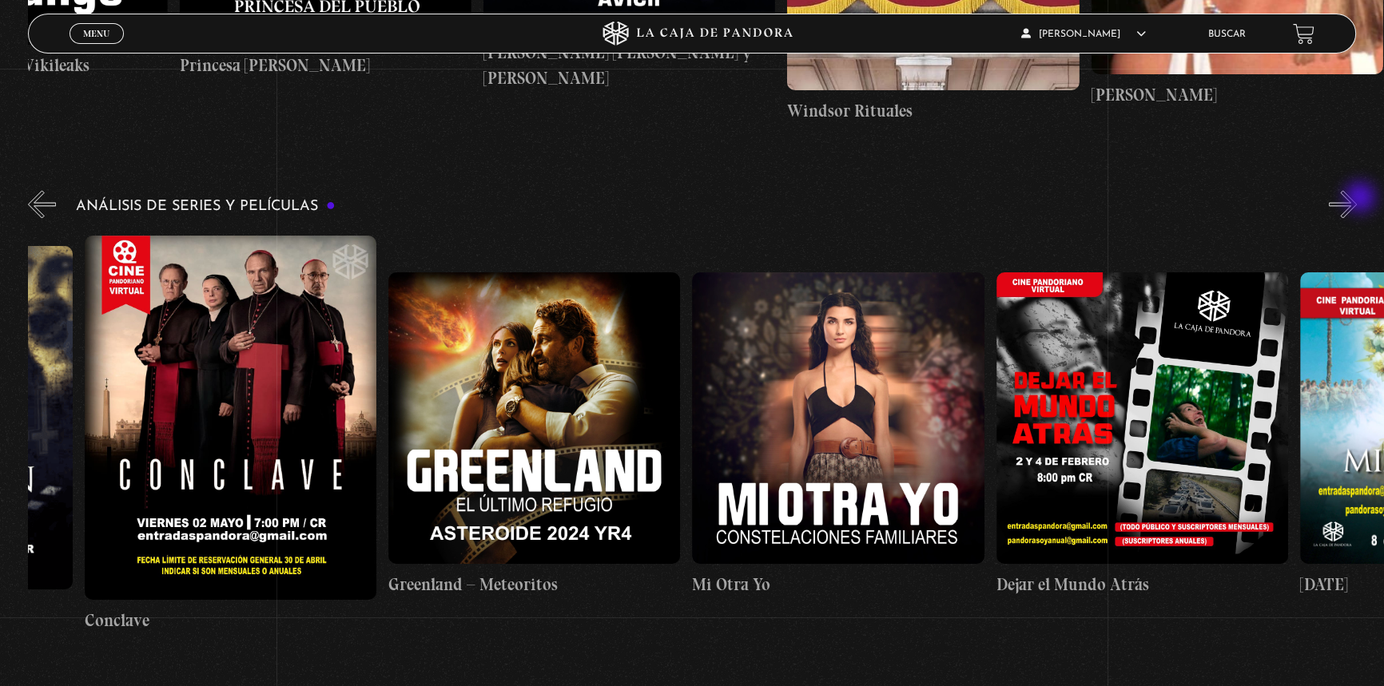
click at [1357, 199] on button "»" at bounding box center [1343, 204] width 28 height 28
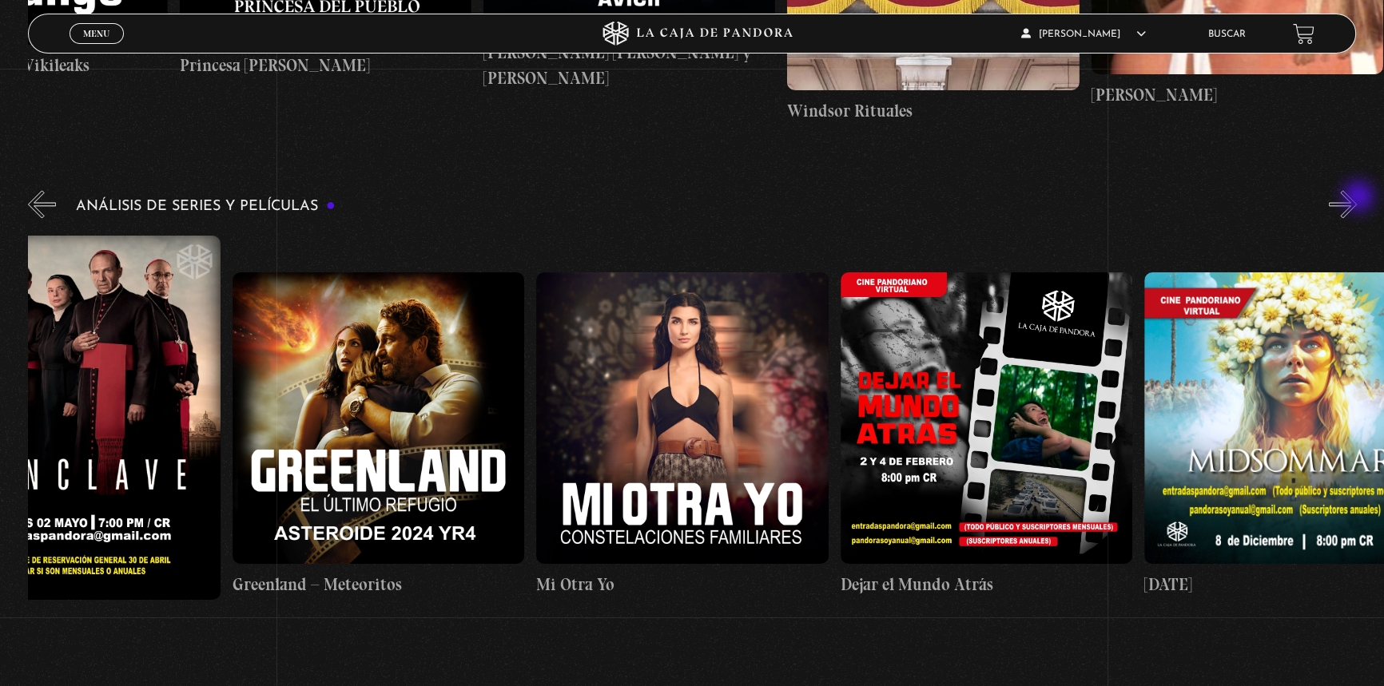
click at [1357, 198] on button "»" at bounding box center [1343, 204] width 28 height 28
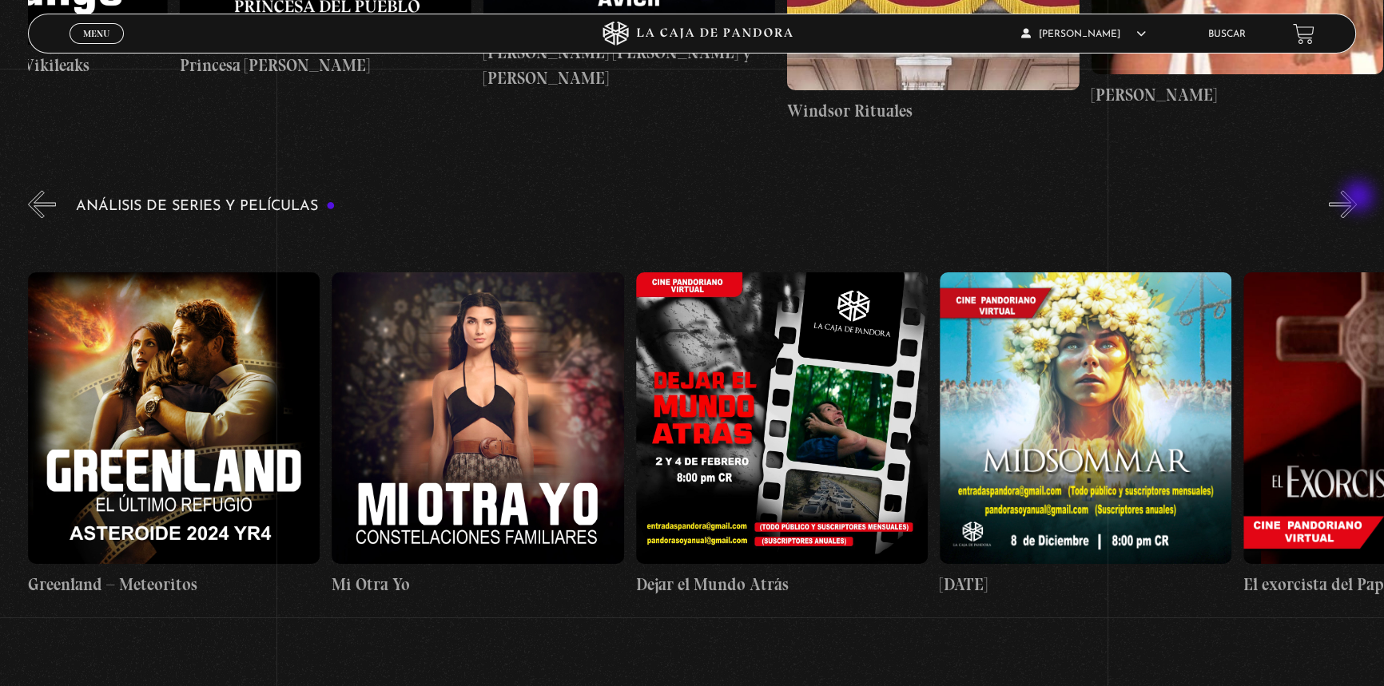
click at [1357, 198] on button "»" at bounding box center [1343, 204] width 28 height 28
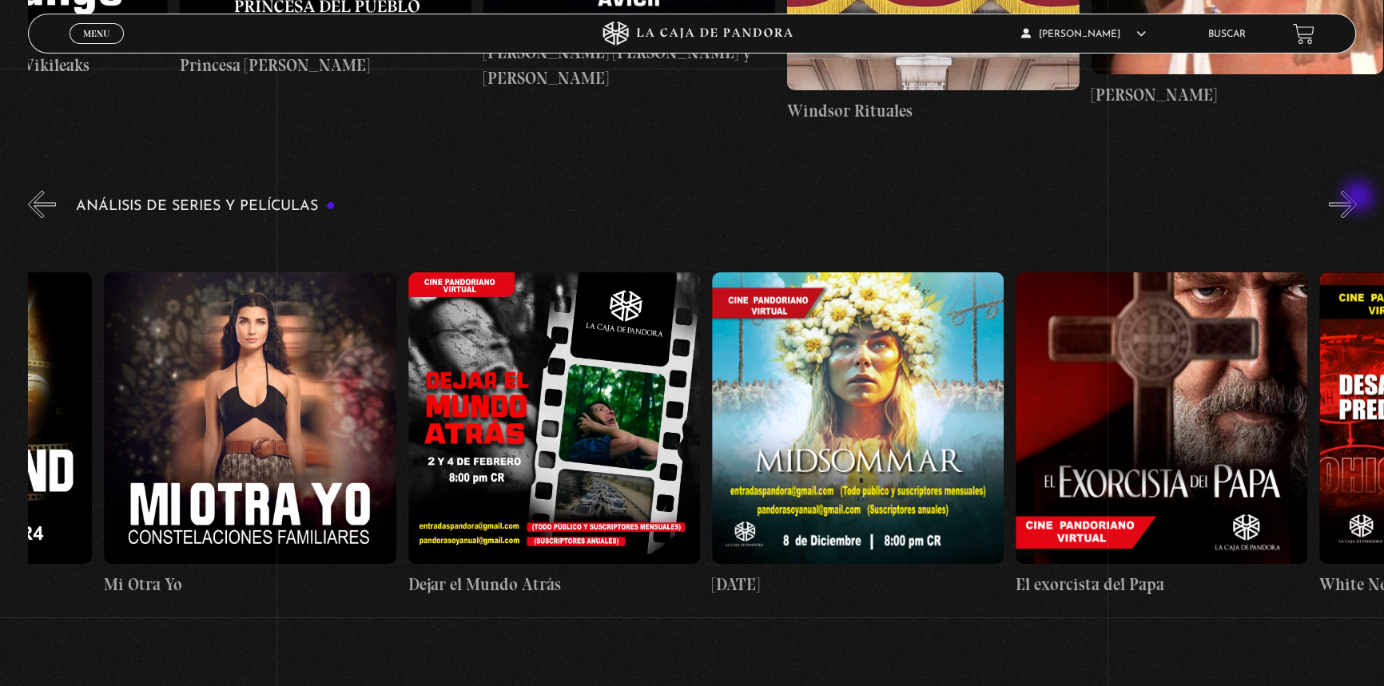
click at [1357, 198] on button "»" at bounding box center [1343, 204] width 28 height 28
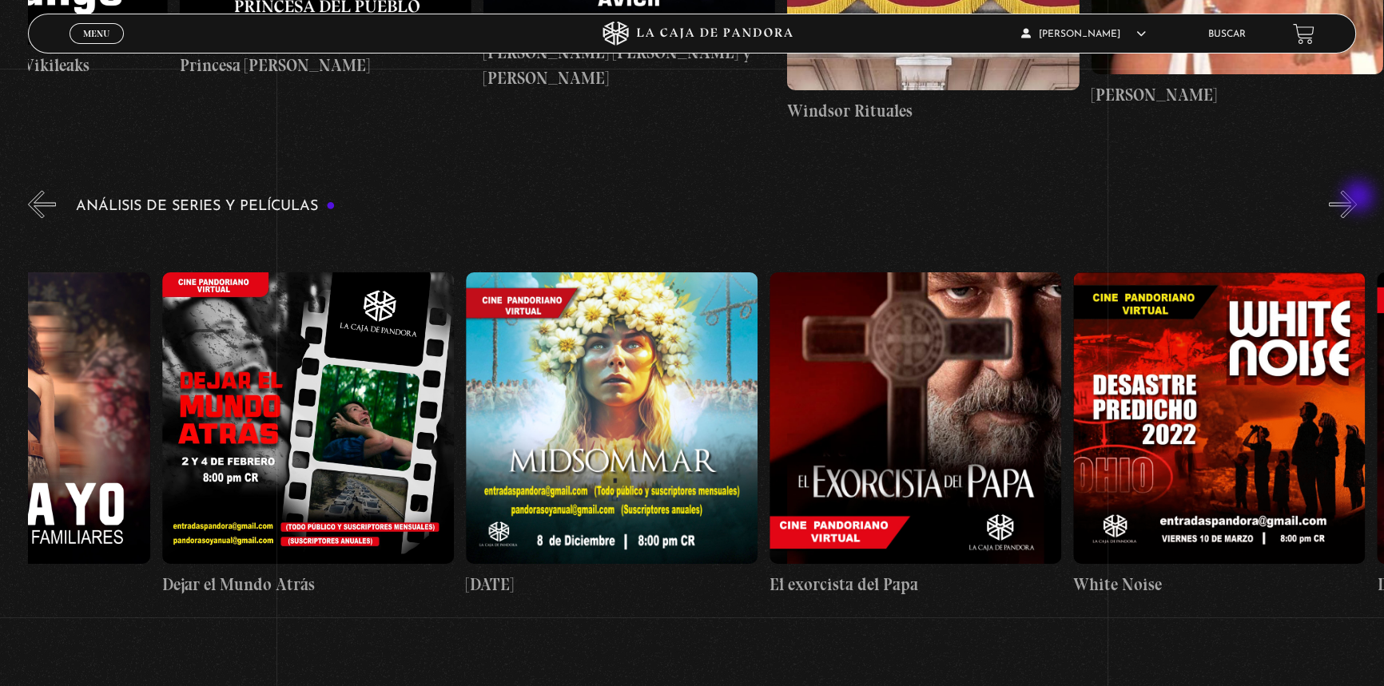
click at [1357, 198] on button "»" at bounding box center [1343, 204] width 28 height 28
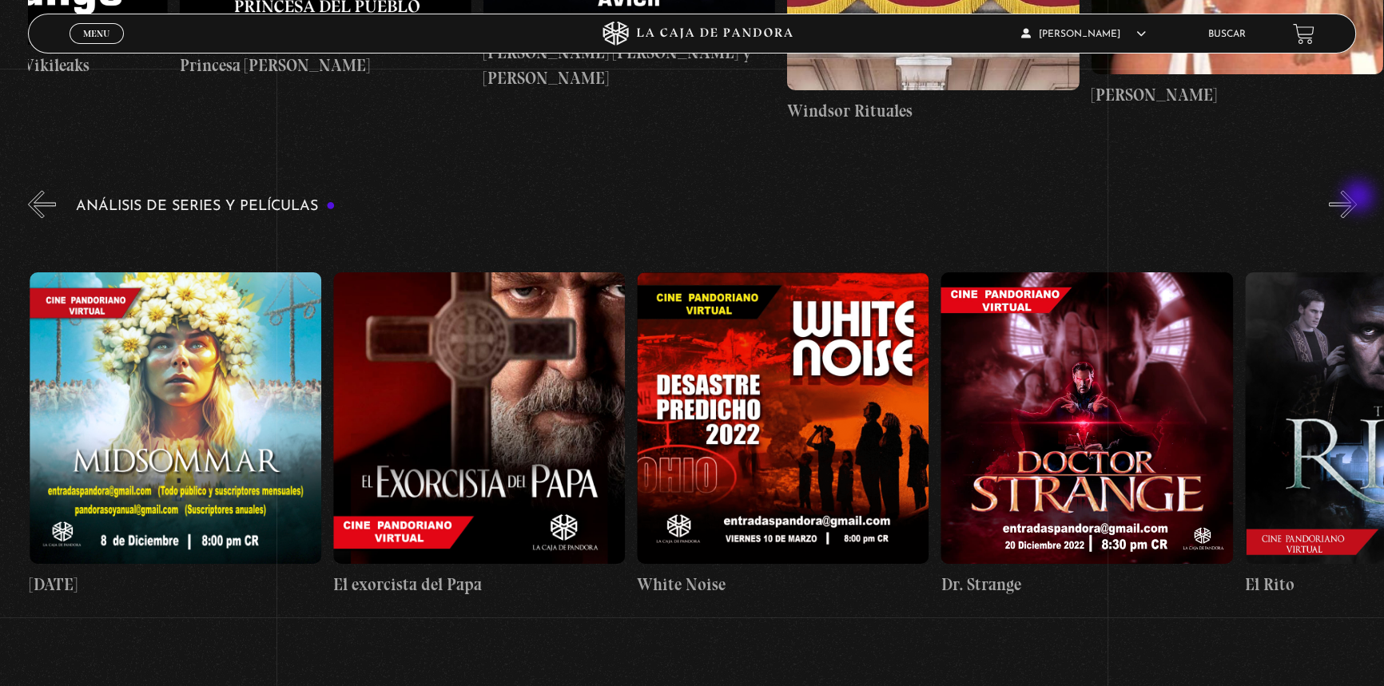
click at [1357, 198] on button "»" at bounding box center [1343, 204] width 28 height 28
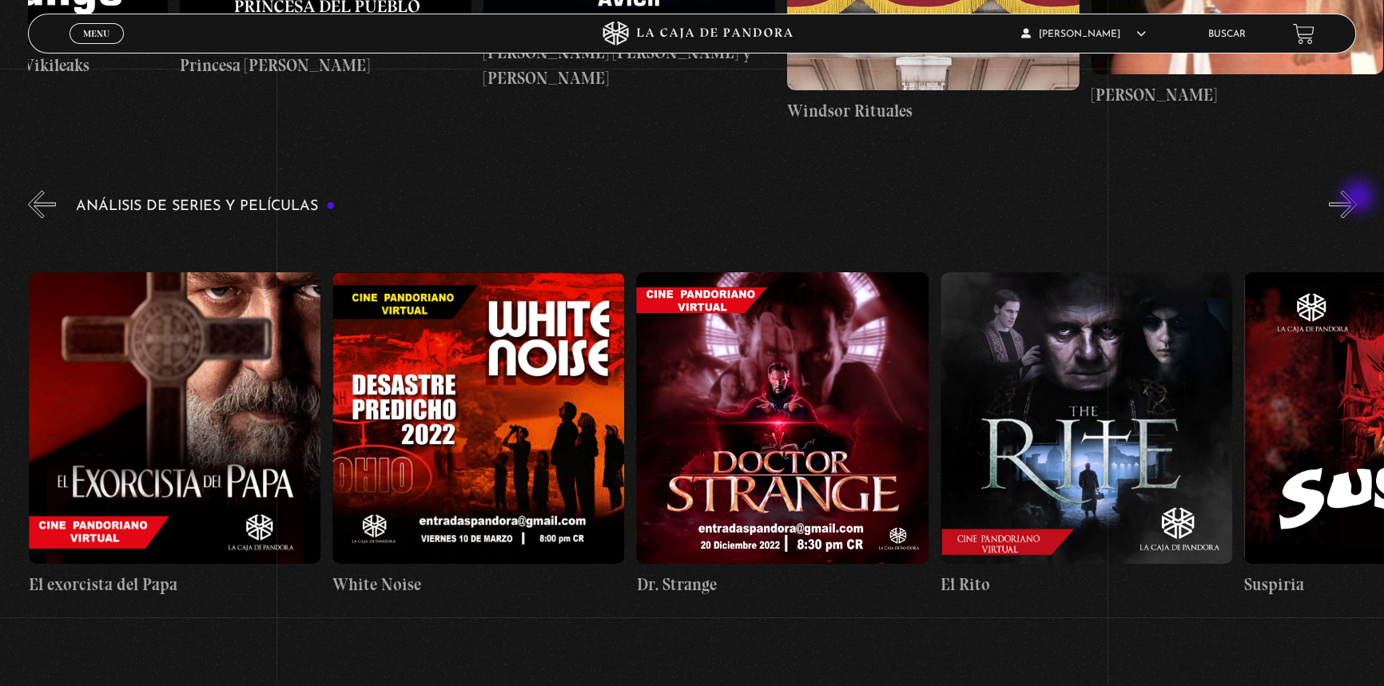
click at [1357, 198] on button "»" at bounding box center [1343, 204] width 28 height 28
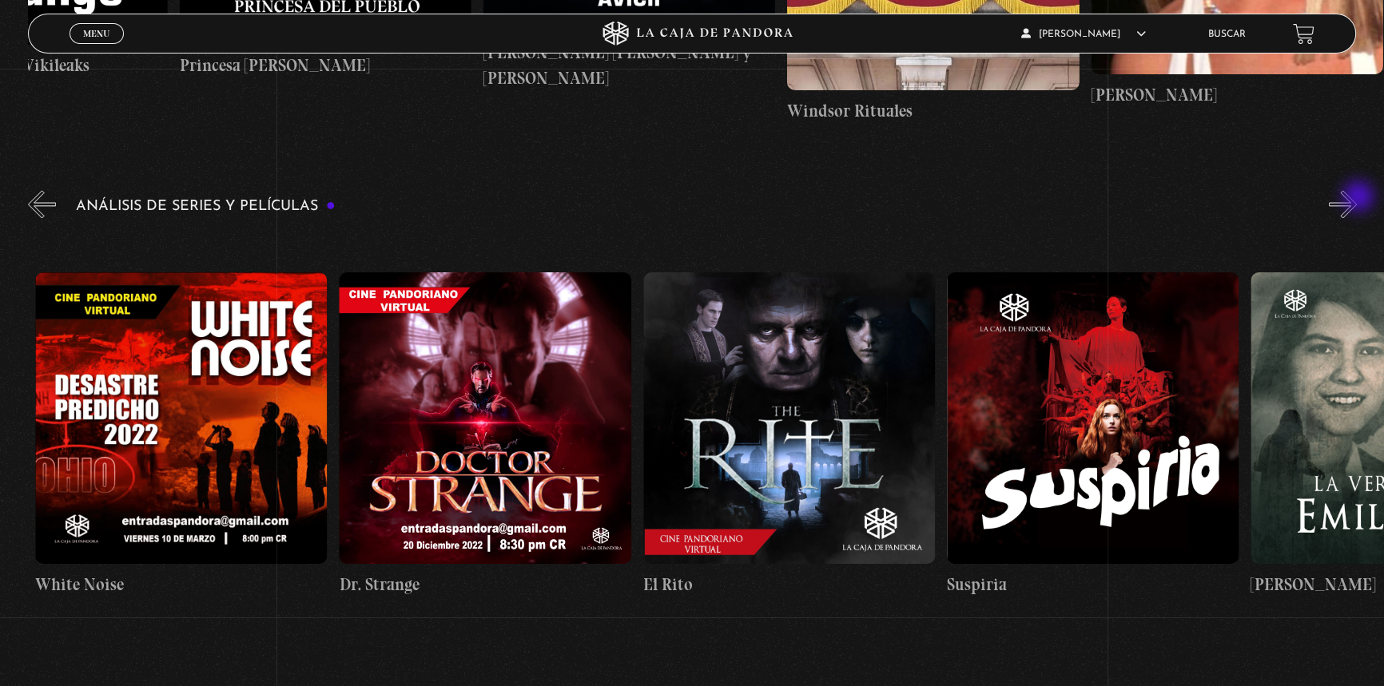
click at [1357, 198] on button "»" at bounding box center [1343, 204] width 28 height 28
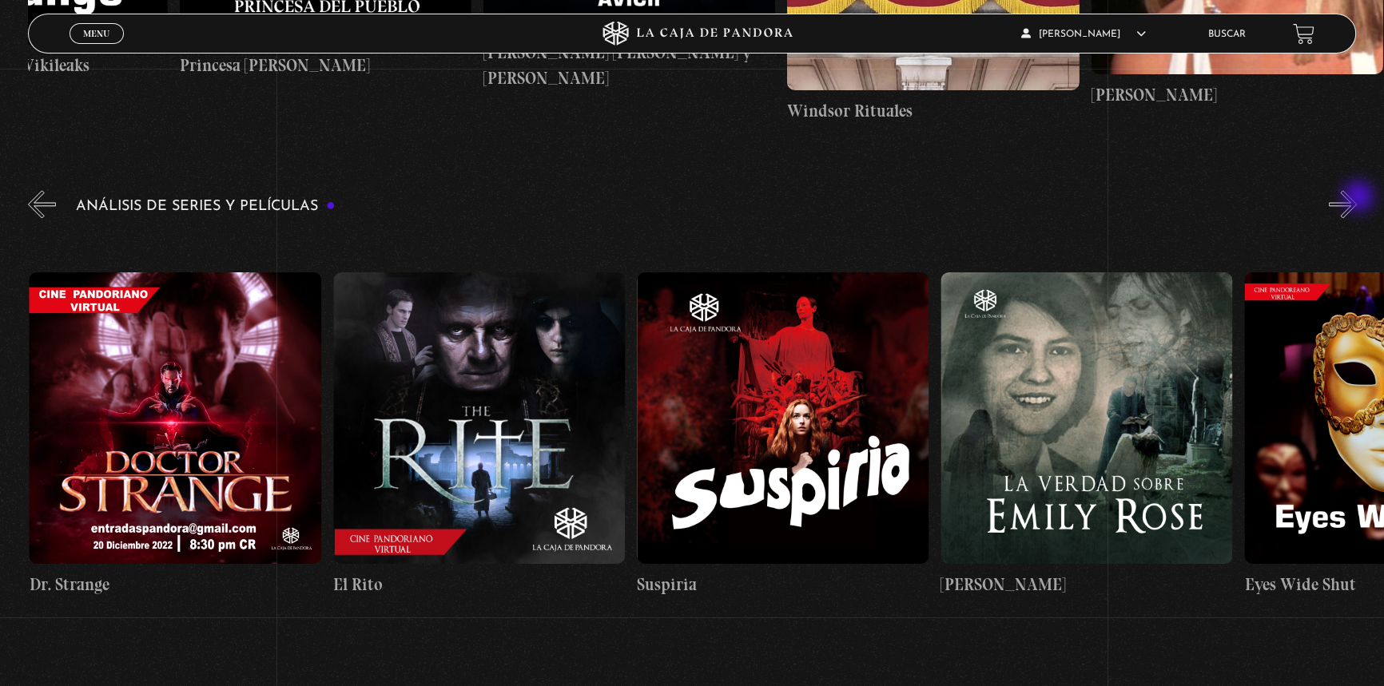
scroll to position [0, 2429]
click at [1357, 198] on button "»" at bounding box center [1343, 204] width 28 height 28
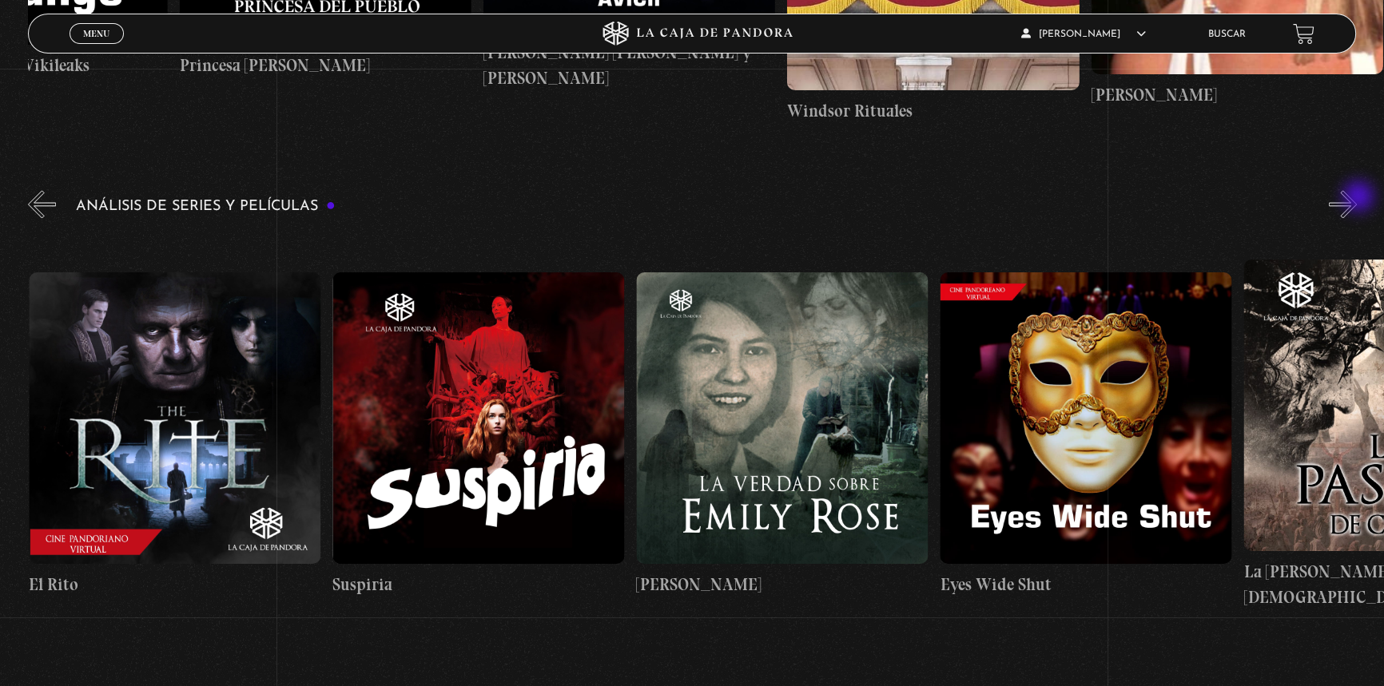
click at [1357, 198] on button "»" at bounding box center [1343, 204] width 28 height 28
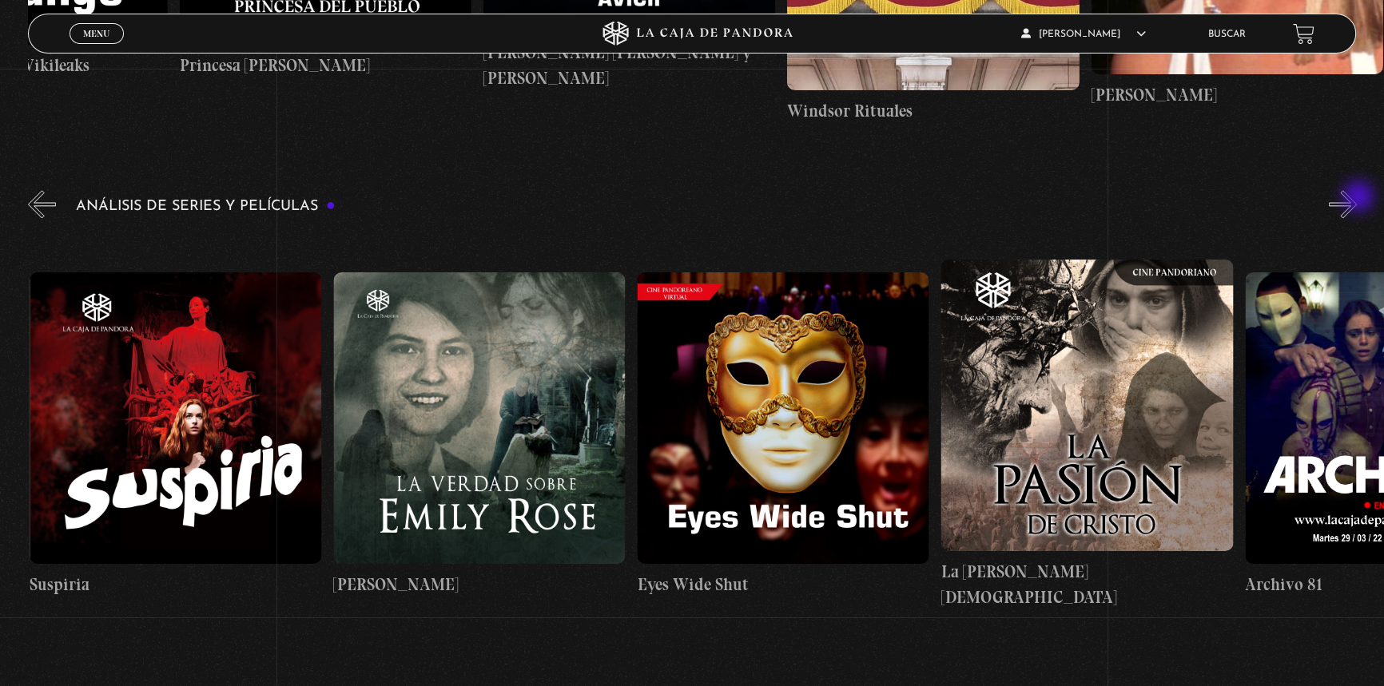
scroll to position [0, 3037]
click at [1357, 198] on button "»" at bounding box center [1343, 204] width 28 height 28
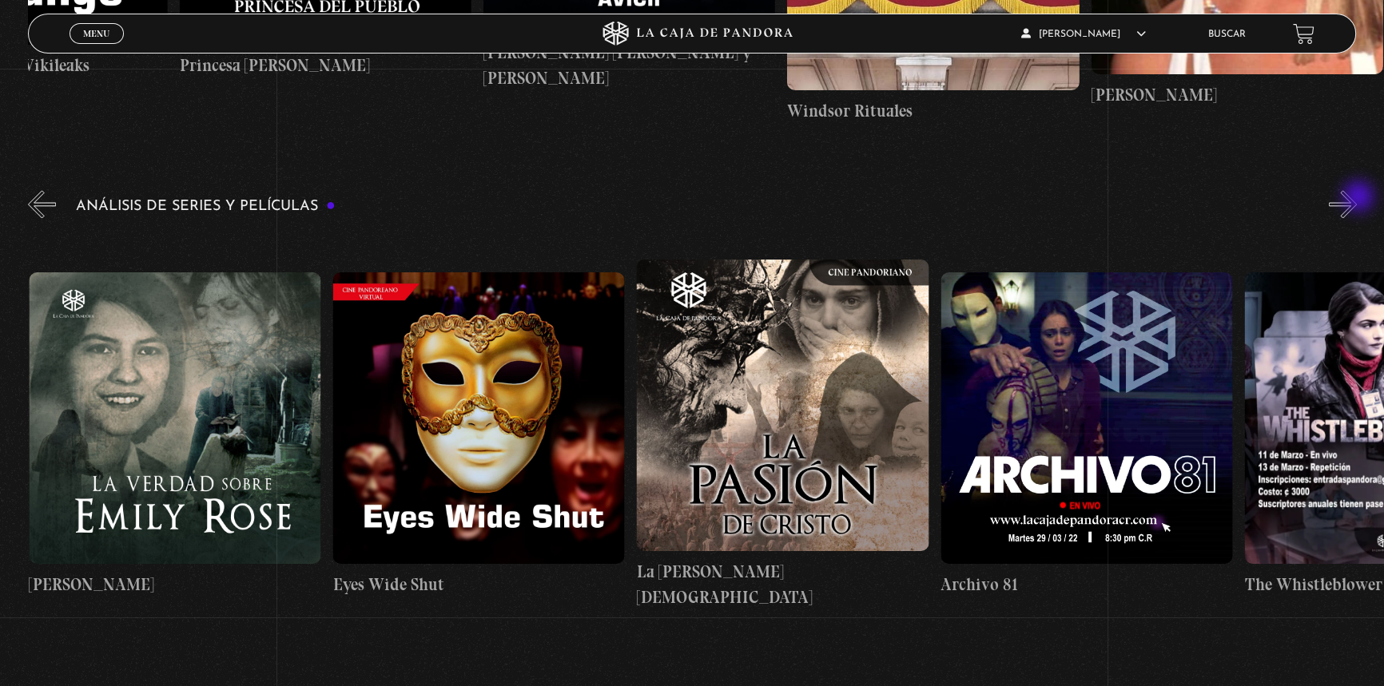
scroll to position [0, 3341]
click at [1357, 198] on button "»" at bounding box center [1343, 204] width 28 height 28
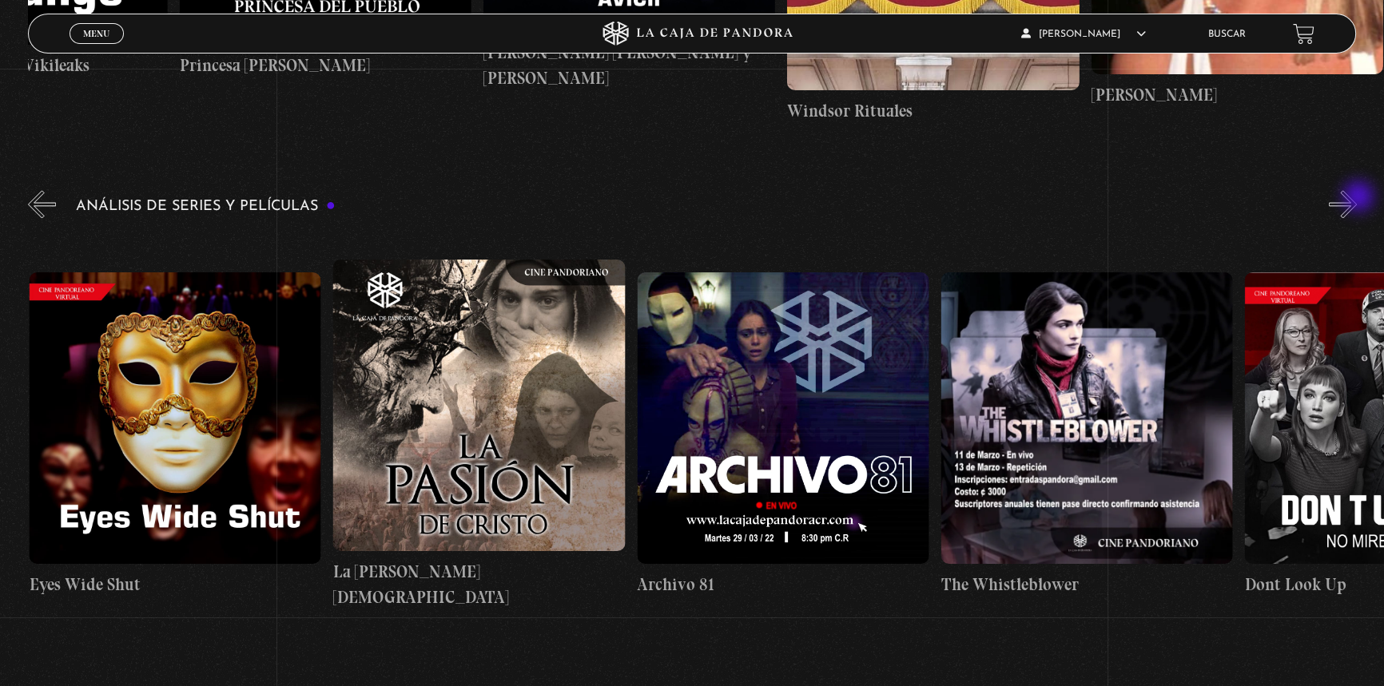
scroll to position [0, 3645]
click at [1357, 198] on button "»" at bounding box center [1343, 204] width 28 height 28
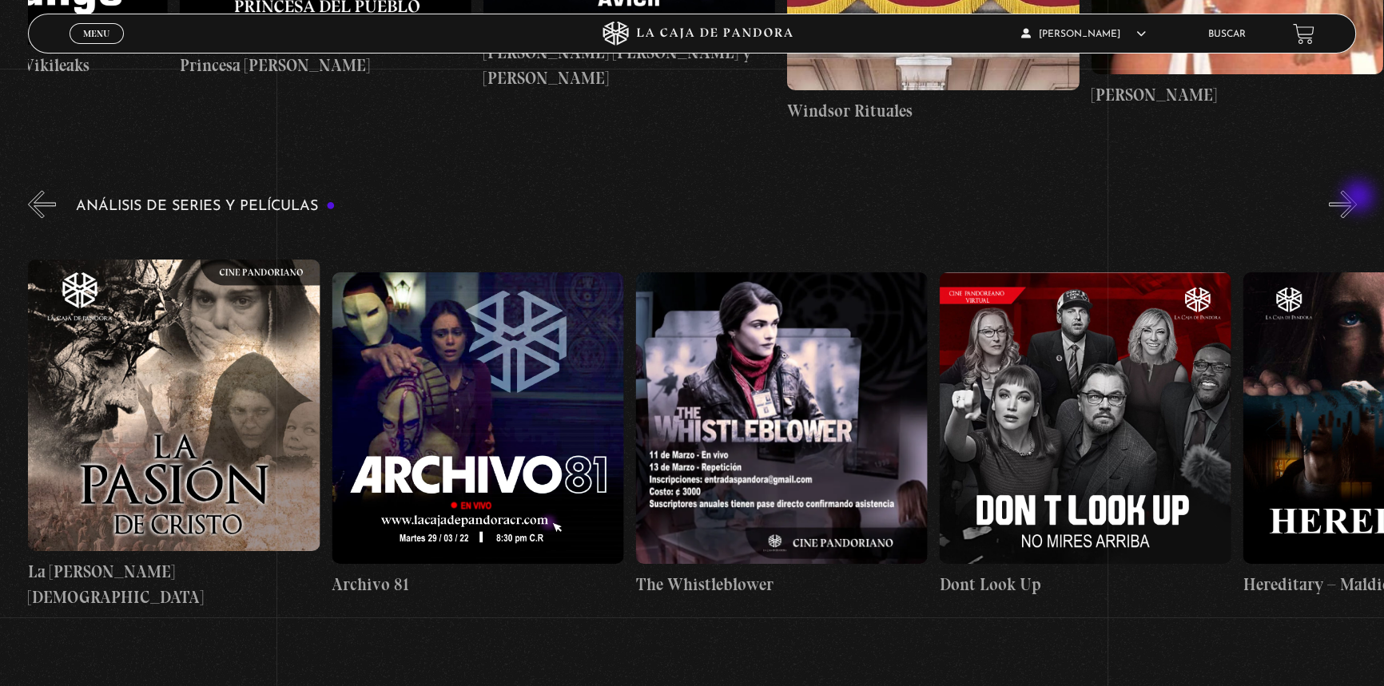
click at [1357, 198] on button "»" at bounding box center [1343, 204] width 28 height 28
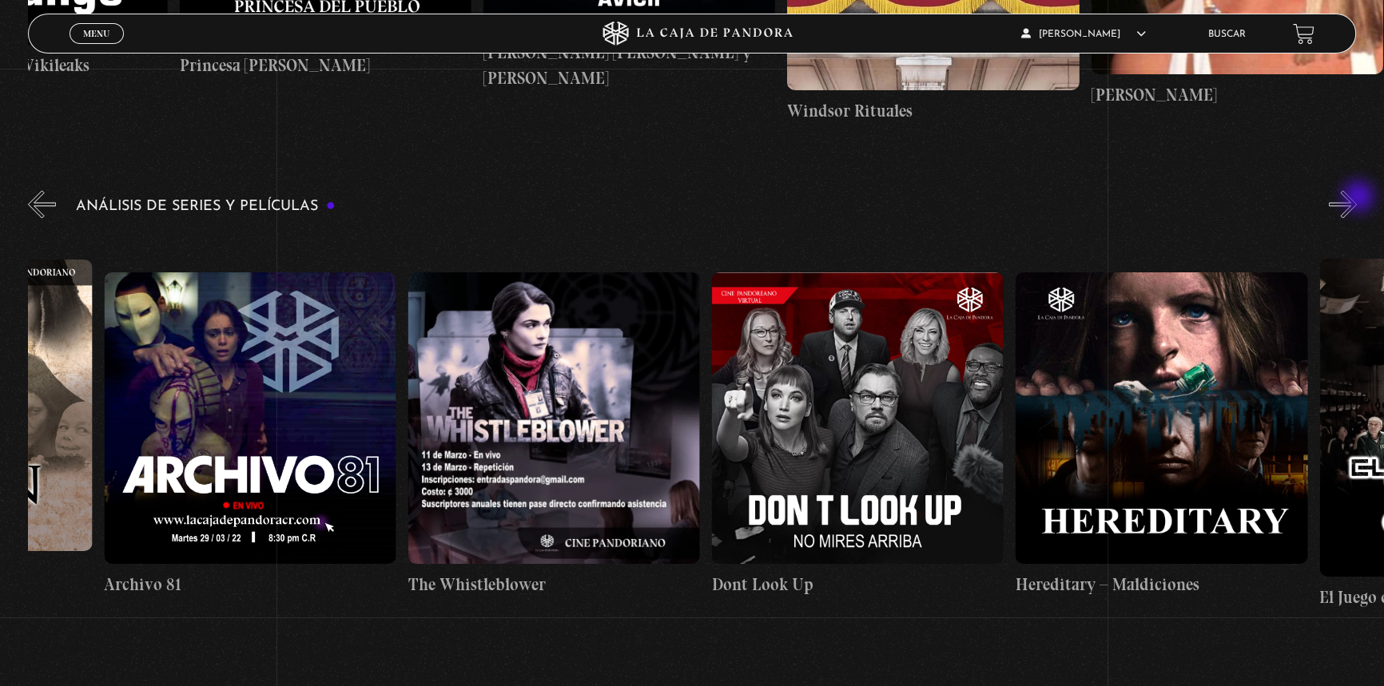
click at [1357, 198] on button "»" at bounding box center [1343, 204] width 28 height 28
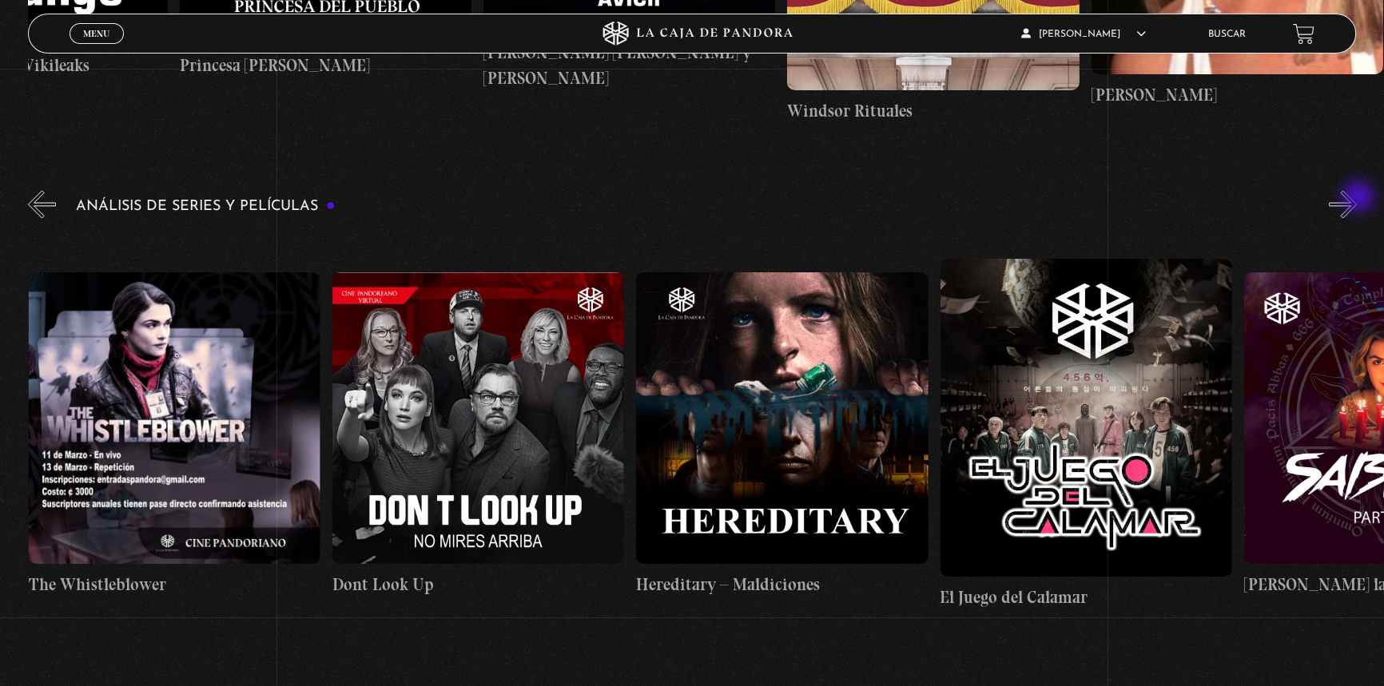
scroll to position [0, 4556]
click at [1357, 198] on button "»" at bounding box center [1343, 204] width 28 height 28
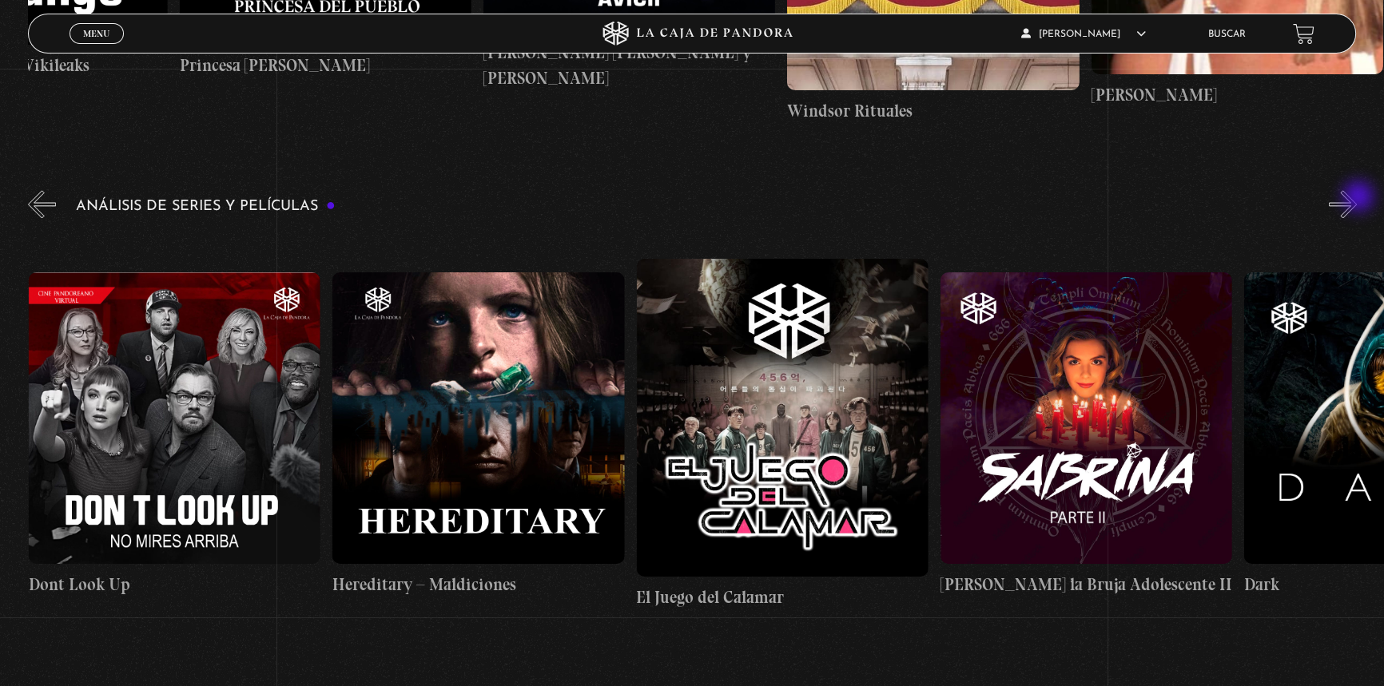
scroll to position [0, 4860]
click at [1357, 198] on button "»" at bounding box center [1343, 204] width 28 height 28
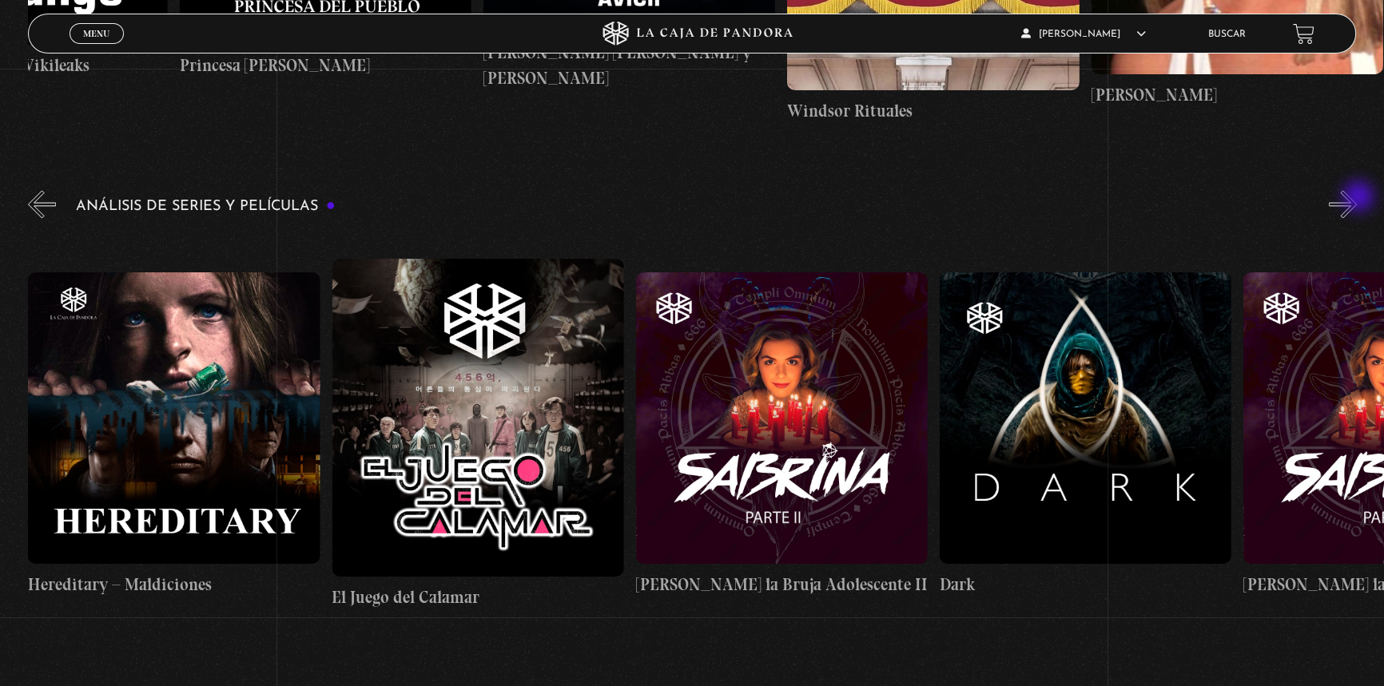
click at [1357, 198] on button "»" at bounding box center [1343, 204] width 28 height 28
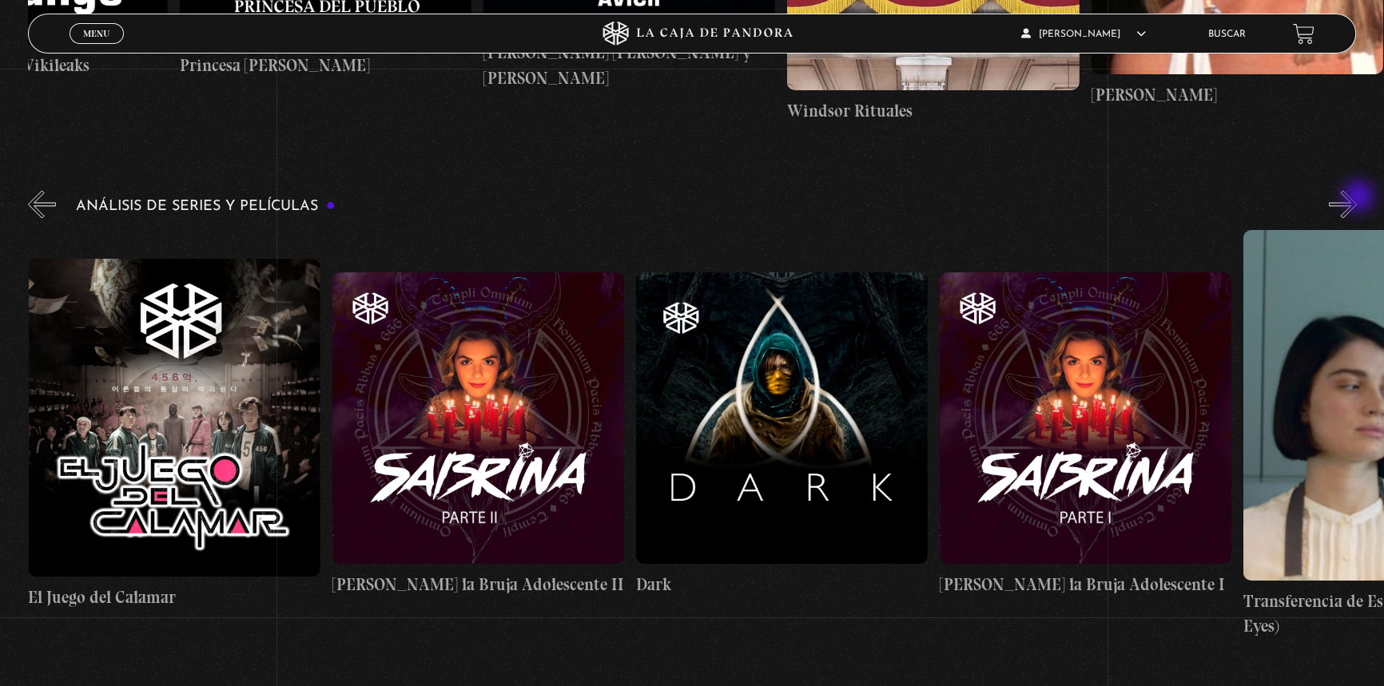
click at [1357, 198] on button "»" at bounding box center [1343, 204] width 28 height 28
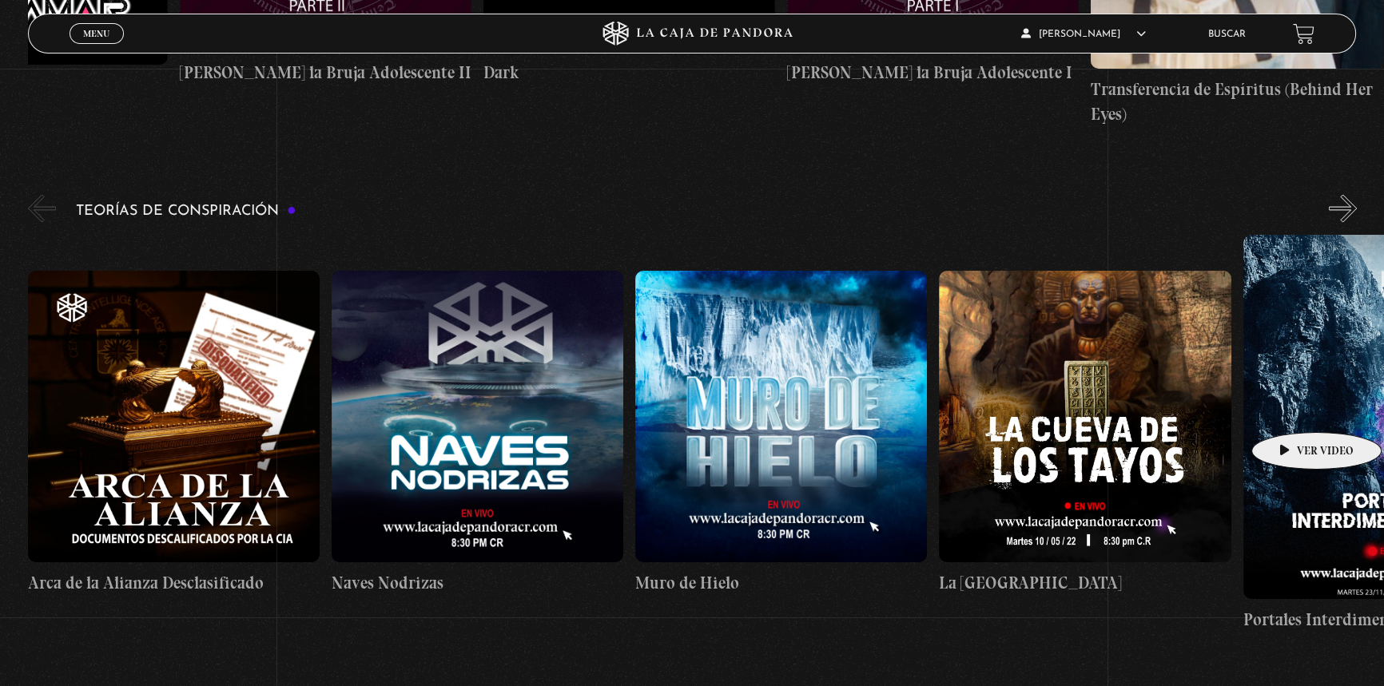
scroll to position [3776, 0]
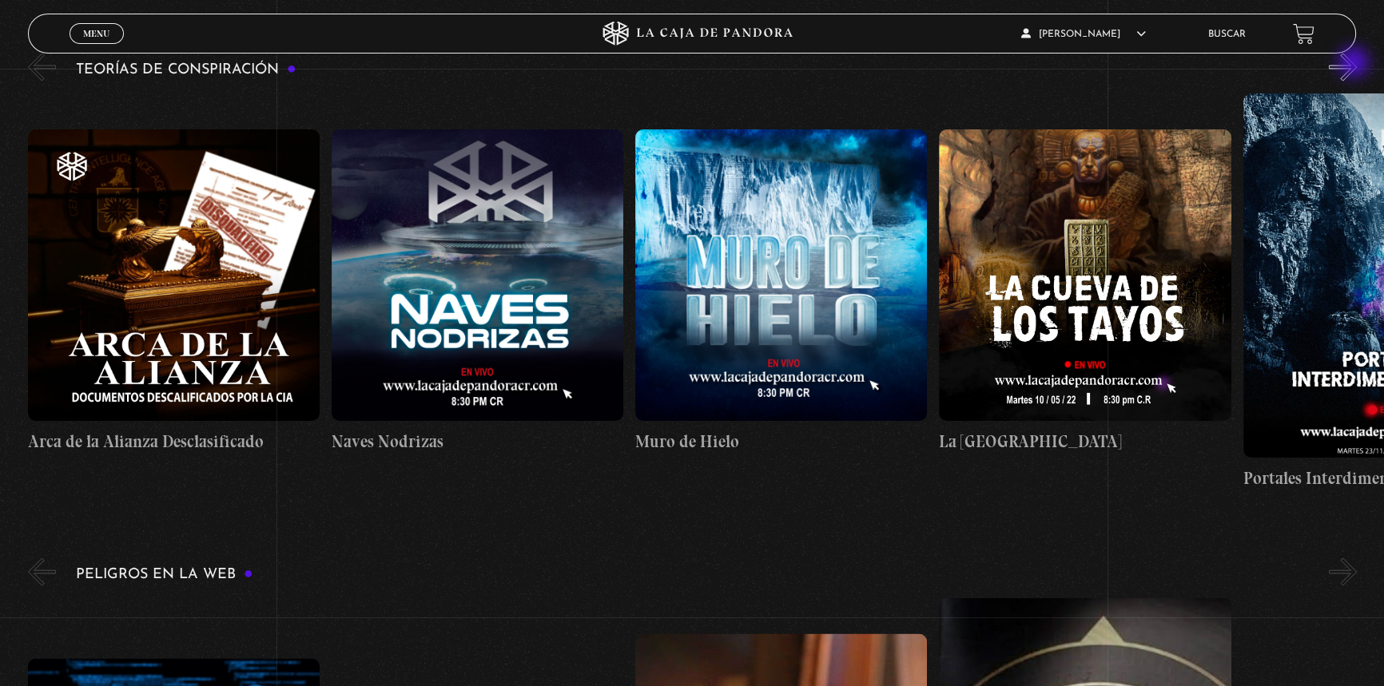
click at [1355, 64] on button "»" at bounding box center [1343, 67] width 28 height 28
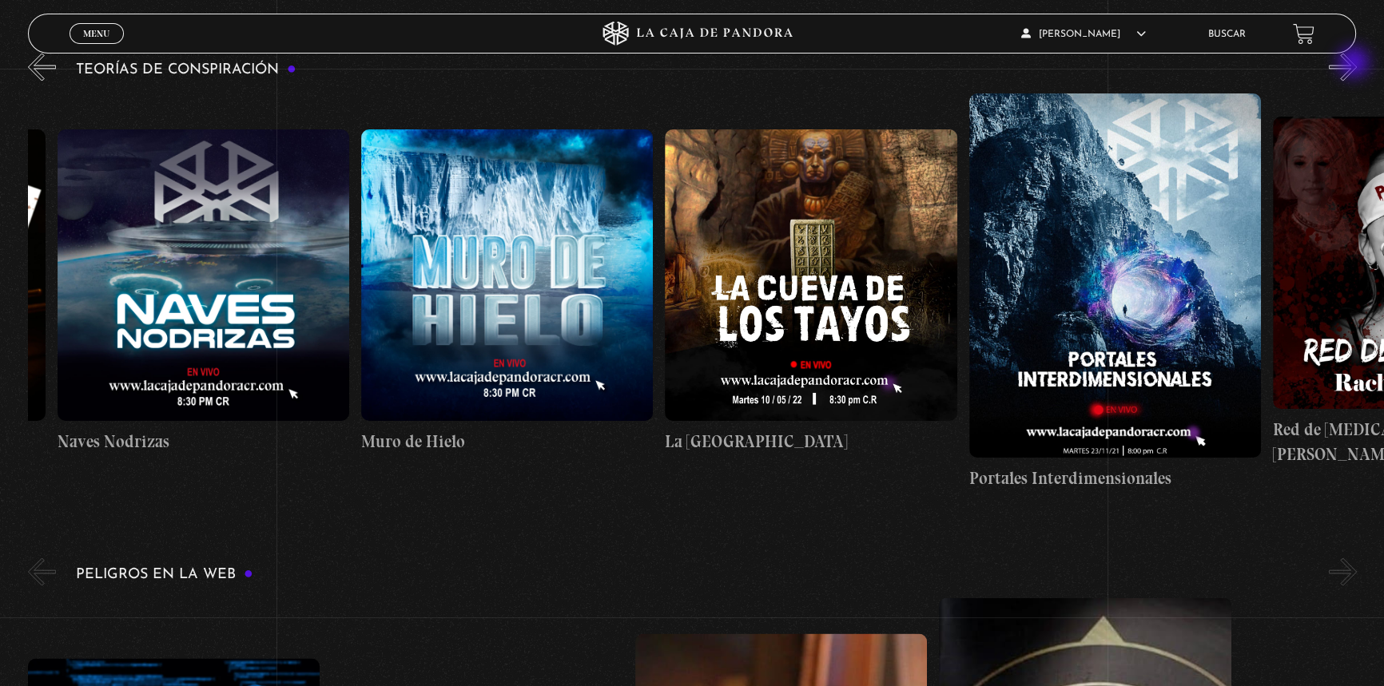
click at [1355, 64] on button "»" at bounding box center [1343, 67] width 28 height 28
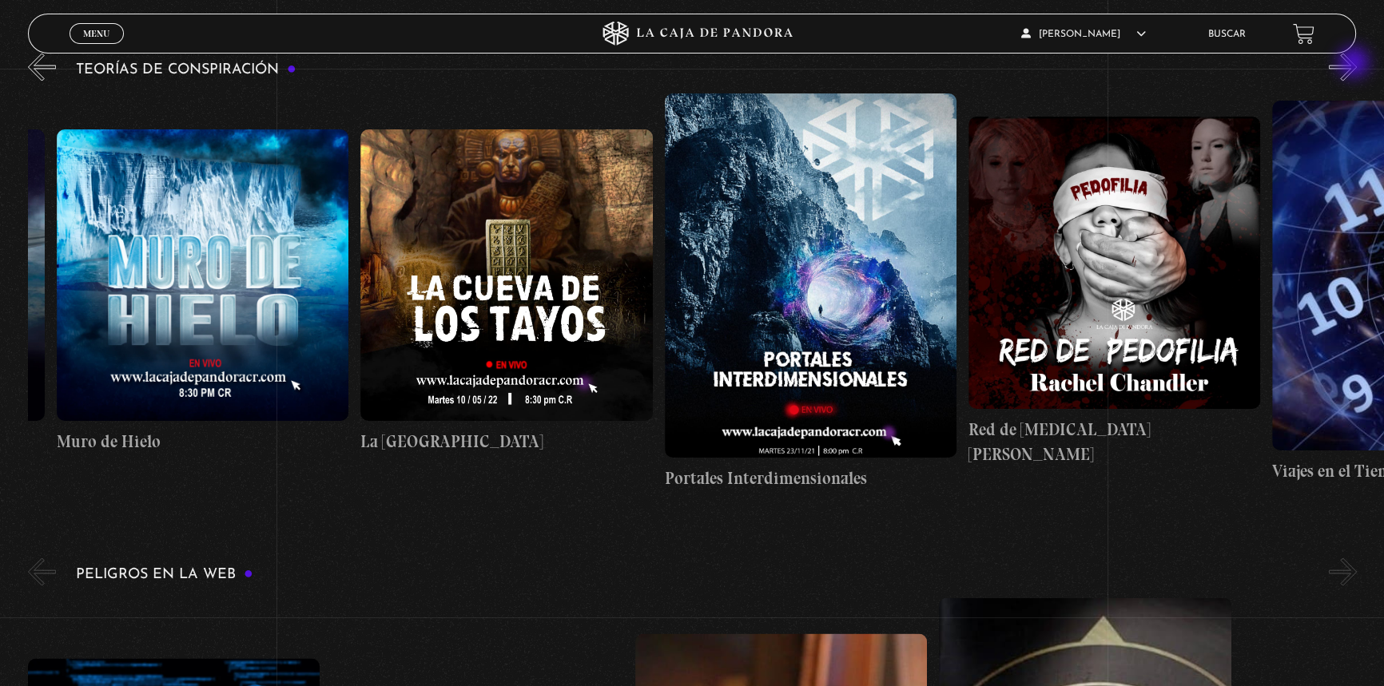
click at [1355, 64] on button "»" at bounding box center [1343, 67] width 28 height 28
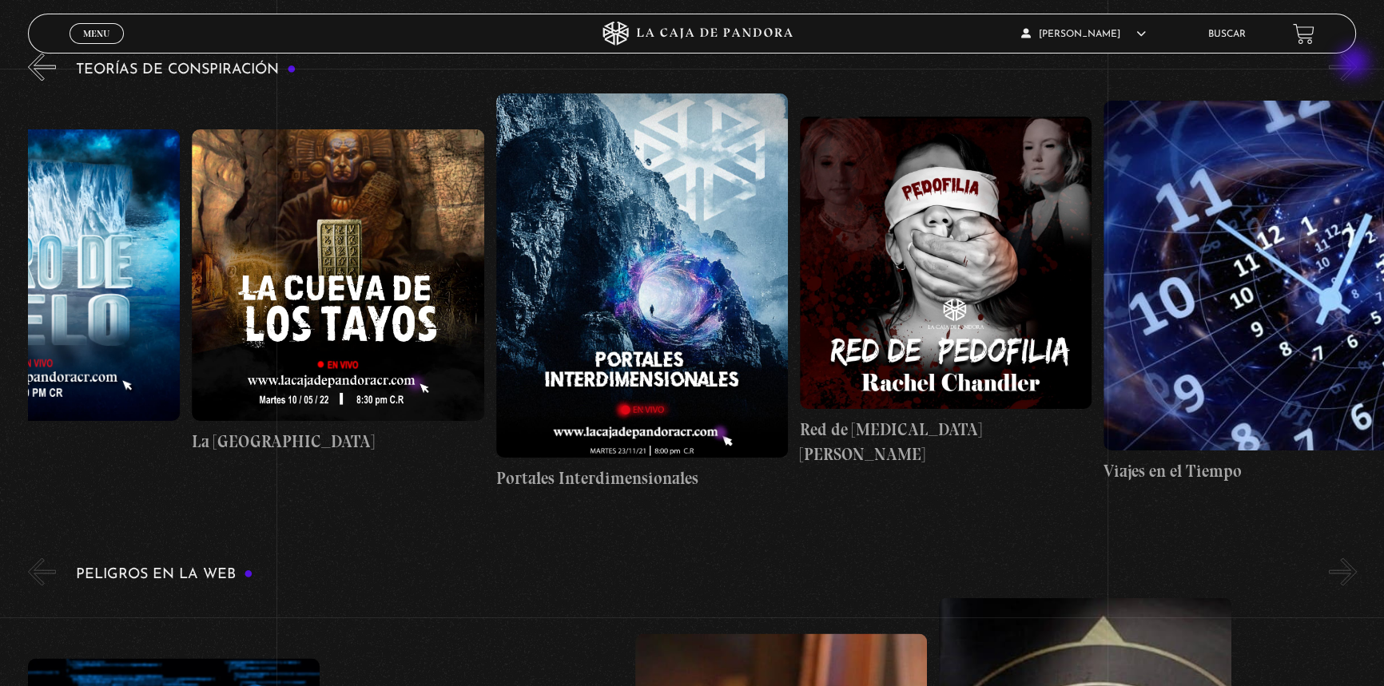
scroll to position [0, 759]
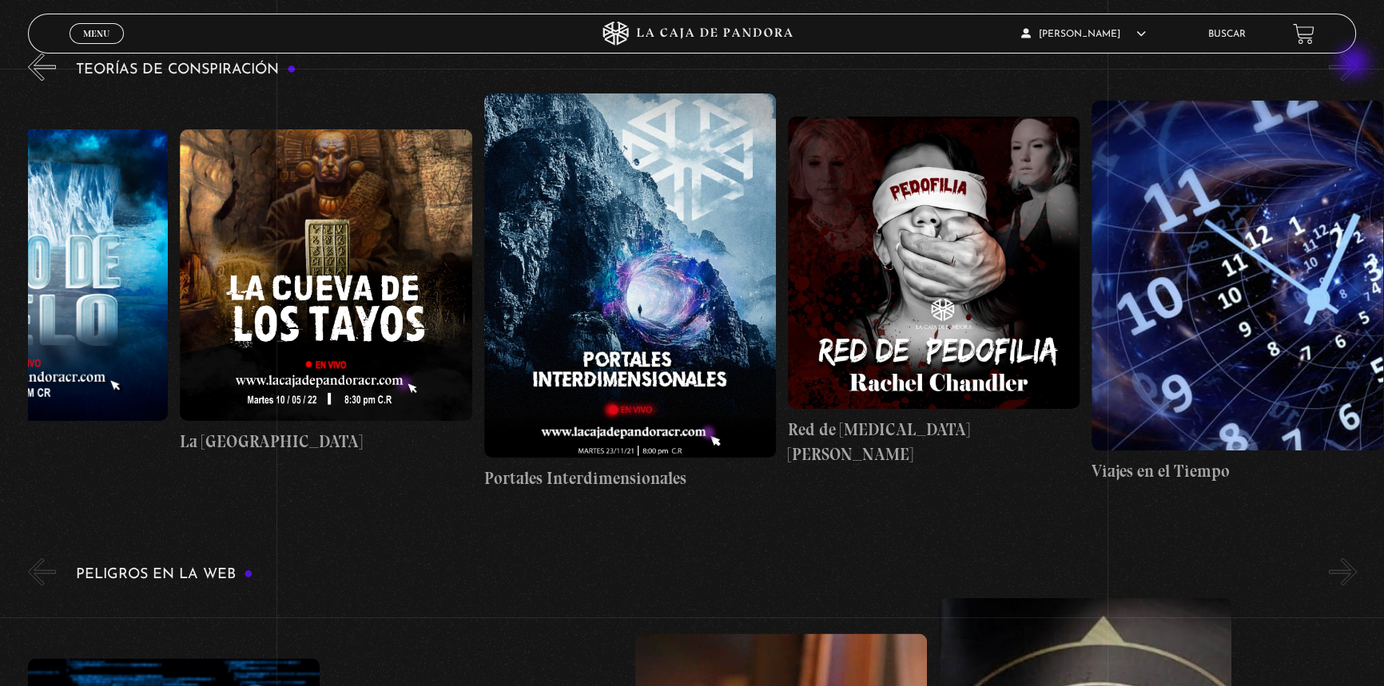
click at [1355, 64] on button "»" at bounding box center [1343, 67] width 28 height 28
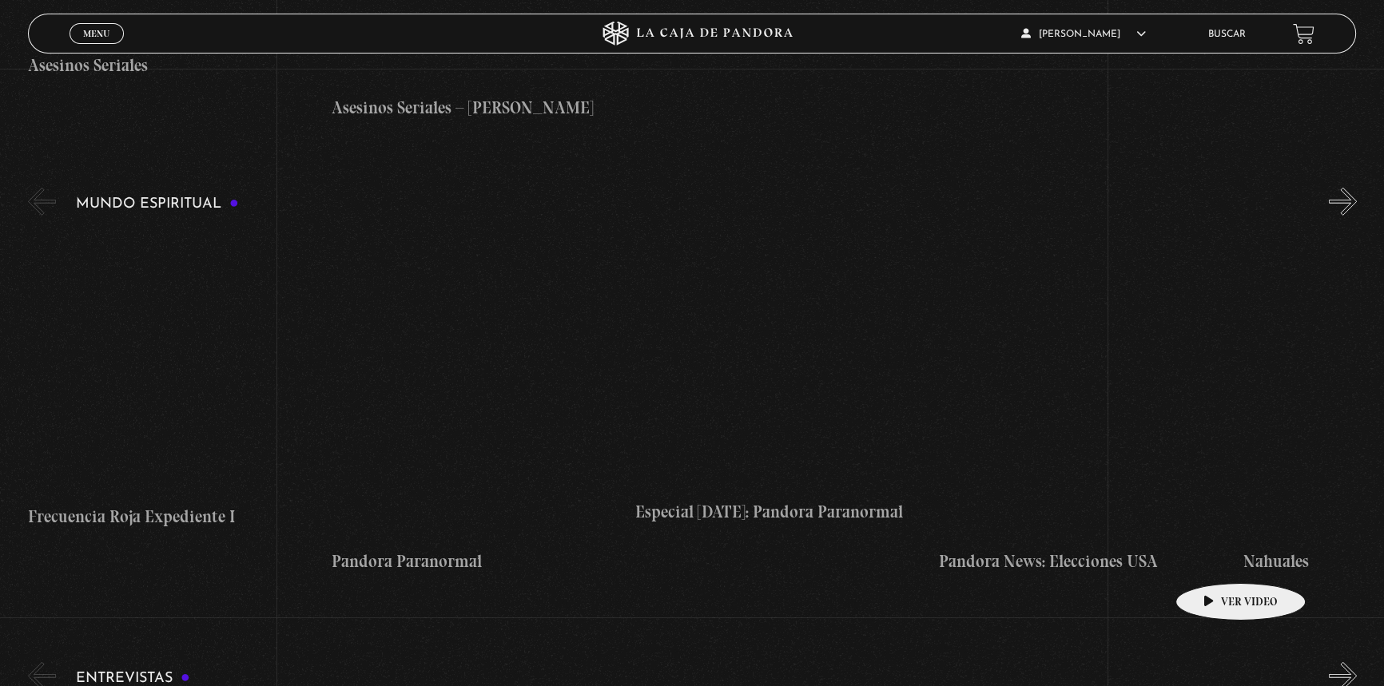
scroll to position [6100, 0]
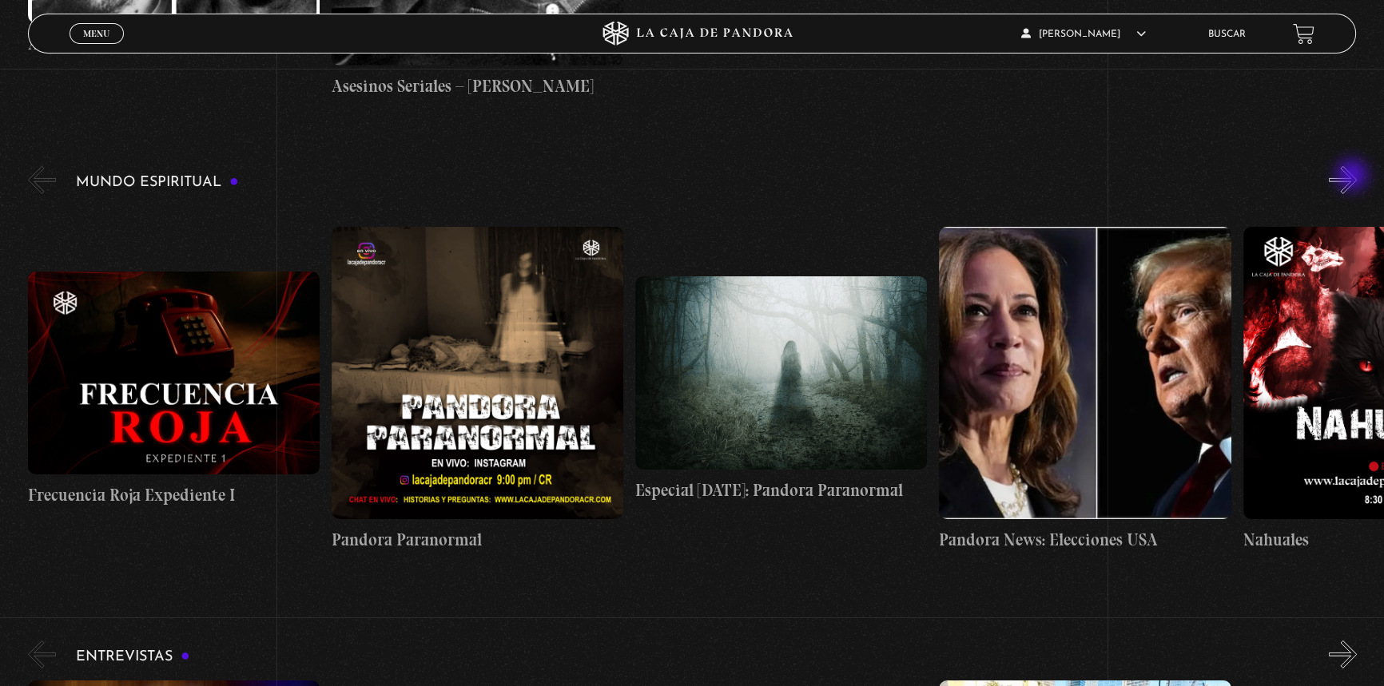
click at [1353, 177] on button "»" at bounding box center [1343, 180] width 28 height 28
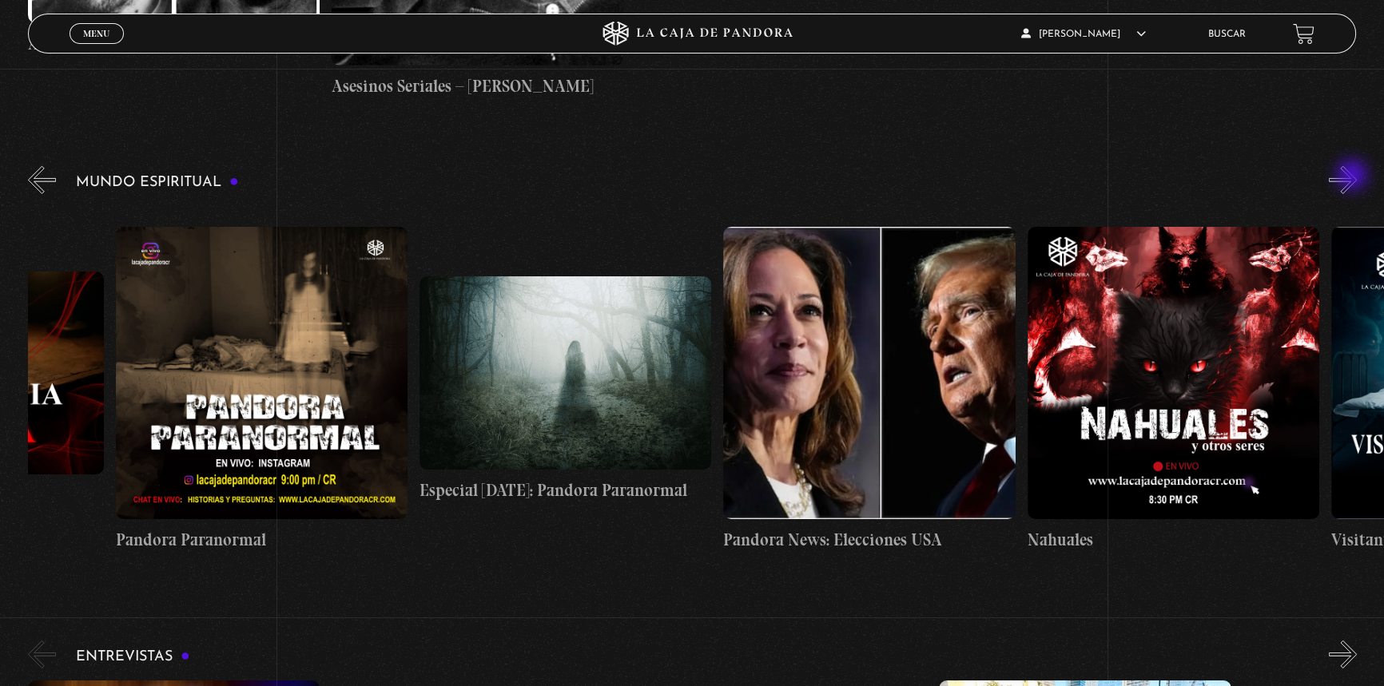
click at [1353, 177] on button "»" at bounding box center [1343, 180] width 28 height 28
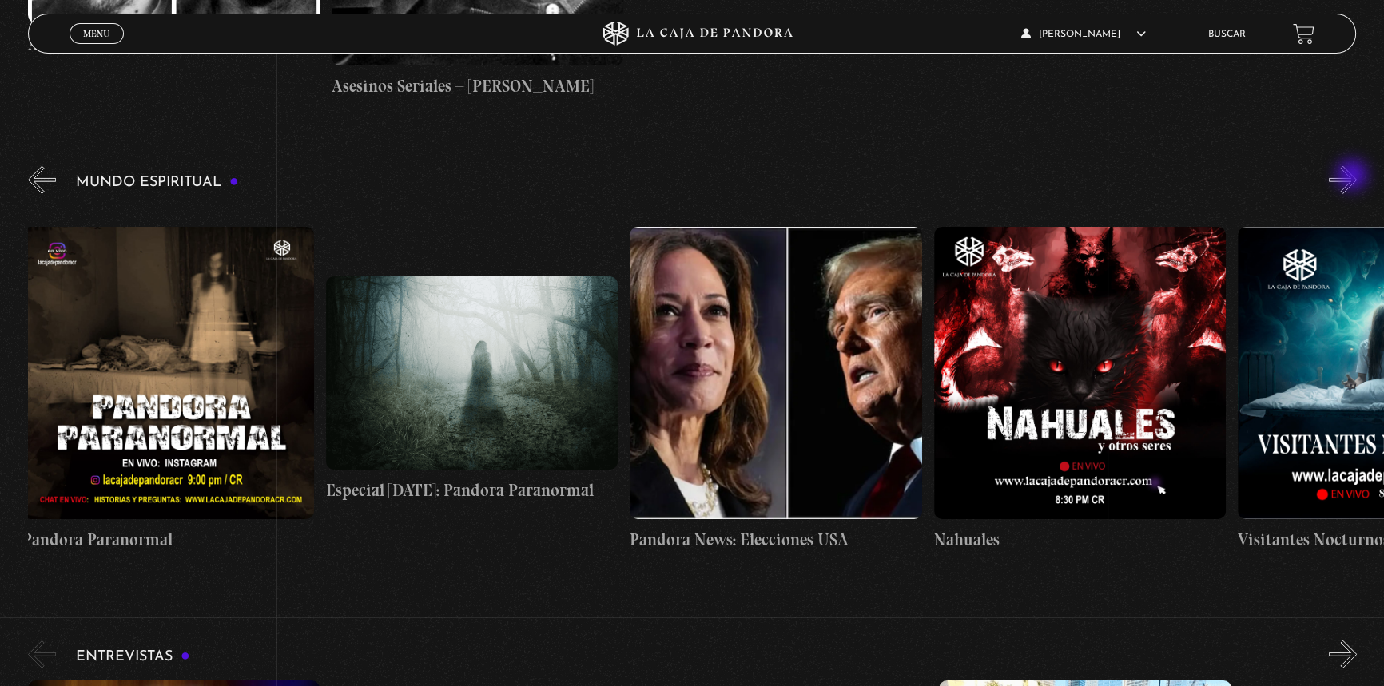
click at [1353, 177] on button "»" at bounding box center [1343, 180] width 28 height 28
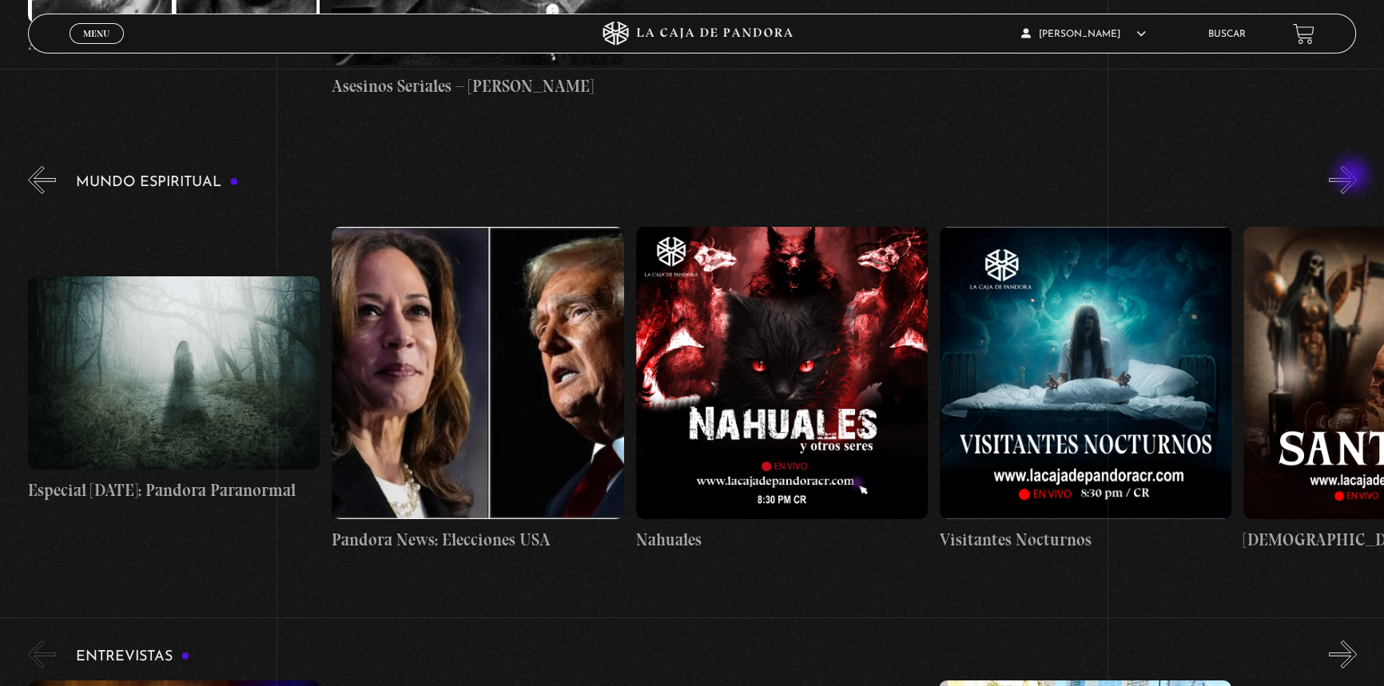
click at [1353, 177] on button "»" at bounding box center [1343, 180] width 28 height 28
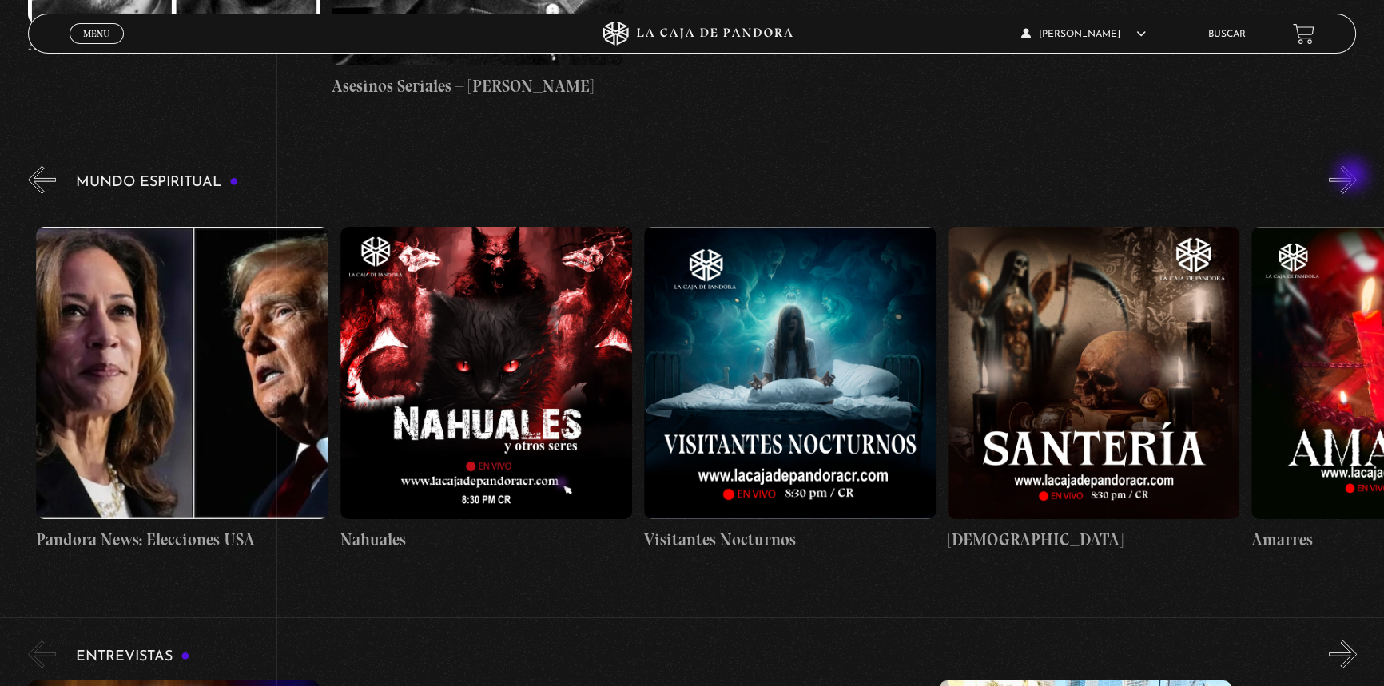
click at [1353, 177] on button "»" at bounding box center [1343, 180] width 28 height 28
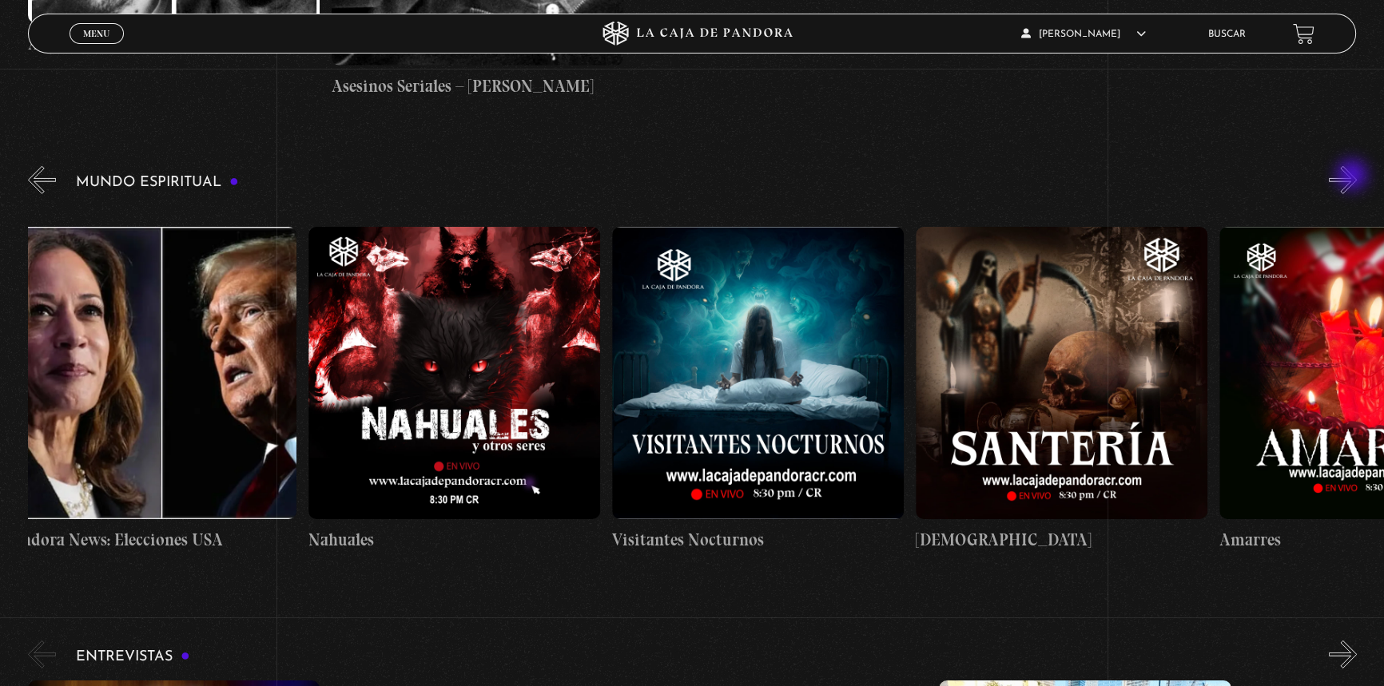
click at [1353, 177] on button "»" at bounding box center [1343, 180] width 28 height 28
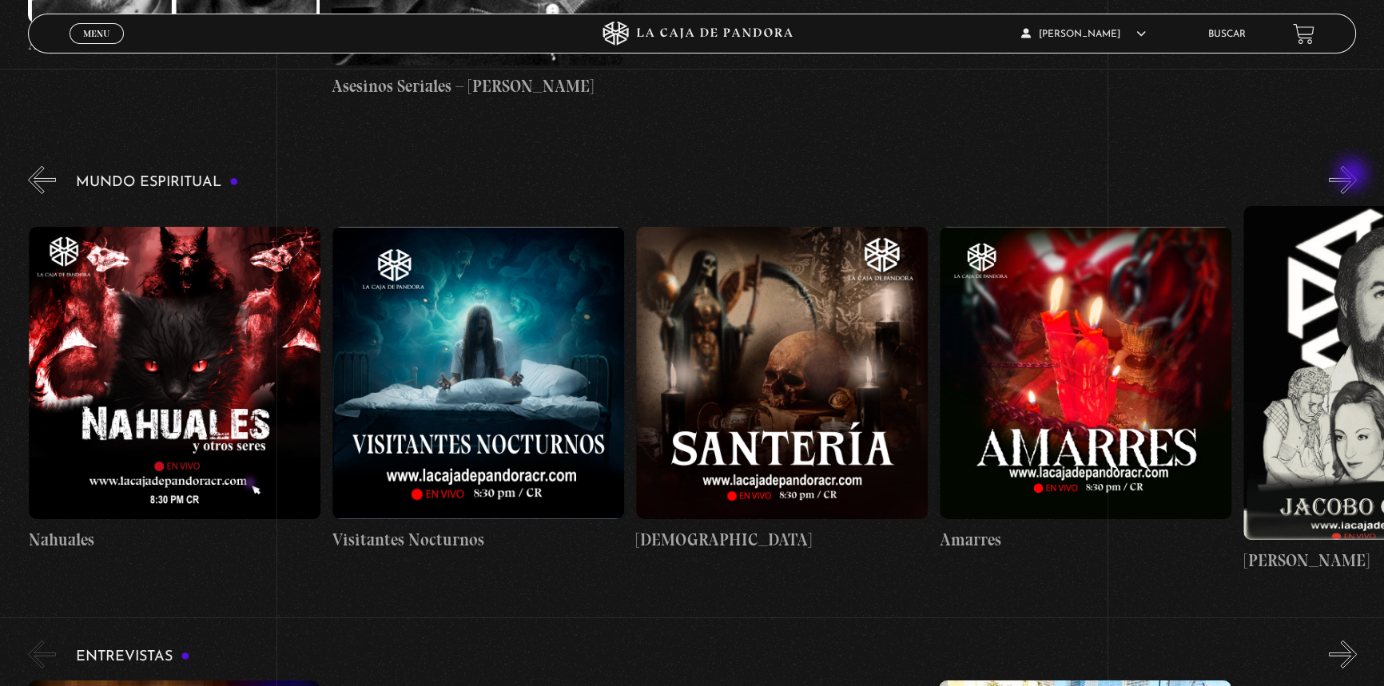
click at [1353, 176] on button "»" at bounding box center [1343, 180] width 28 height 28
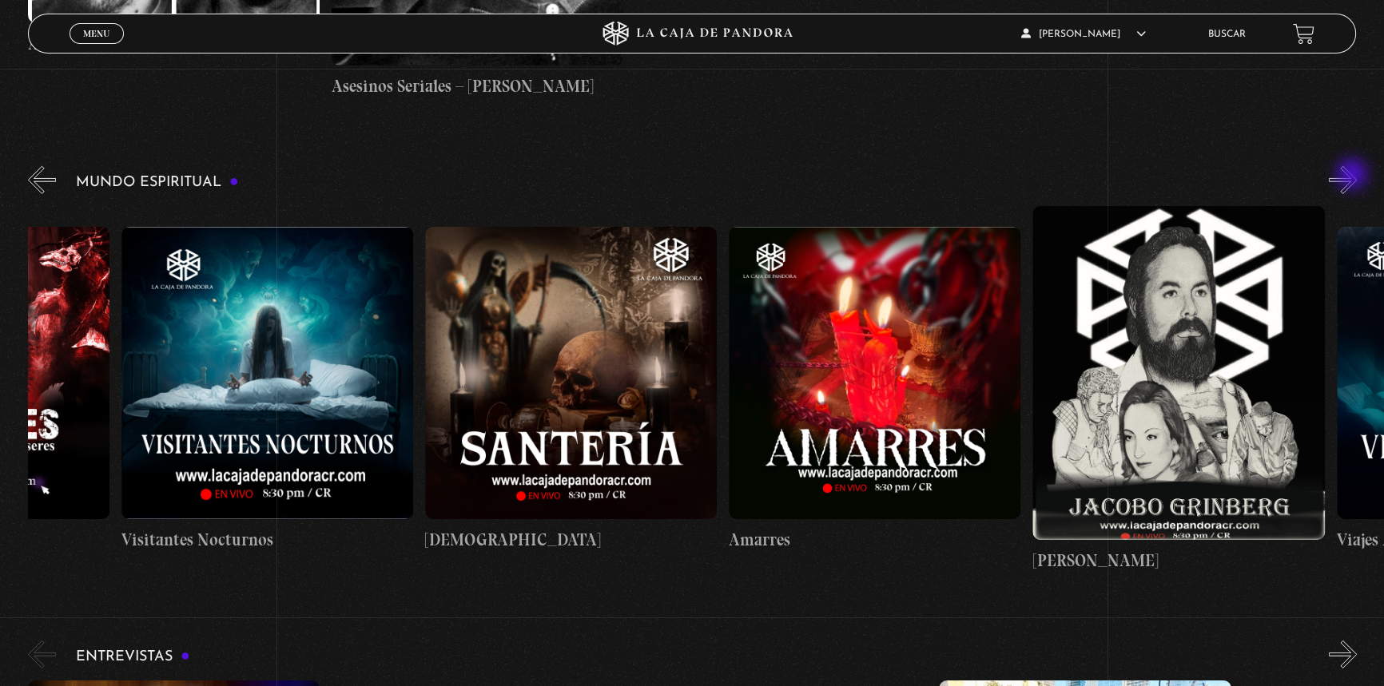
click at [1353, 176] on button "»" at bounding box center [1343, 180] width 28 height 28
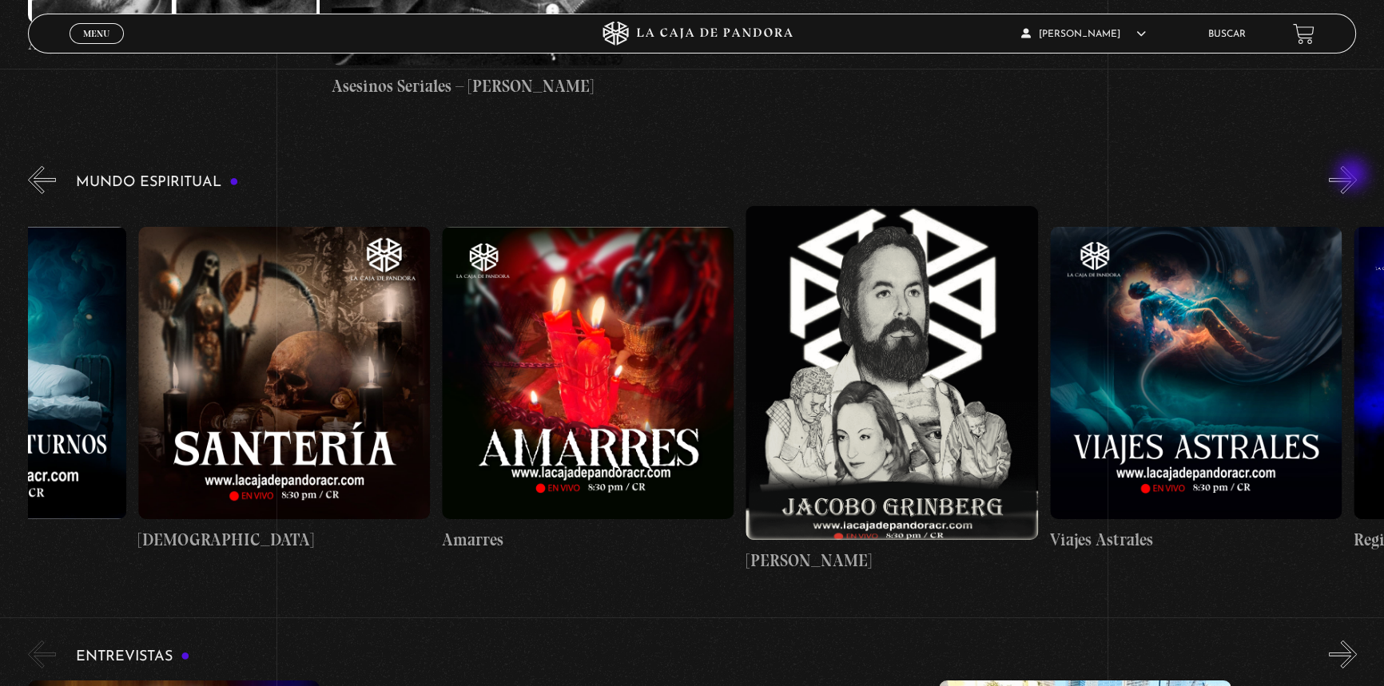
click at [1353, 176] on button "»" at bounding box center [1343, 180] width 28 height 28
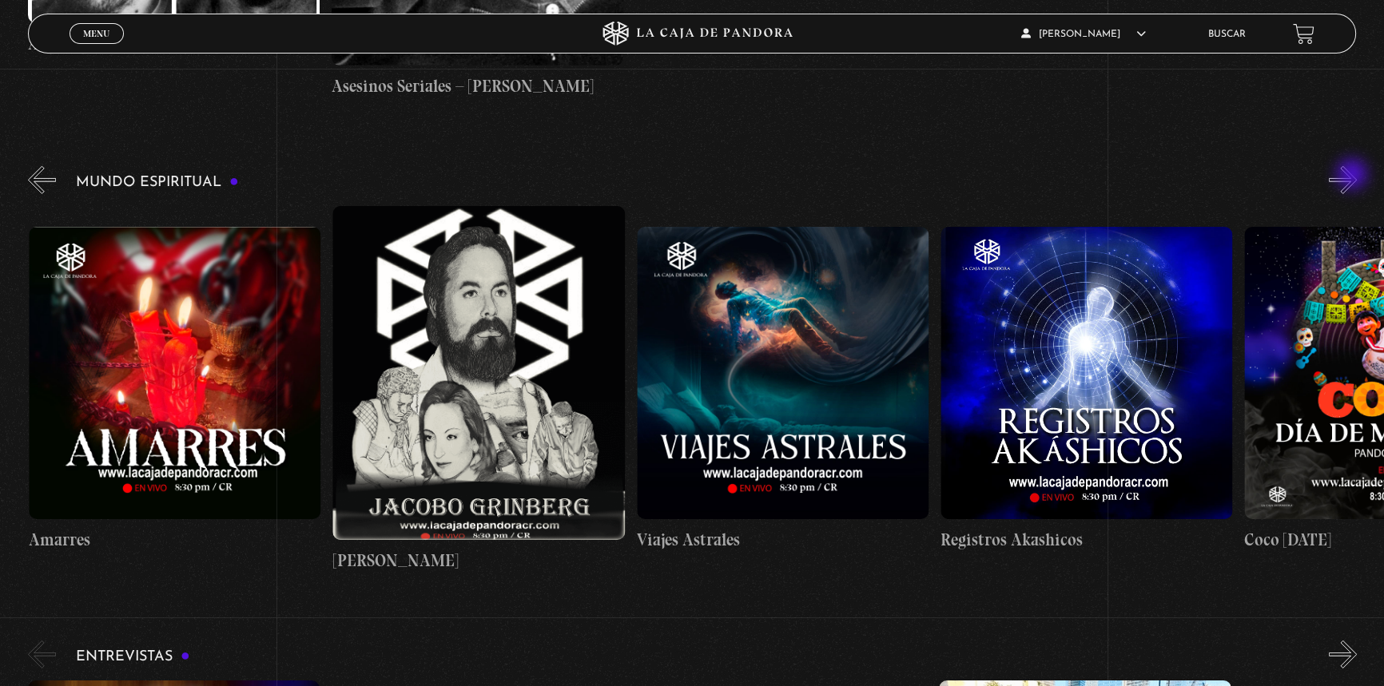
click at [1353, 176] on button "»" at bounding box center [1343, 180] width 28 height 28
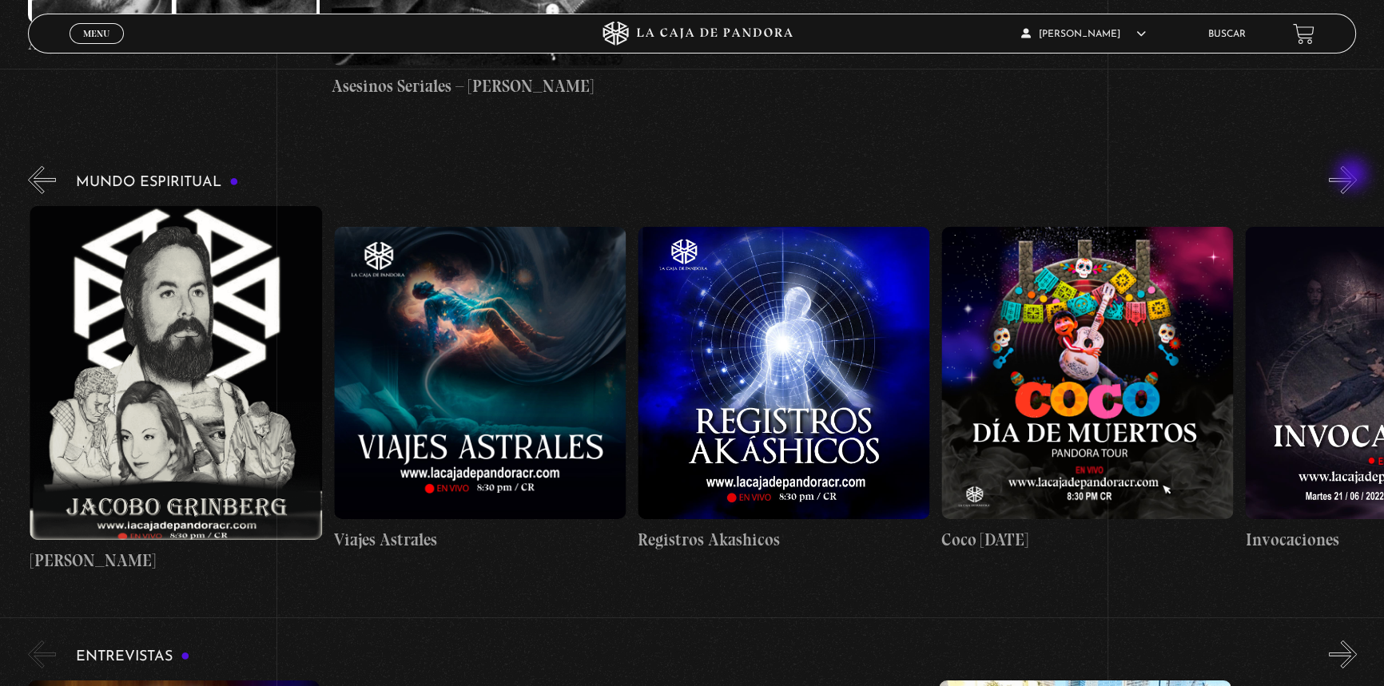
click at [1353, 176] on button "»" at bounding box center [1343, 180] width 28 height 28
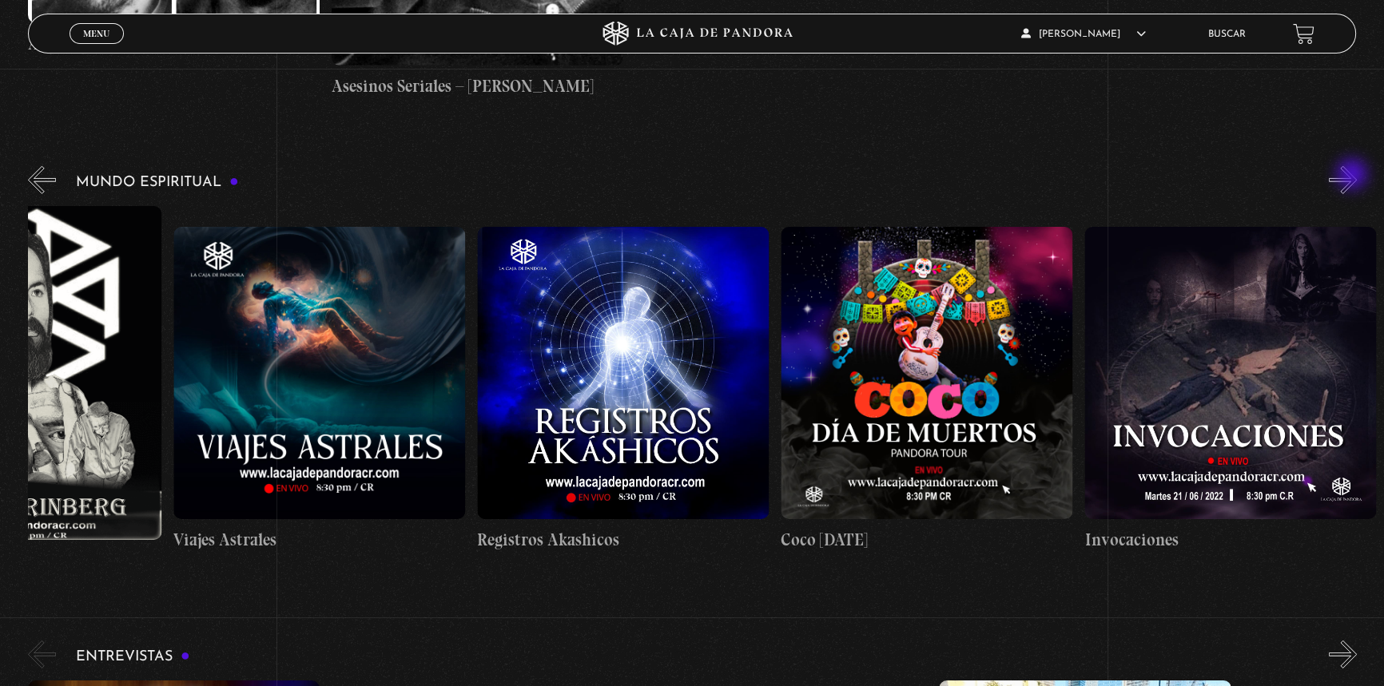
click at [1353, 176] on button "»" at bounding box center [1343, 180] width 28 height 28
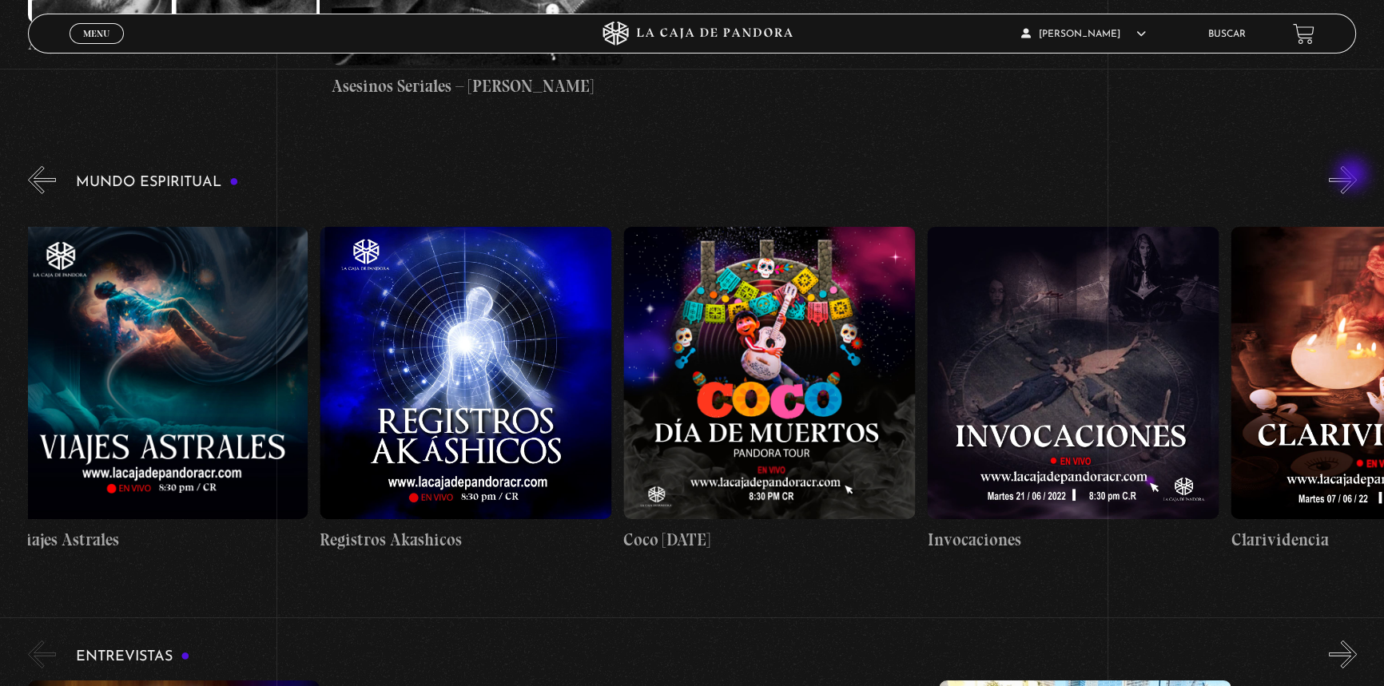
click at [1353, 176] on button "»" at bounding box center [1343, 180] width 28 height 28
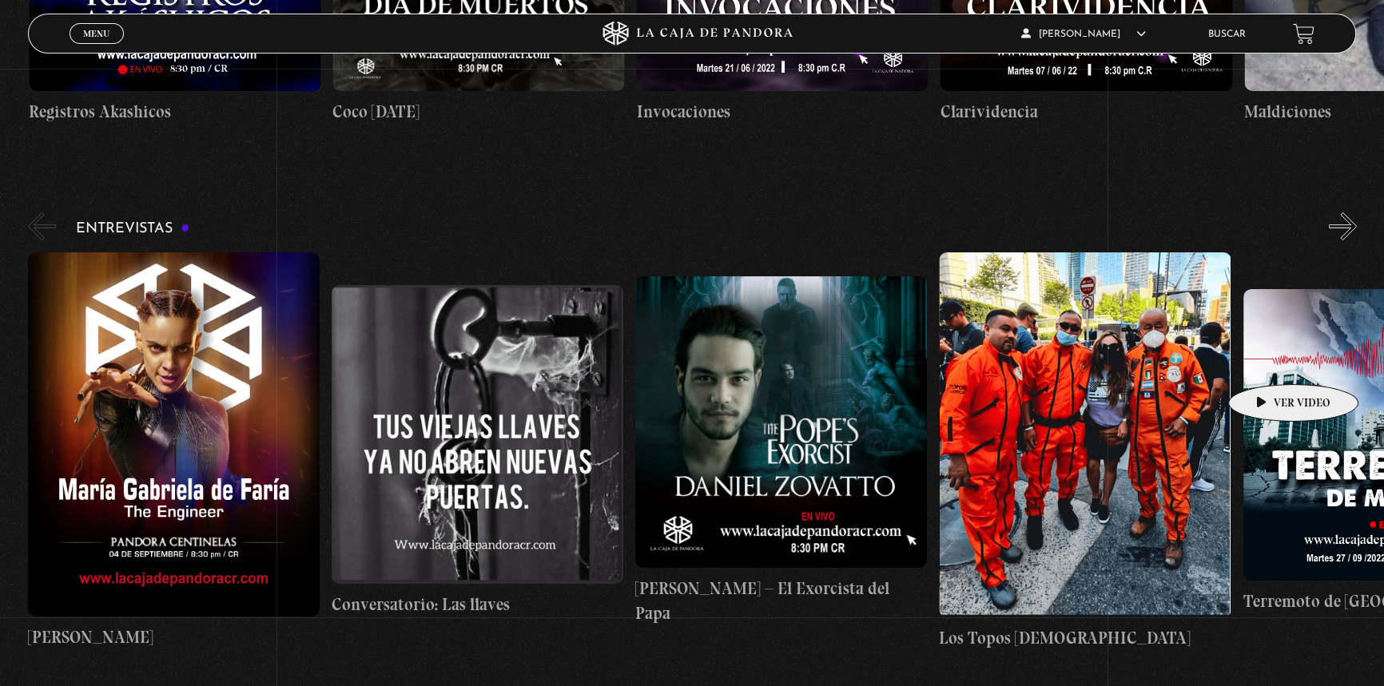
scroll to position [6536, 0]
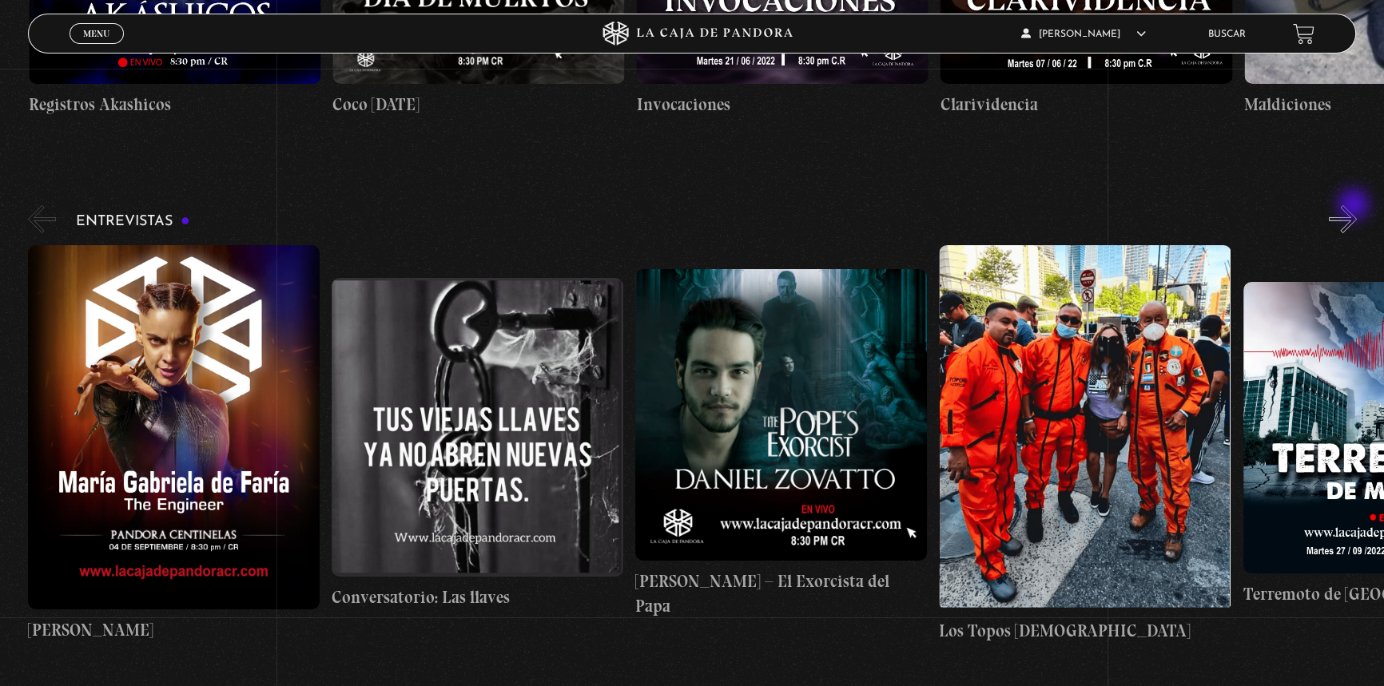
click at [1355, 206] on button "»" at bounding box center [1343, 219] width 28 height 28
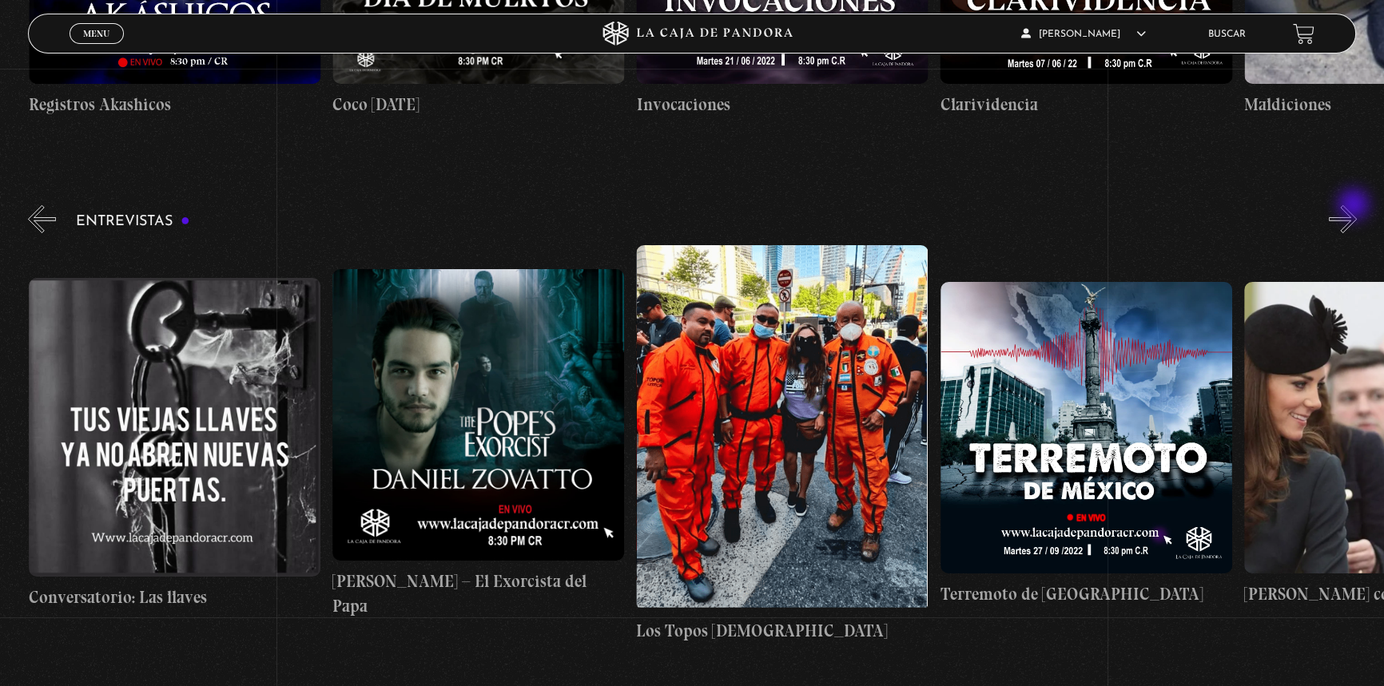
click at [1355, 206] on button "»" at bounding box center [1343, 219] width 28 height 28
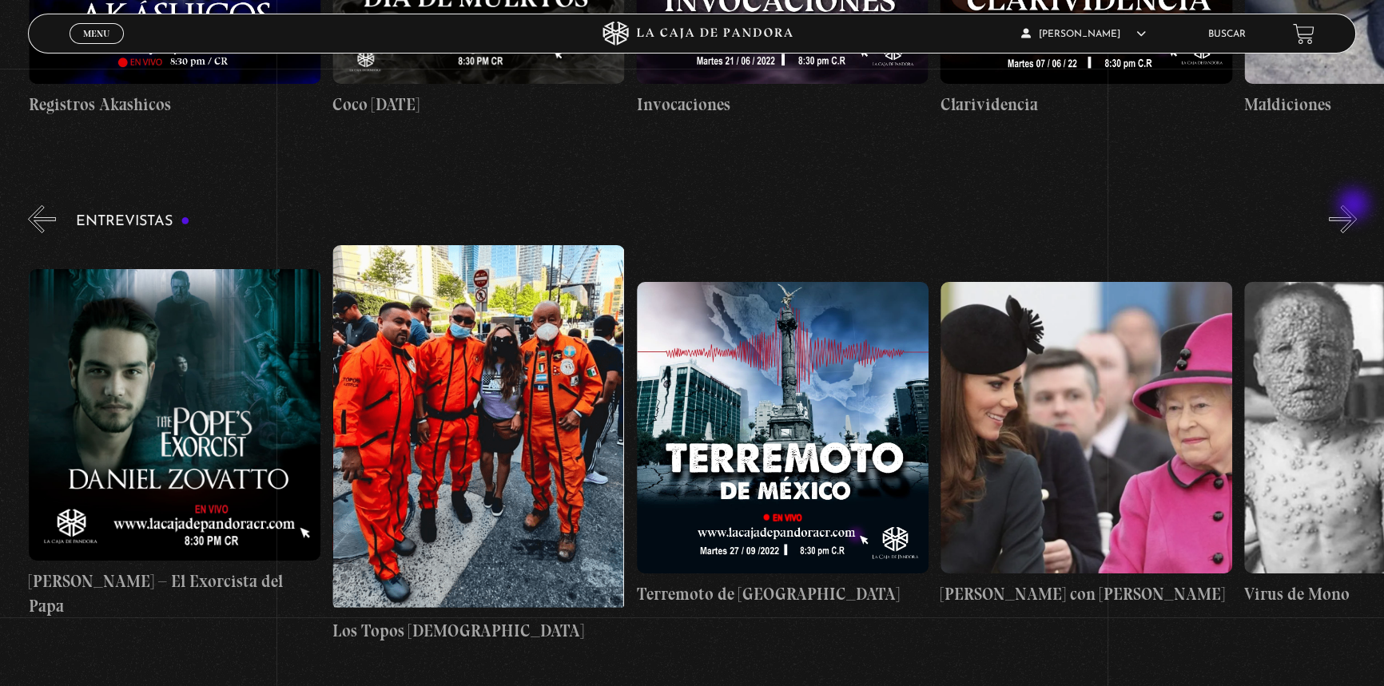
click at [1355, 206] on button "»" at bounding box center [1343, 219] width 28 height 28
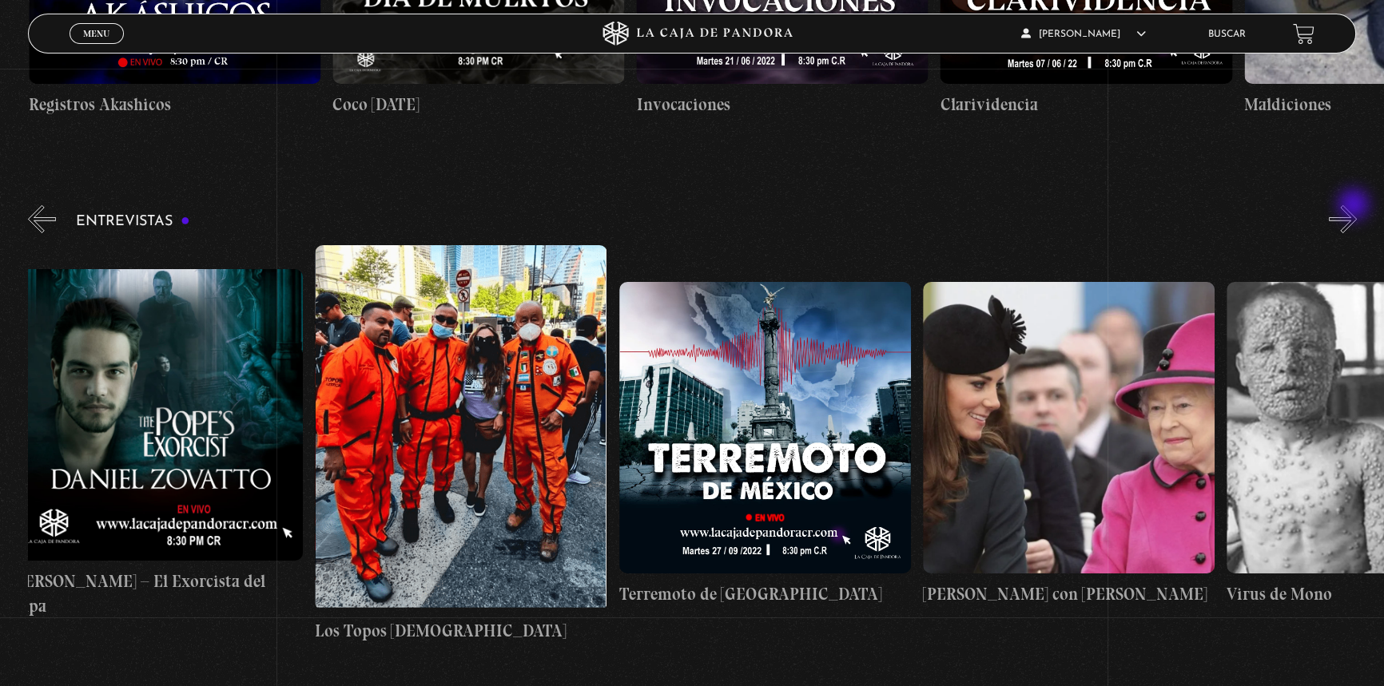
click at [1355, 206] on button "»" at bounding box center [1343, 219] width 28 height 28
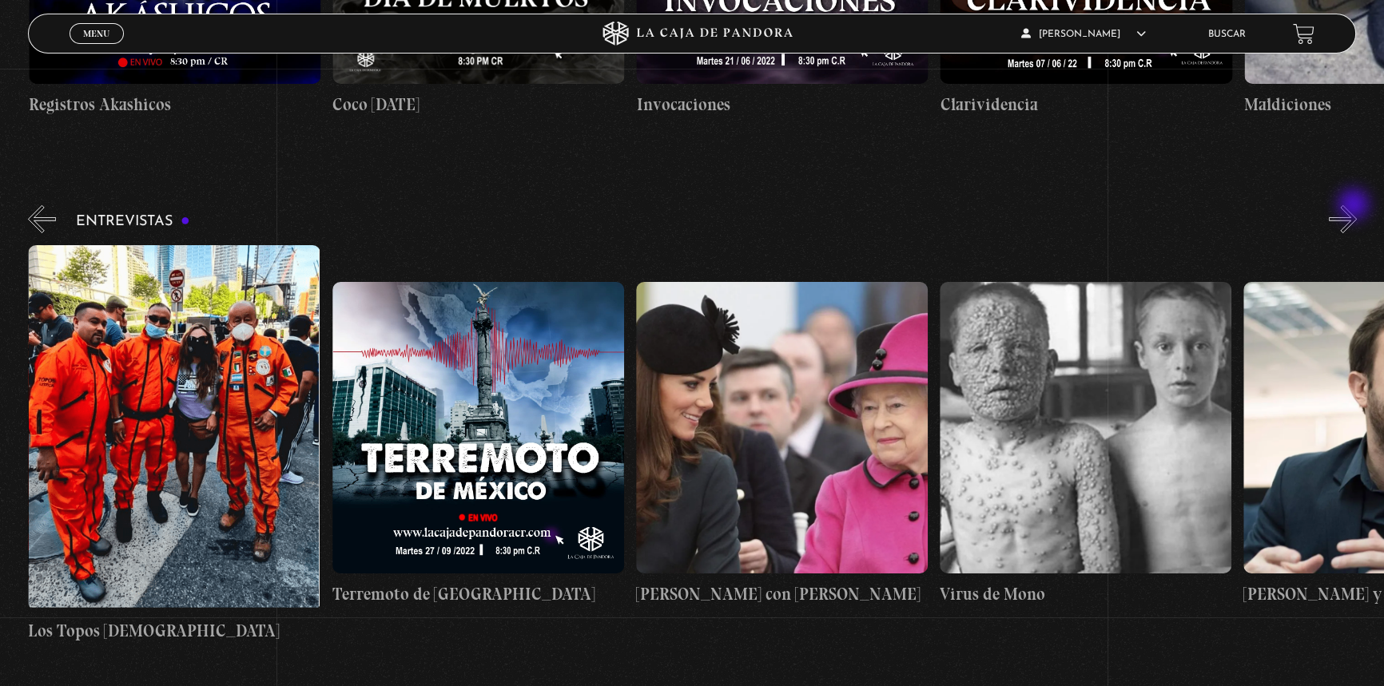
click at [1355, 206] on button "»" at bounding box center [1343, 219] width 28 height 28
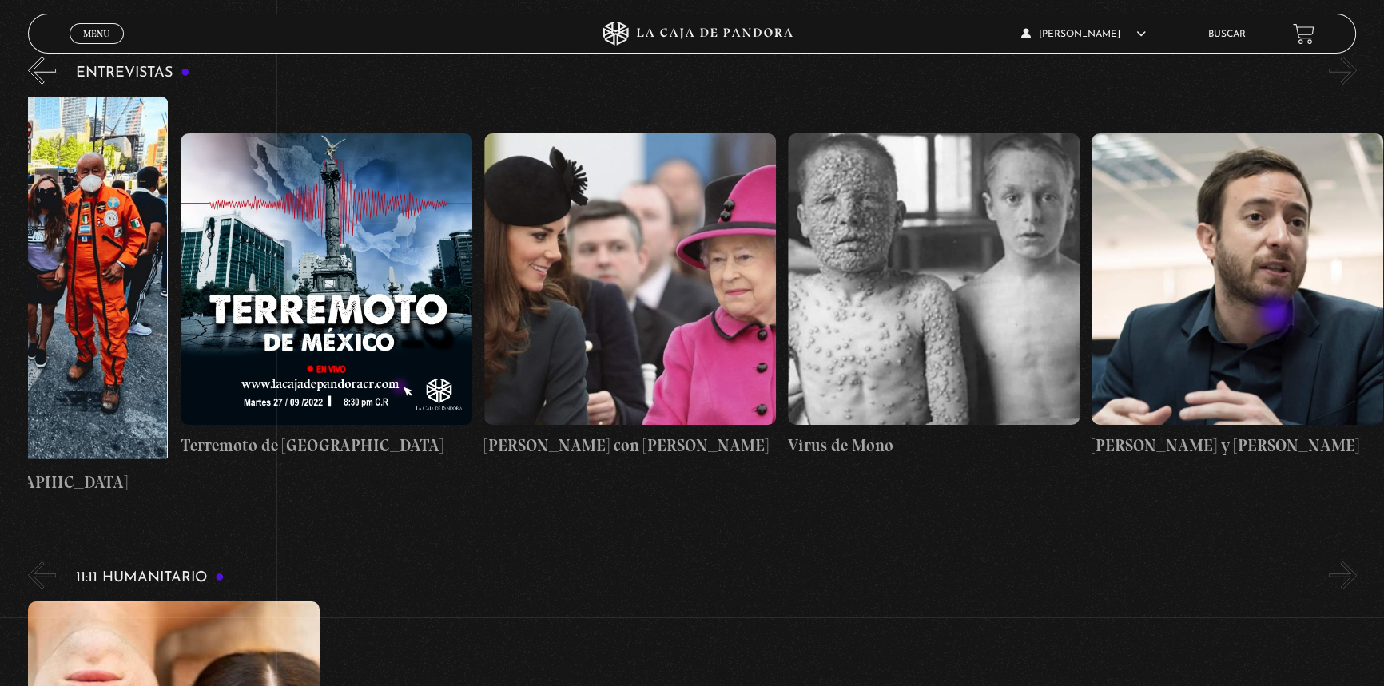
scroll to position [6526, 0]
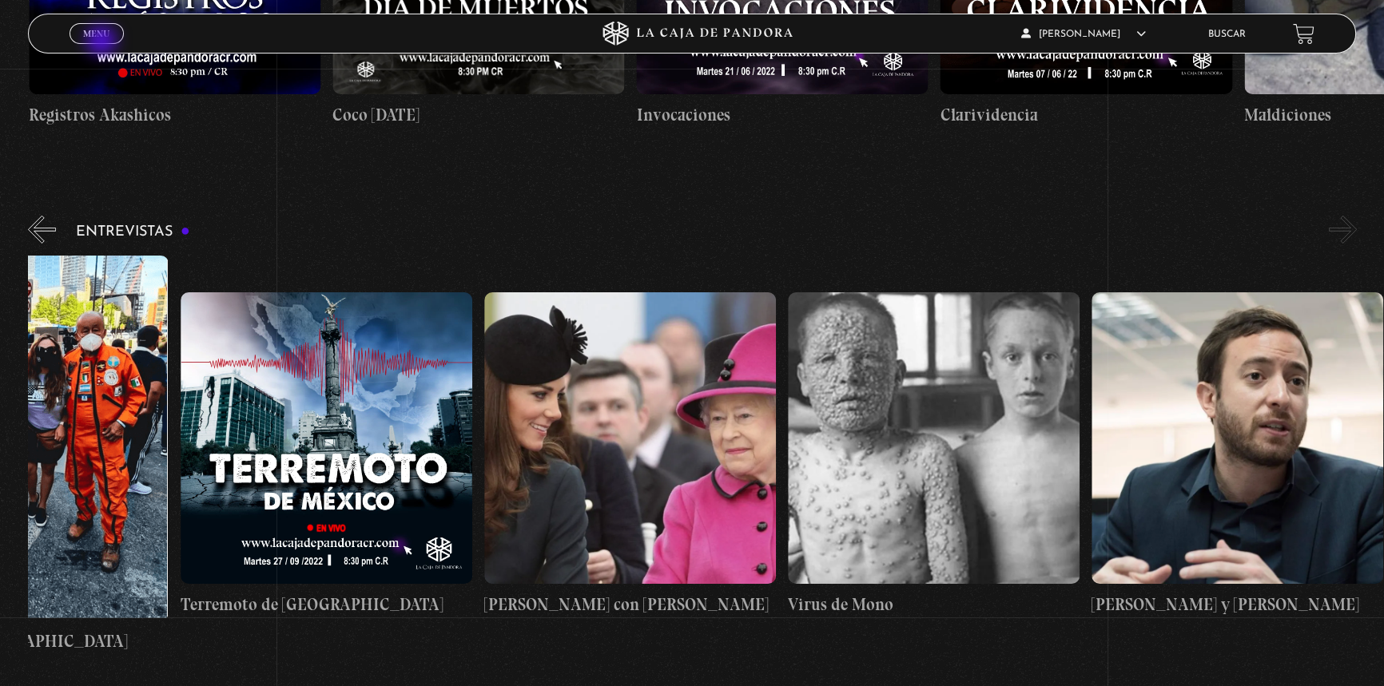
click at [102, 38] on link "Menu Cerrar" at bounding box center [97, 33] width 54 height 21
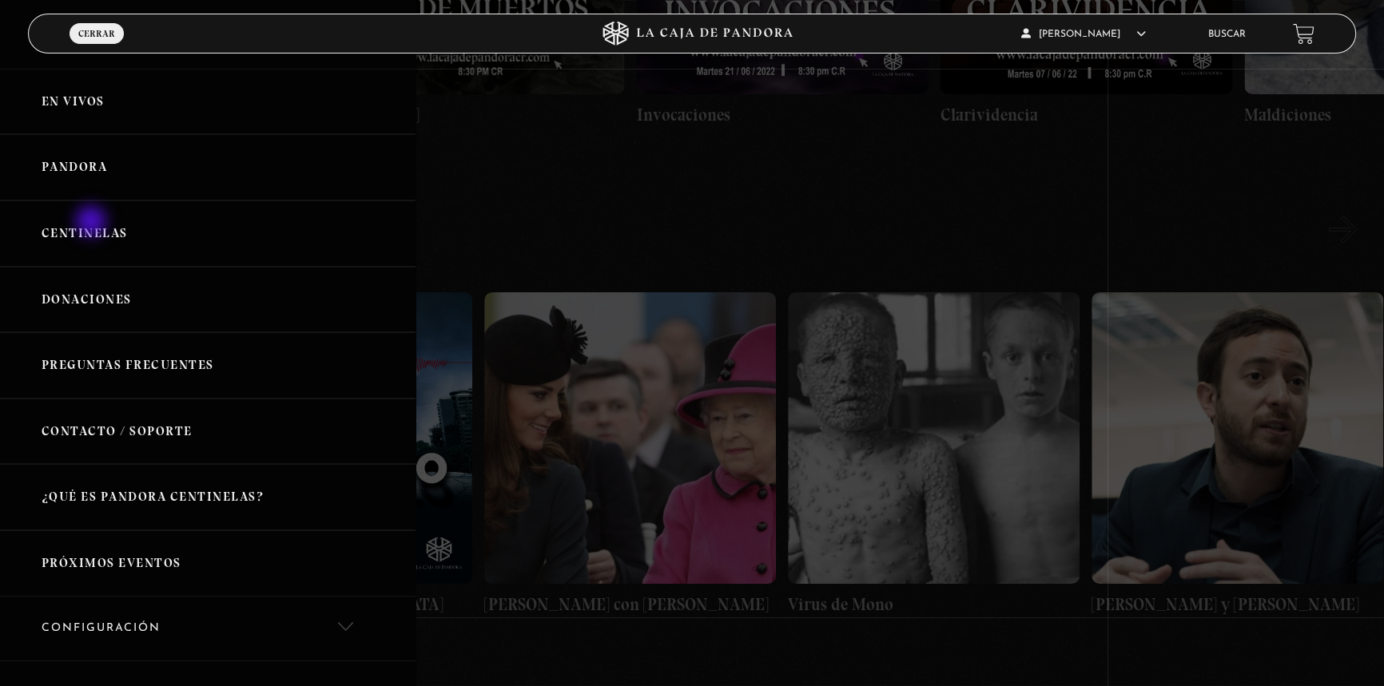
click at [93, 227] on link "Centinelas" at bounding box center [207, 234] width 415 height 66
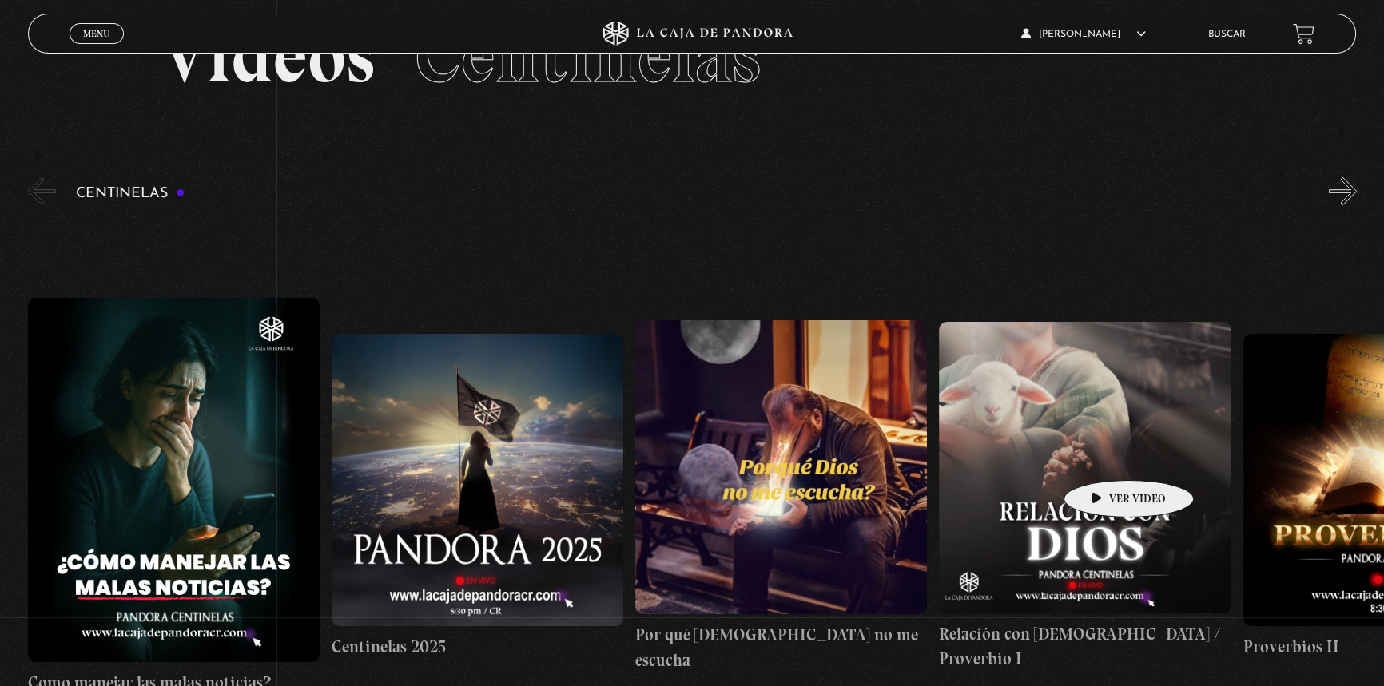
scroll to position [149, 0]
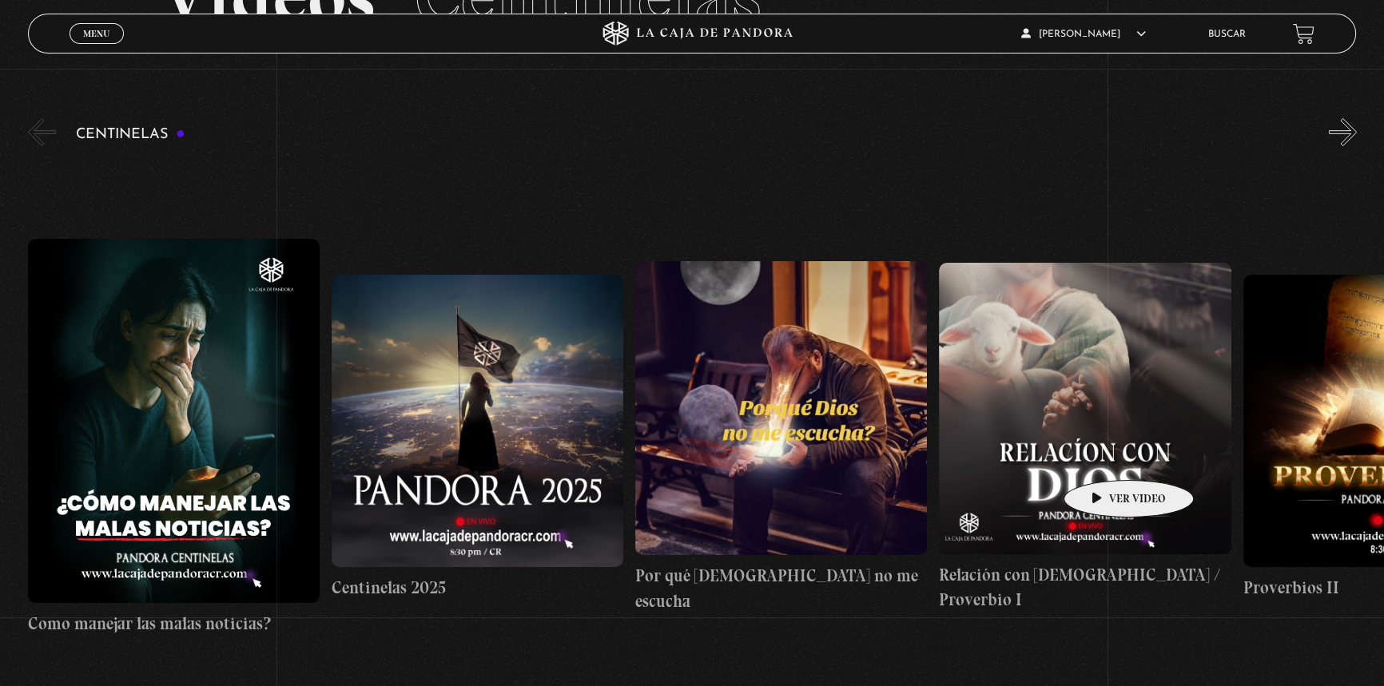
click at [1103, 456] on figure at bounding box center [1085, 409] width 292 height 292
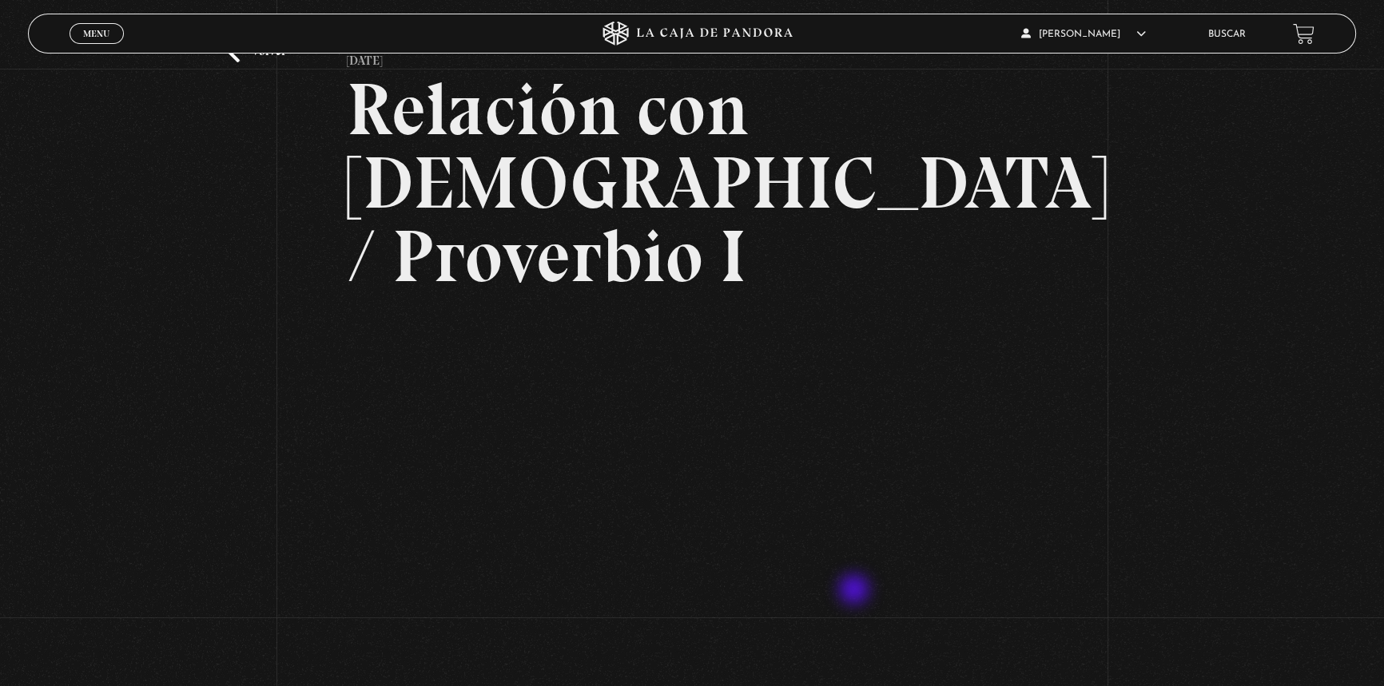
scroll to position [72, 0]
